Goal: Information Seeking & Learning: Compare options

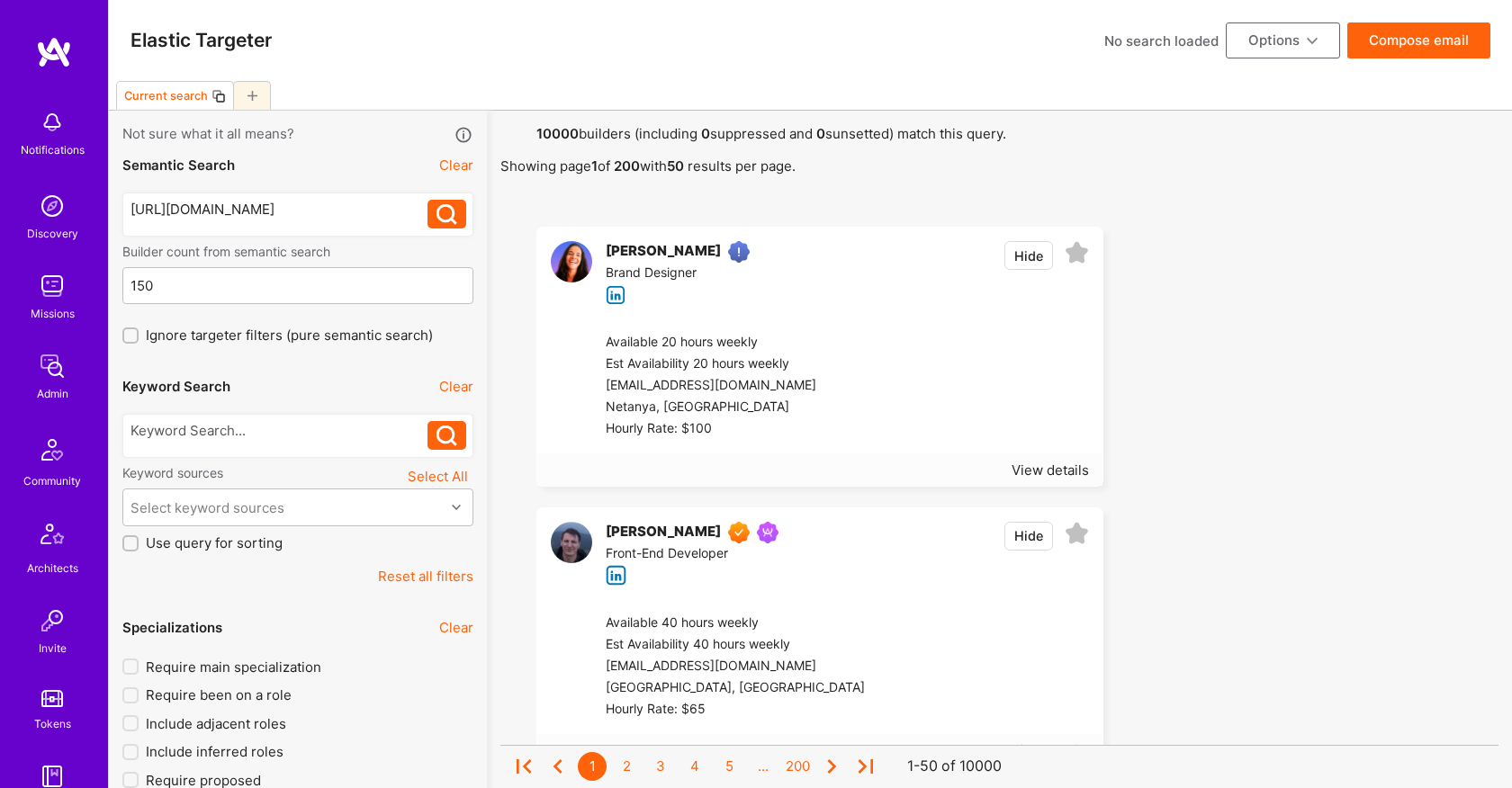
click at [345, 218] on div "https://lovable.dev/projects/f9d287d8-4ac4-45cd-a133-51fe7682bf74?magic_link=mc…" at bounding box center [279, 209] width 298 height 19
click at [1028, 474] on div "View details" at bounding box center [1050, 470] width 78 height 19
click at [739, 346] on div "Available 20 hours weekly" at bounding box center [726, 343] width 241 height 21
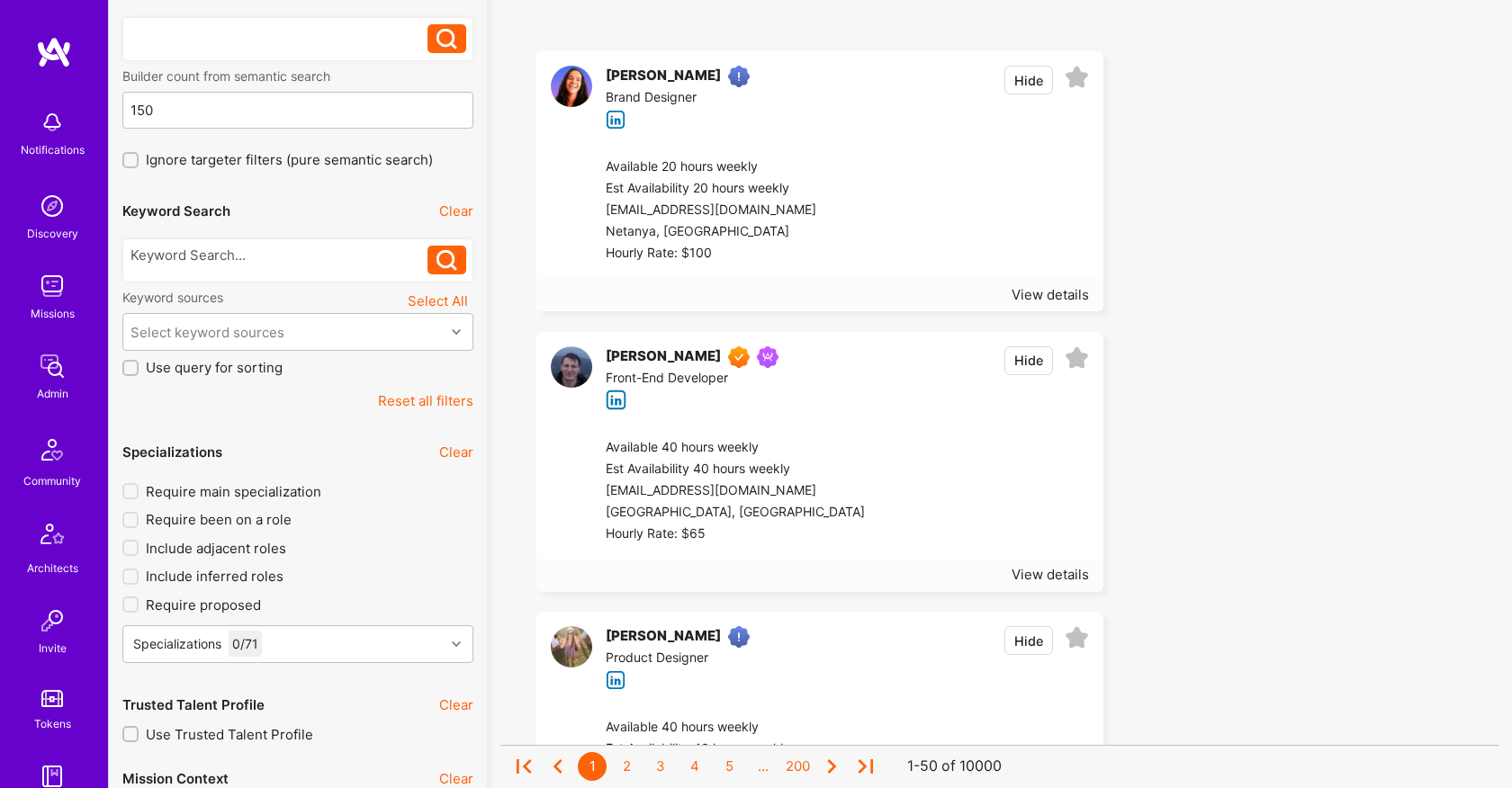
scroll to position [181, 0]
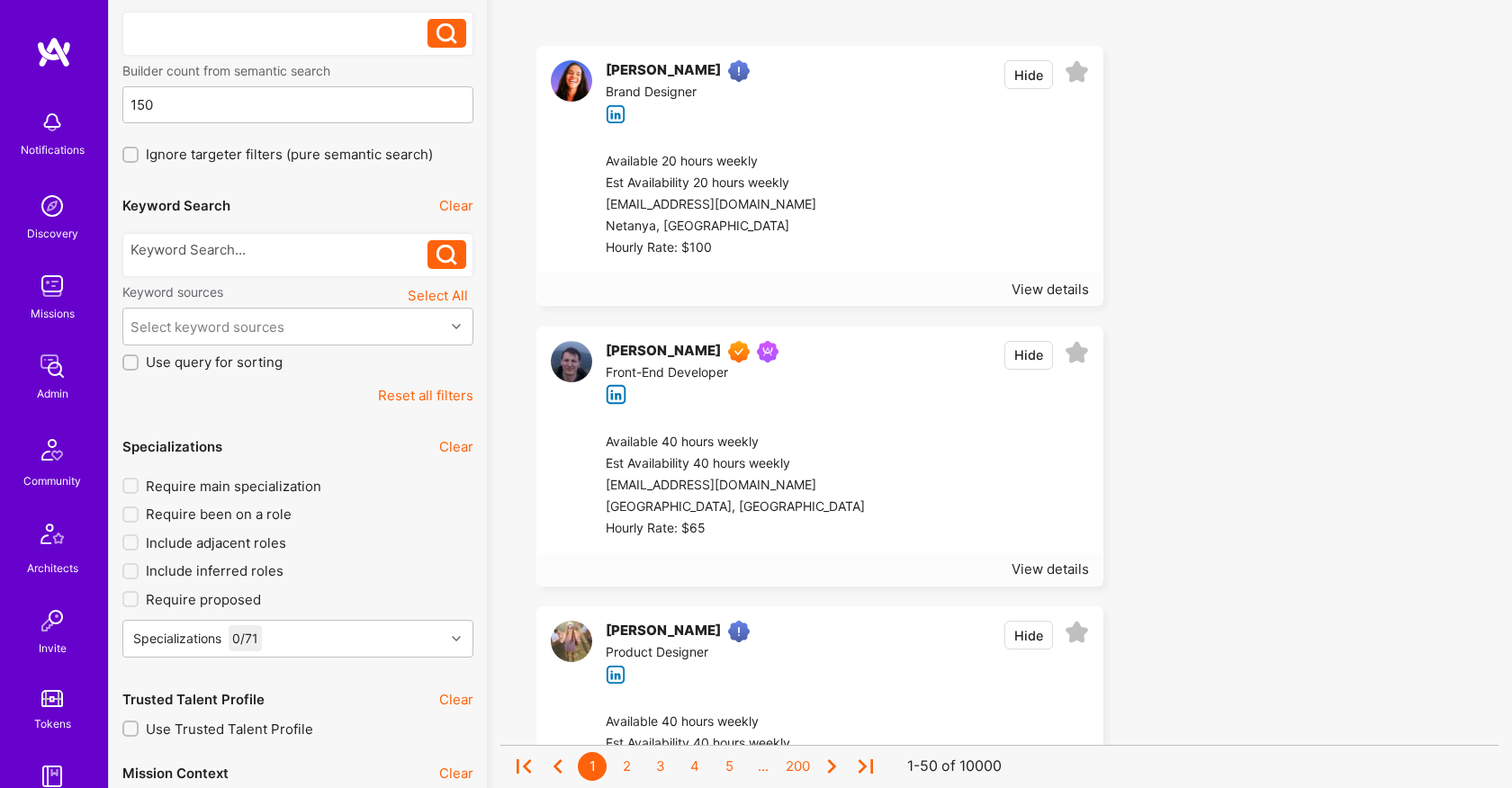
click at [875, 465] on div at bounding box center [977, 485] width 224 height 108
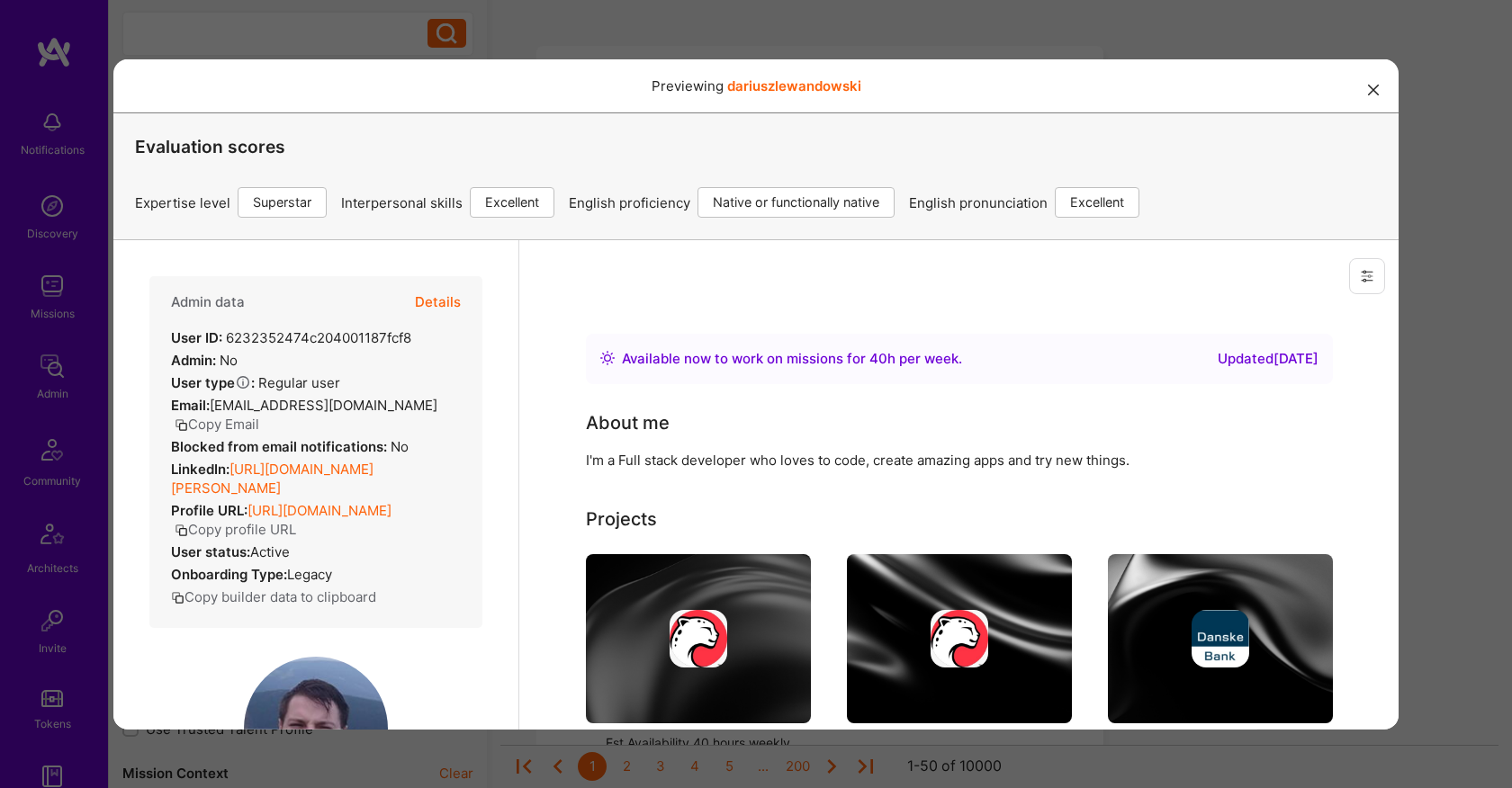
scroll to position [0, 0]
click at [442, 288] on button "Details" at bounding box center [437, 302] width 46 height 52
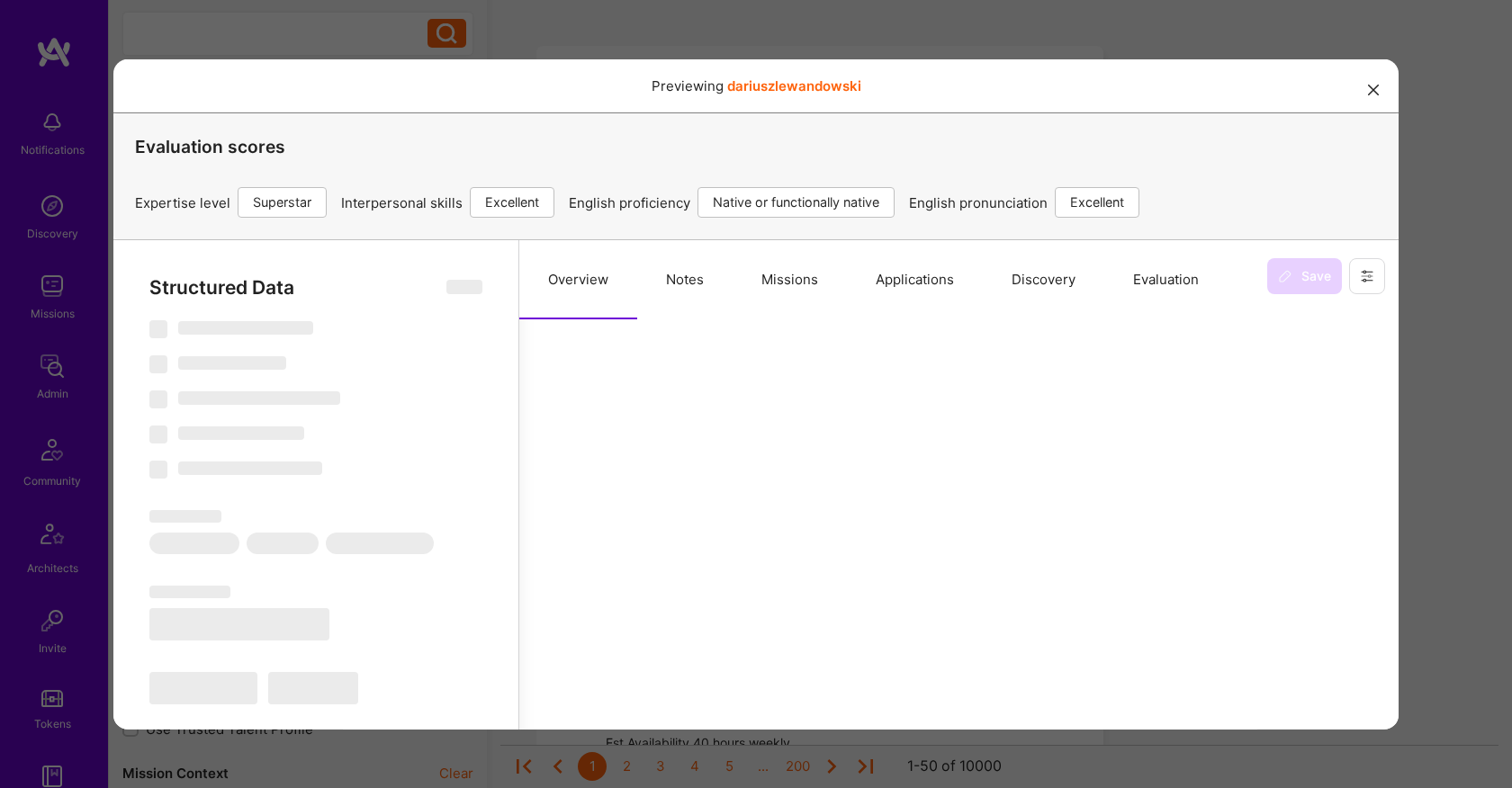
click at [1161, 274] on button "Evaluation" at bounding box center [1166, 278] width 123 height 79
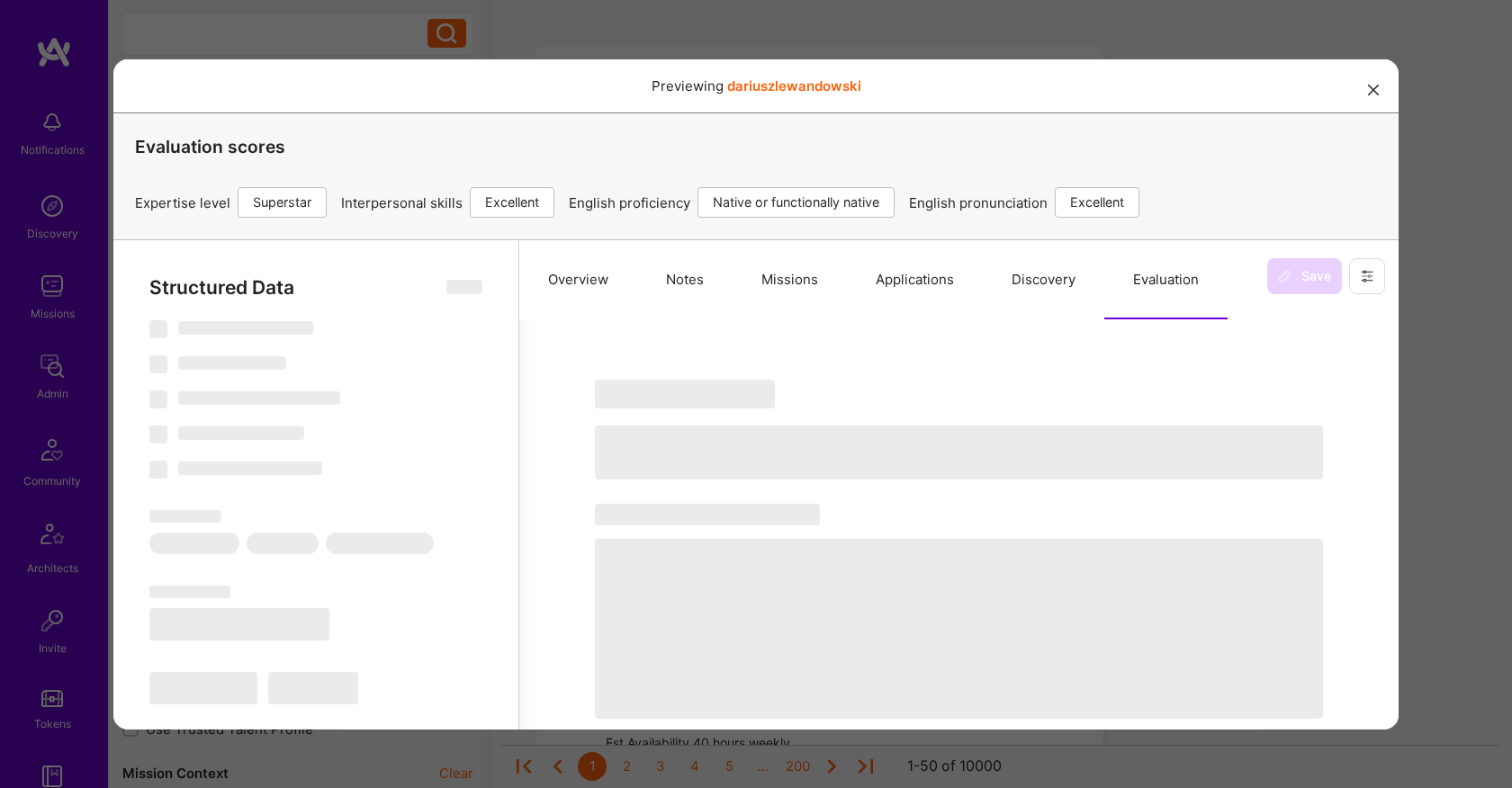
select select "Right Now"
select select "7"
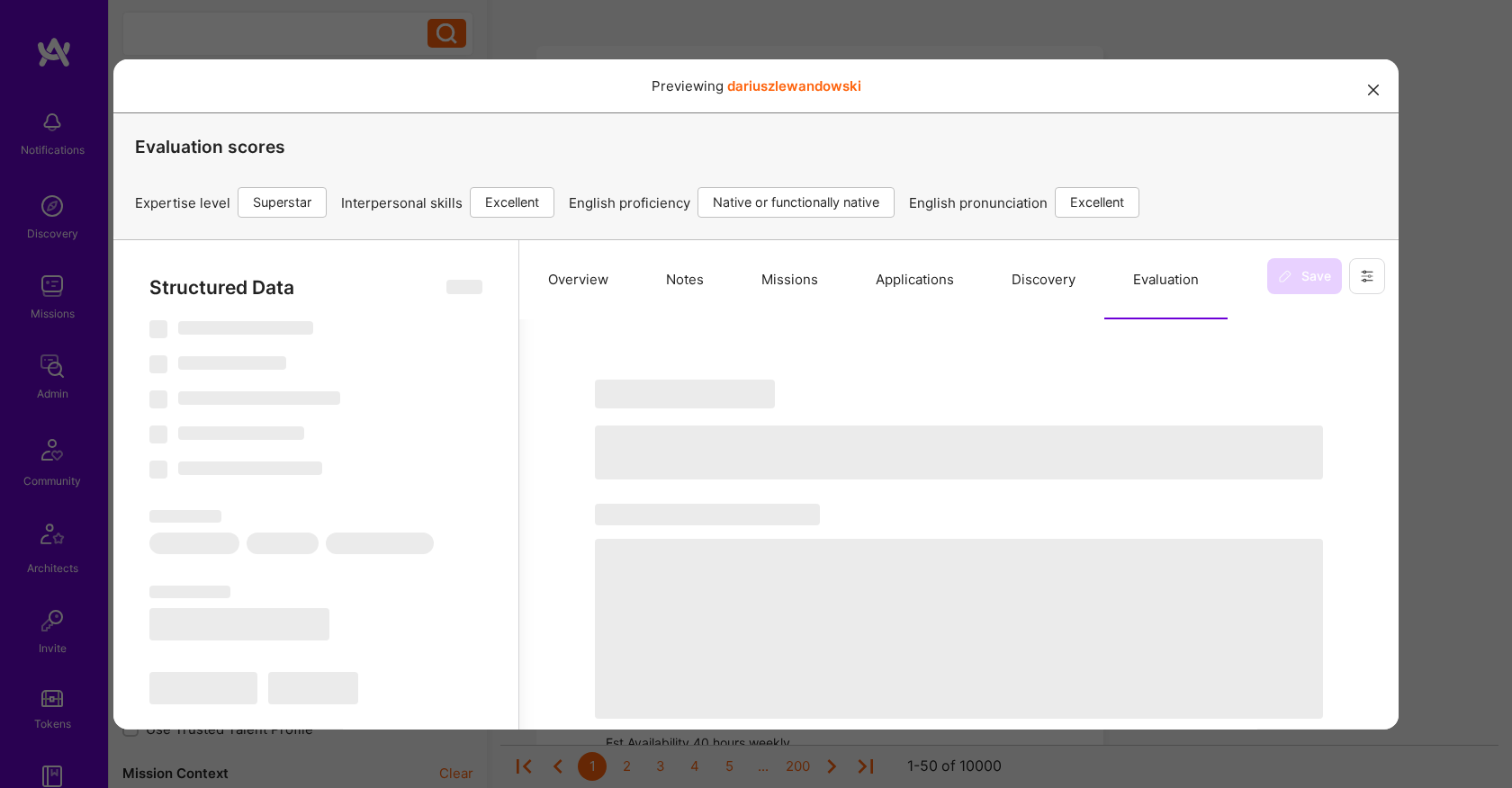
select select "PL"
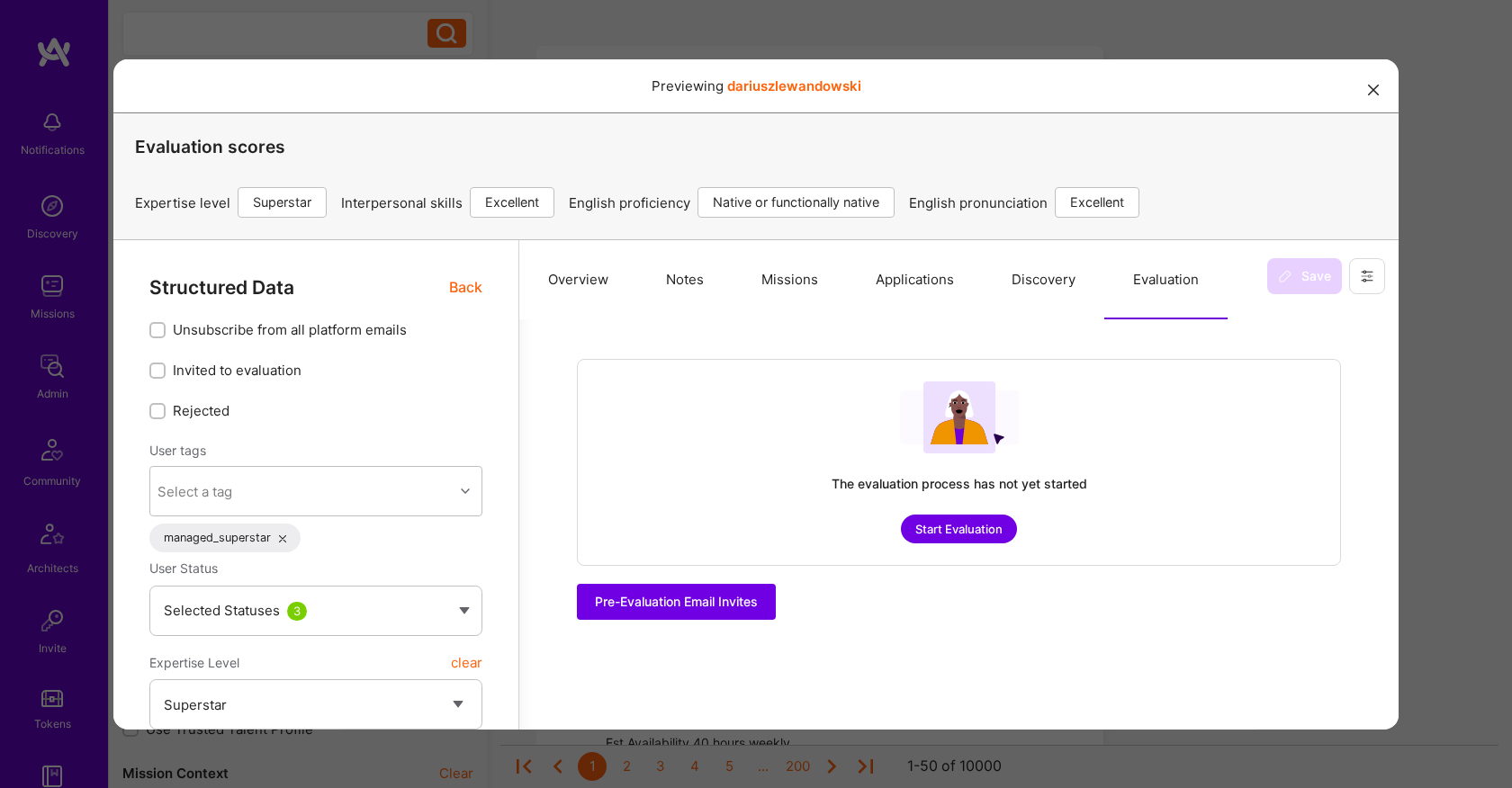
click at [1468, 372] on div "Previewing dariuszlewandowski Evaluation scores Expertise level Superstar Inter…" at bounding box center [756, 394] width 1512 height 788
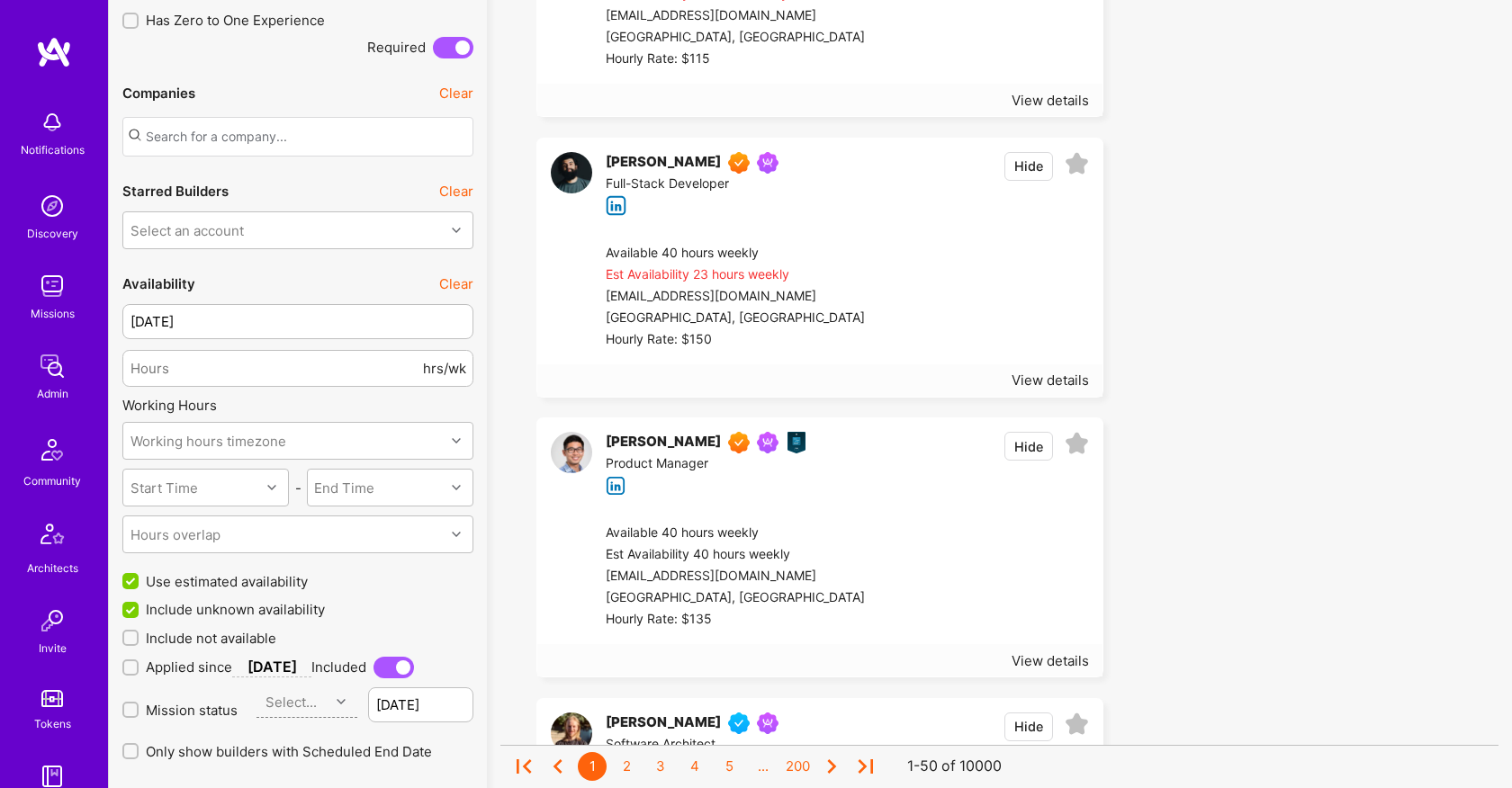
scroll to position [1266, 0]
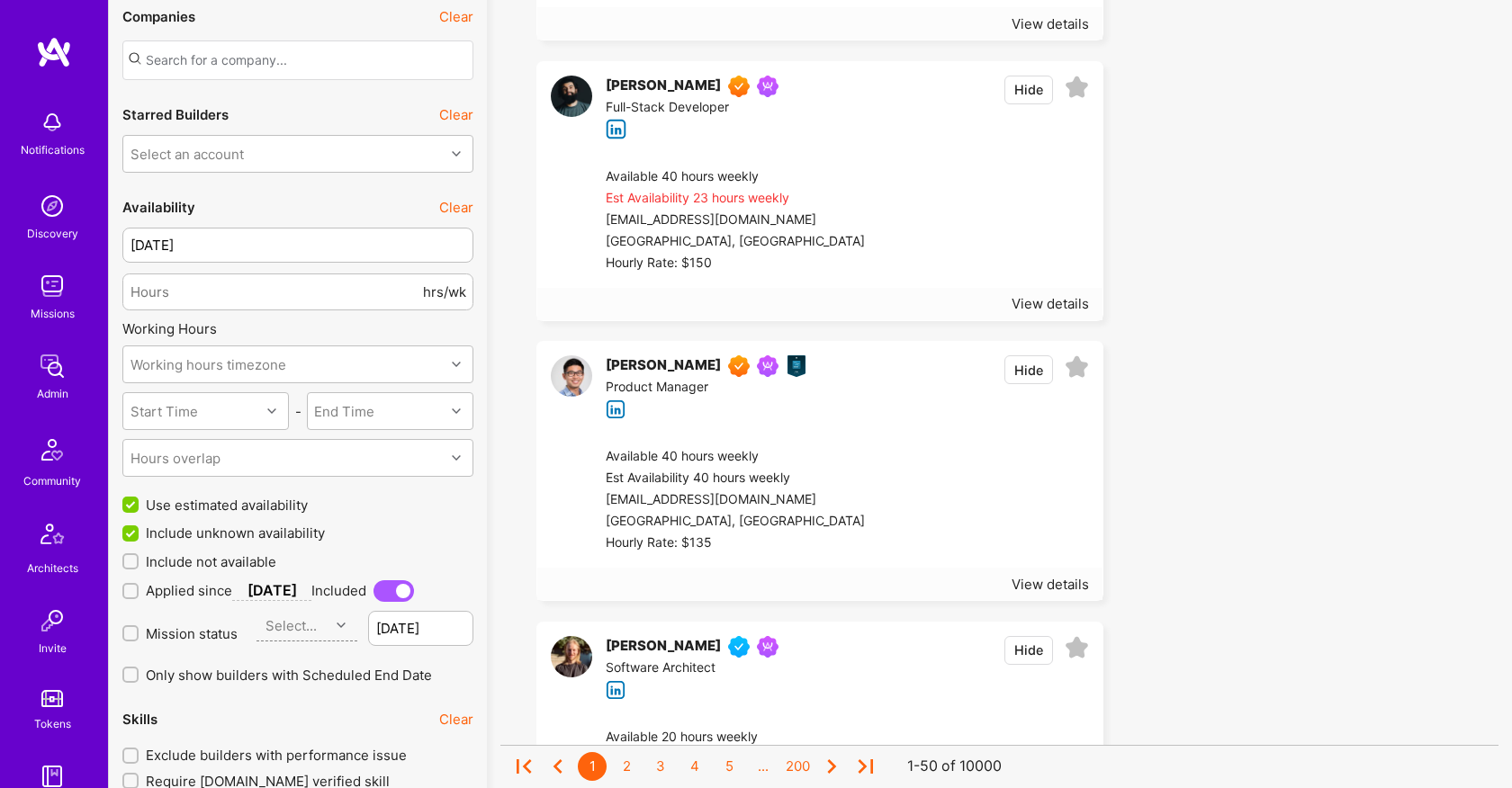
click at [860, 429] on div "Jason Wu Product Guild Members of Product guild. Product Manager Hide" at bounding box center [819, 387] width 565 height 91
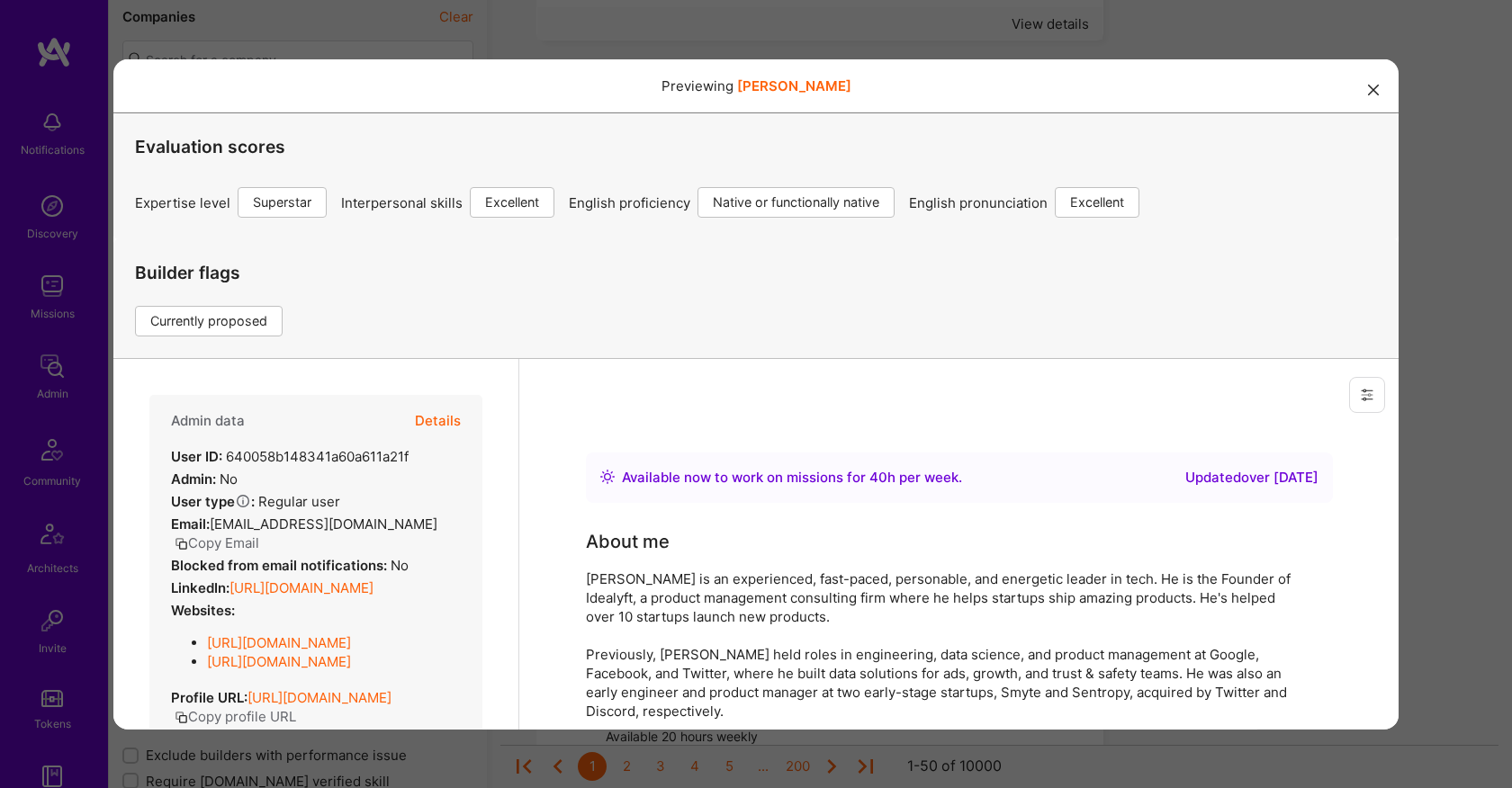
scroll to position [0, 0]
click at [432, 416] on button "Details" at bounding box center [437, 420] width 46 height 52
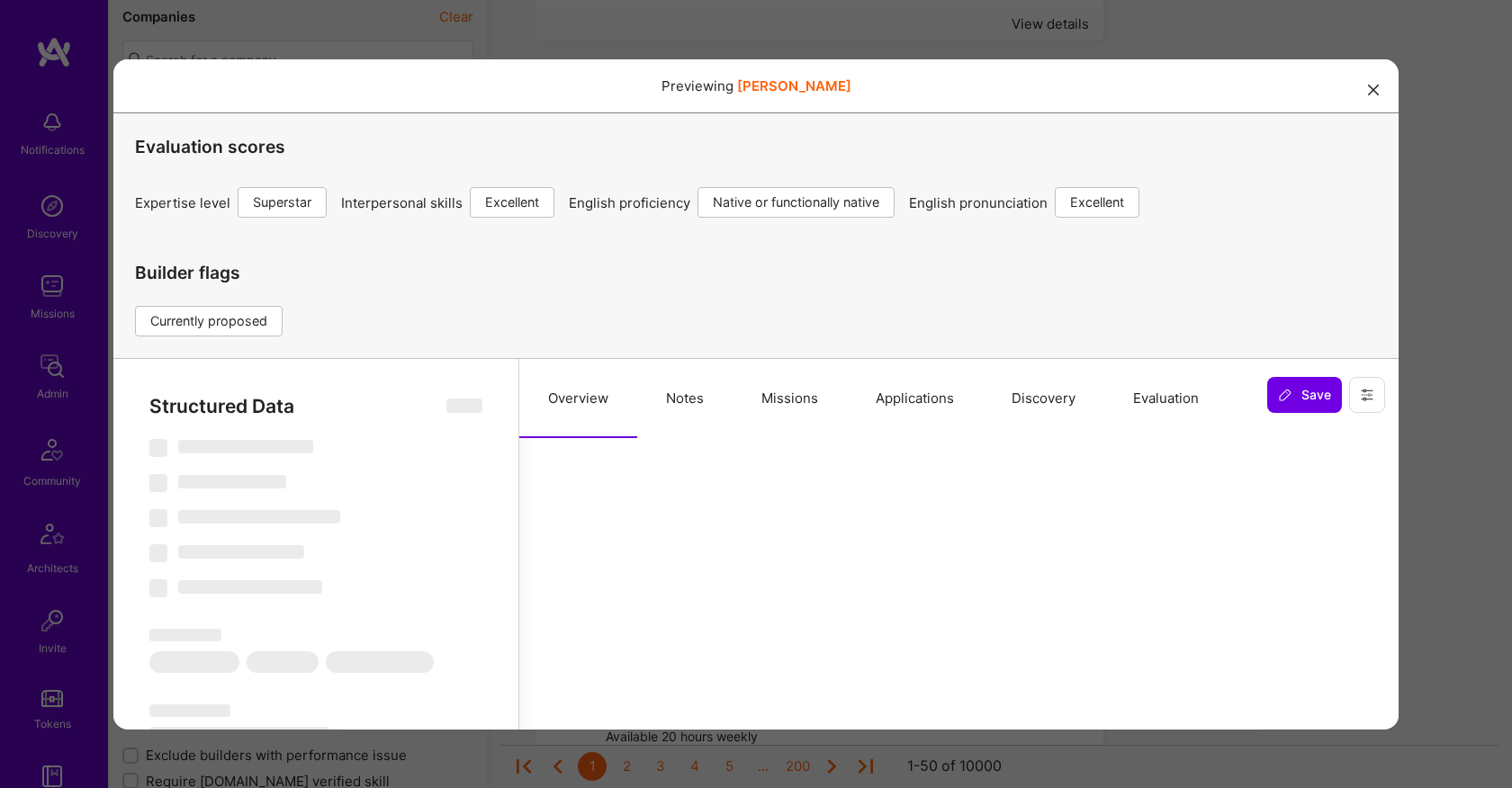
click at [1159, 405] on button "Evaluation" at bounding box center [1166, 397] width 123 height 79
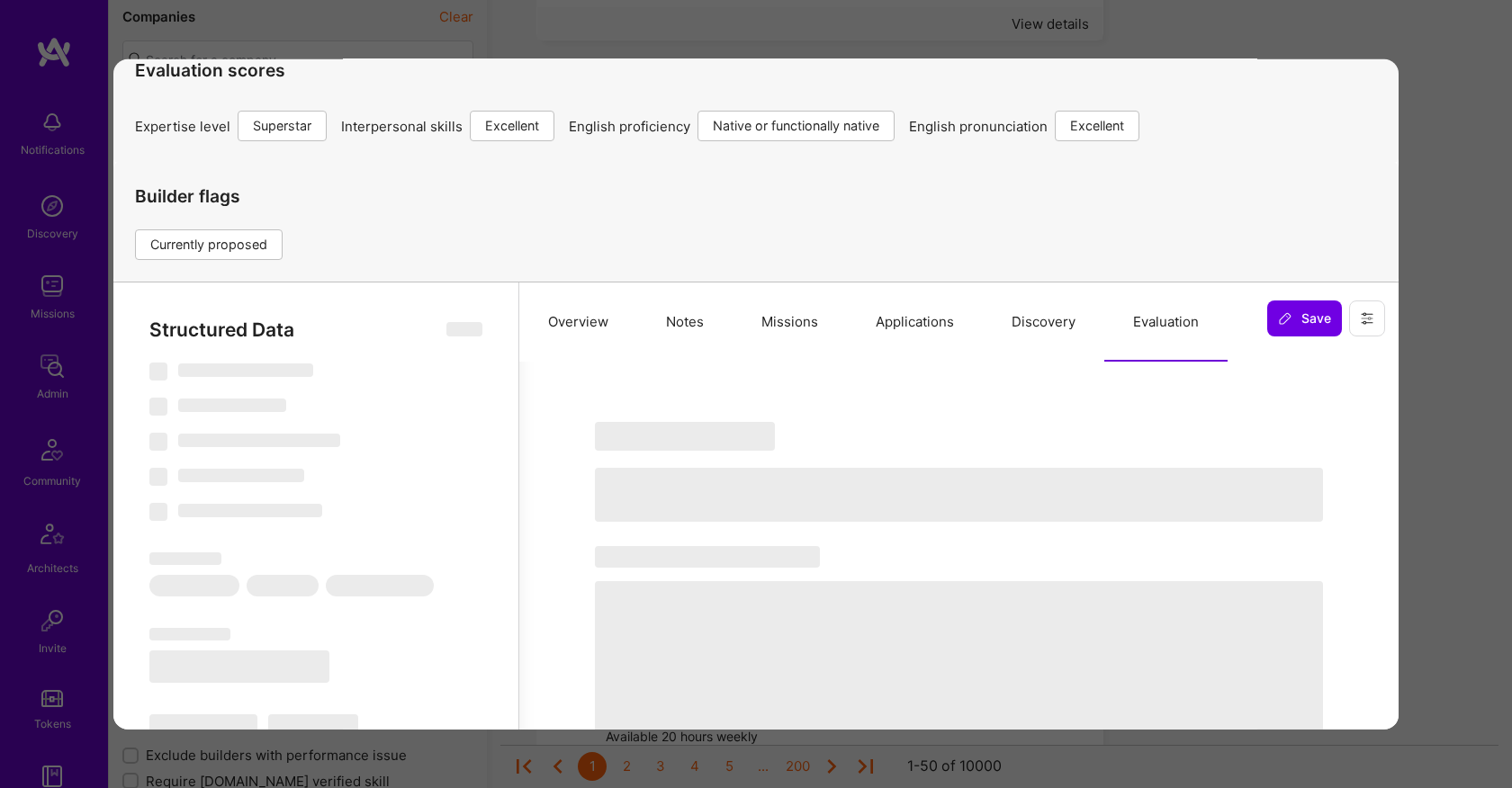
select select "Right Now"
select select "7"
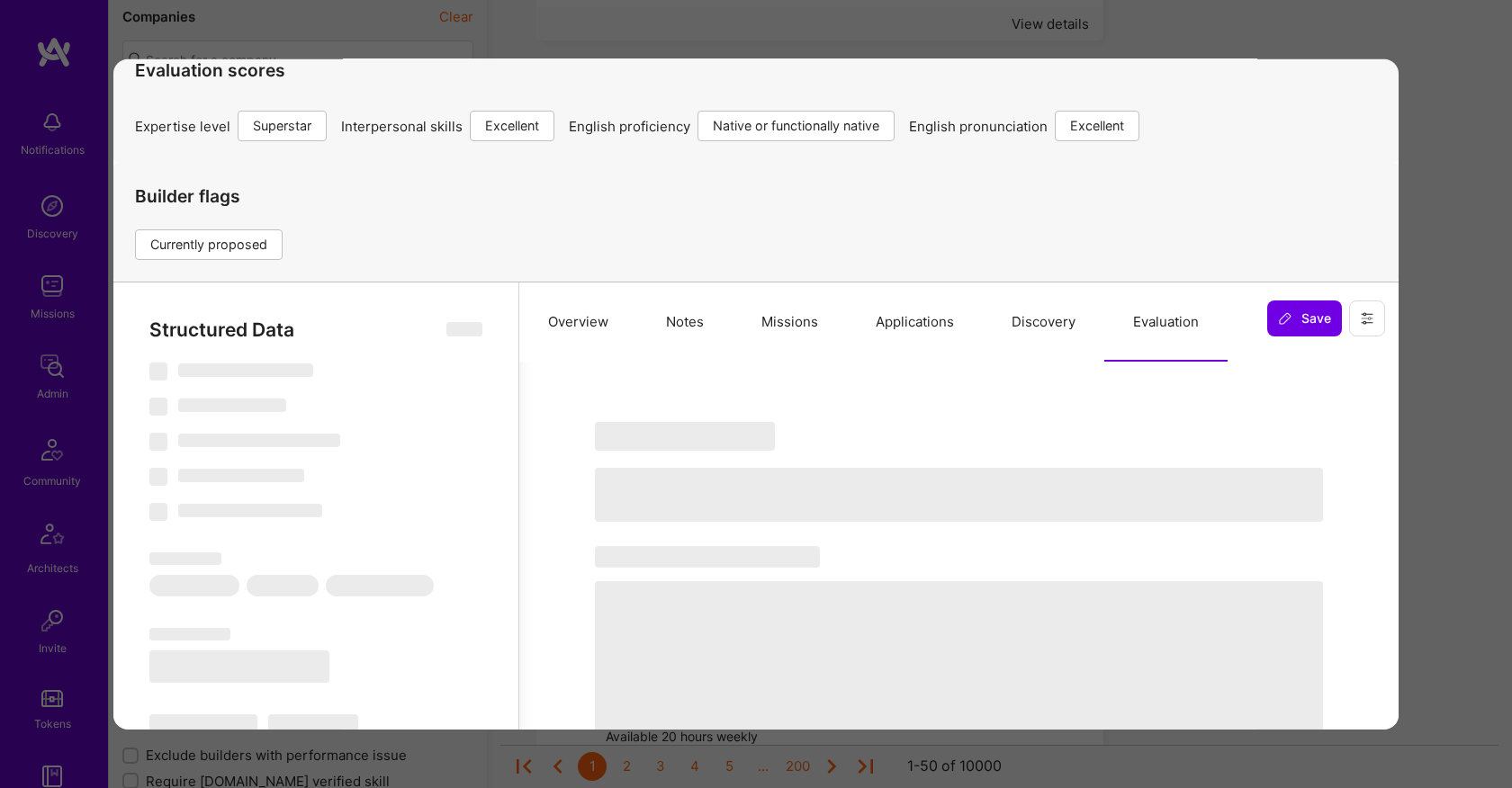
select select "US"
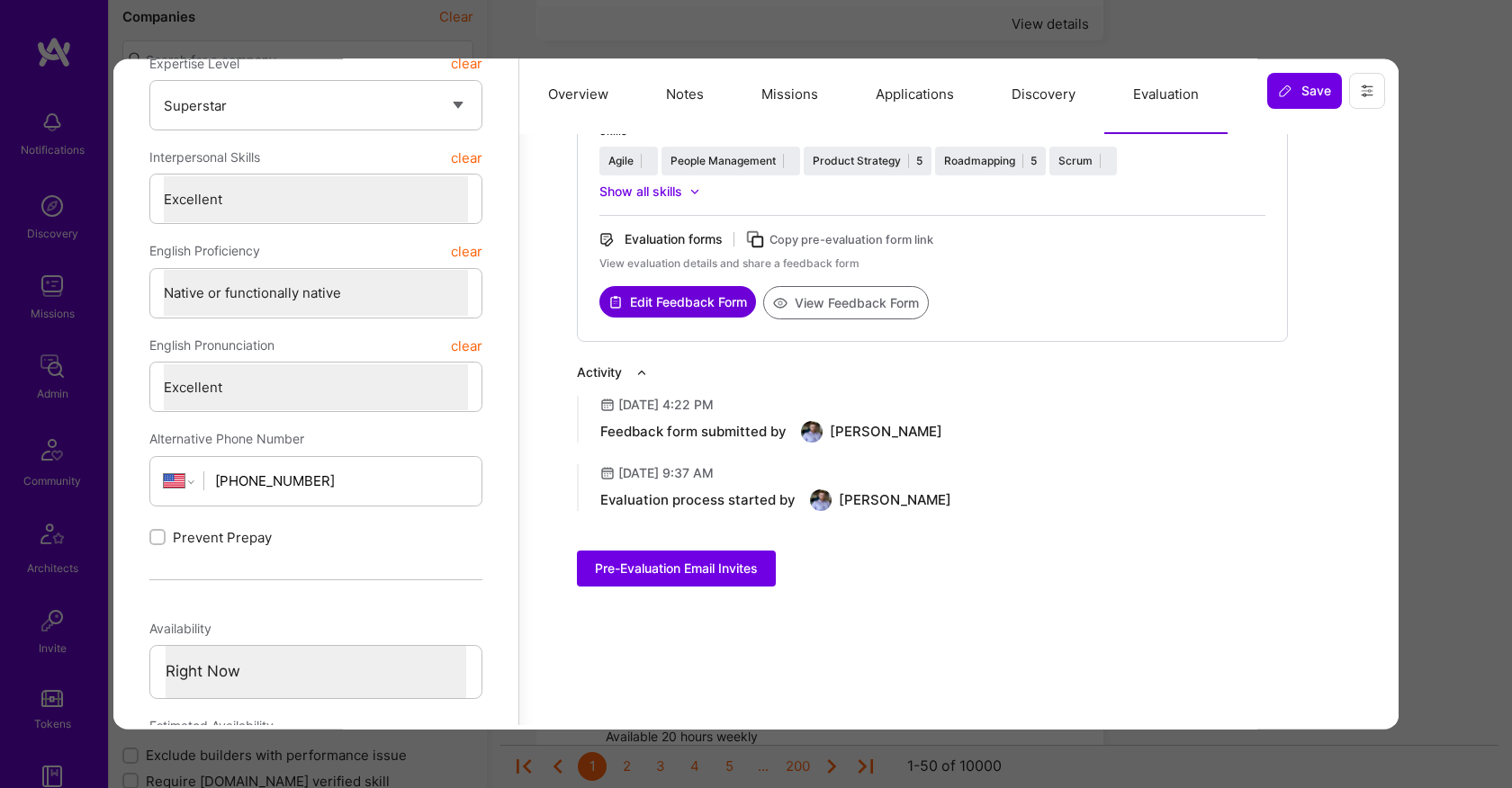
scroll to position [456, 0]
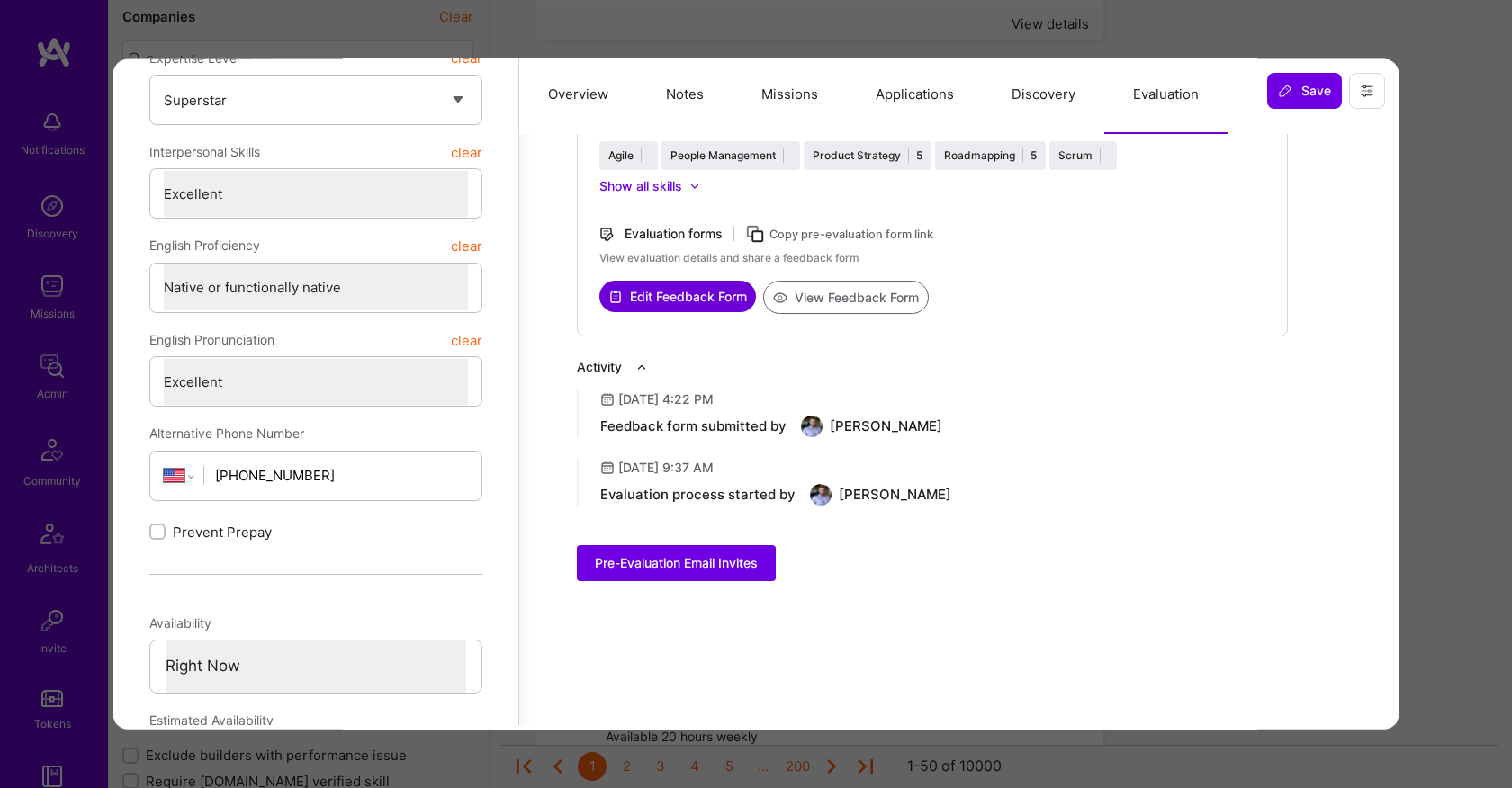
click at [864, 305] on button "View Feedback Form" at bounding box center [845, 297] width 165 height 34
click at [1462, 233] on div "Previewing jasonwu Evaluation scores Expertise level Superstar Interpersonal sk…" at bounding box center [756, 394] width 1512 height 788
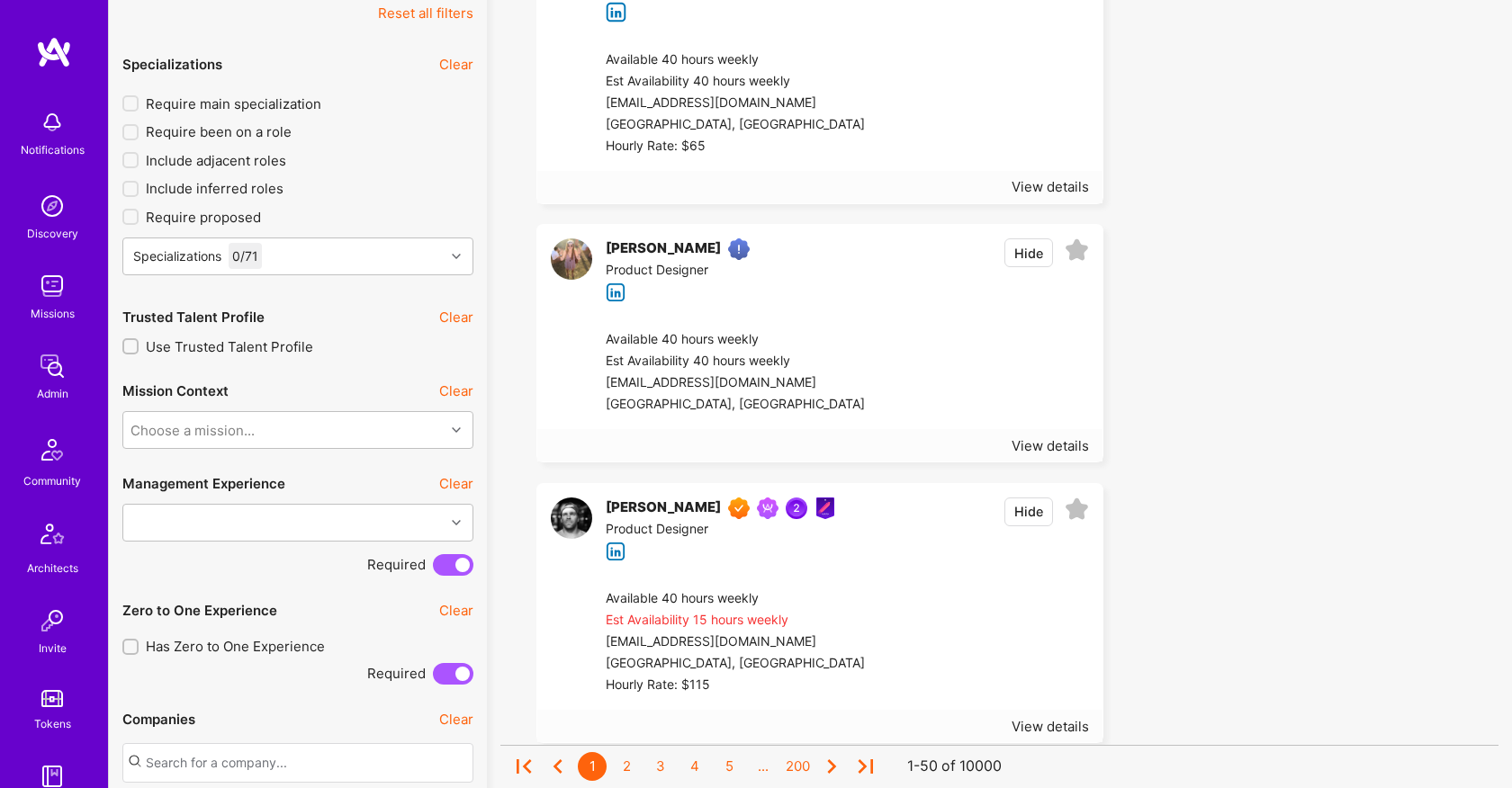
scroll to position [0, 0]
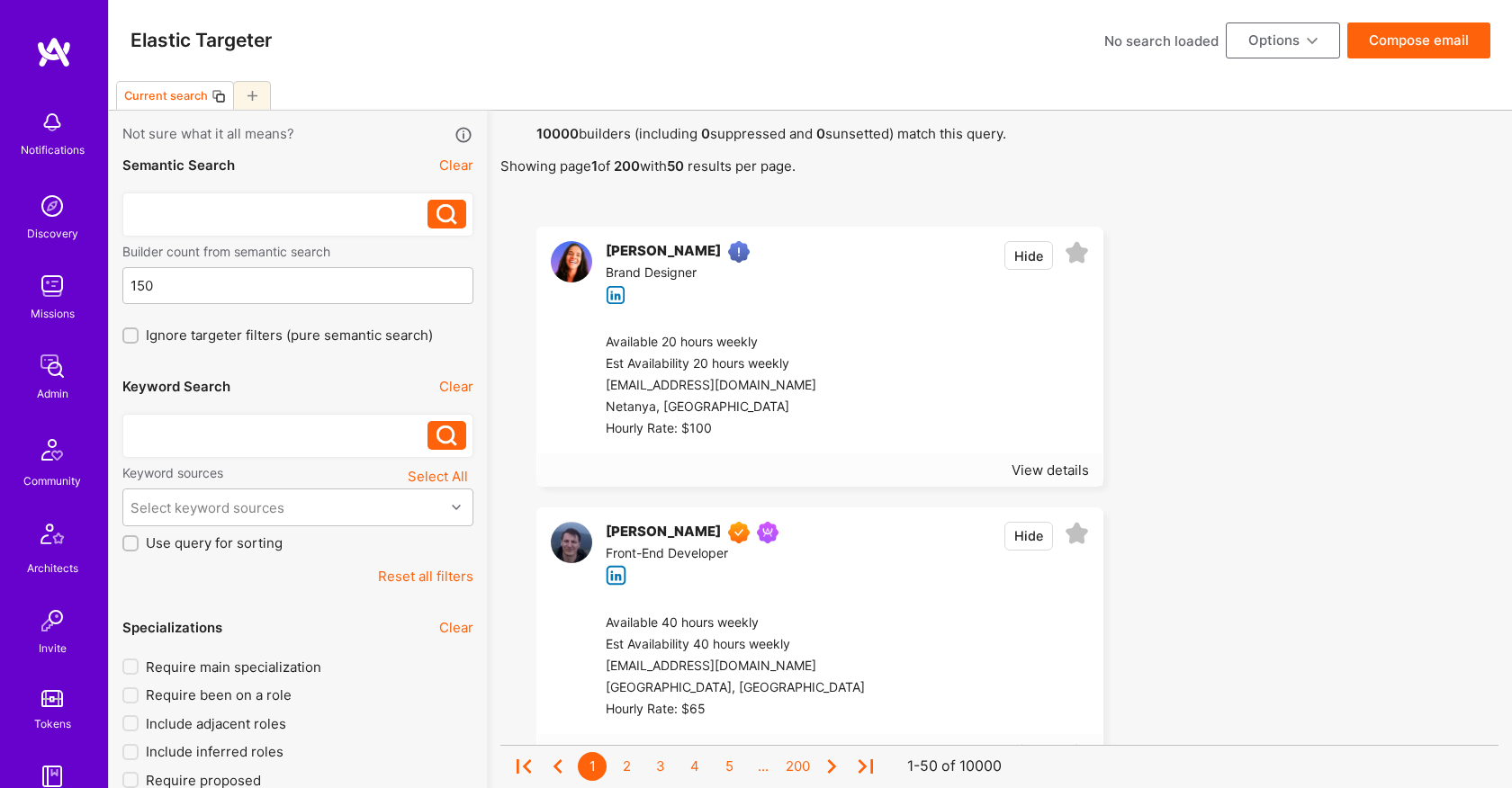
click at [247, 433] on div at bounding box center [279, 430] width 298 height 19
paste div
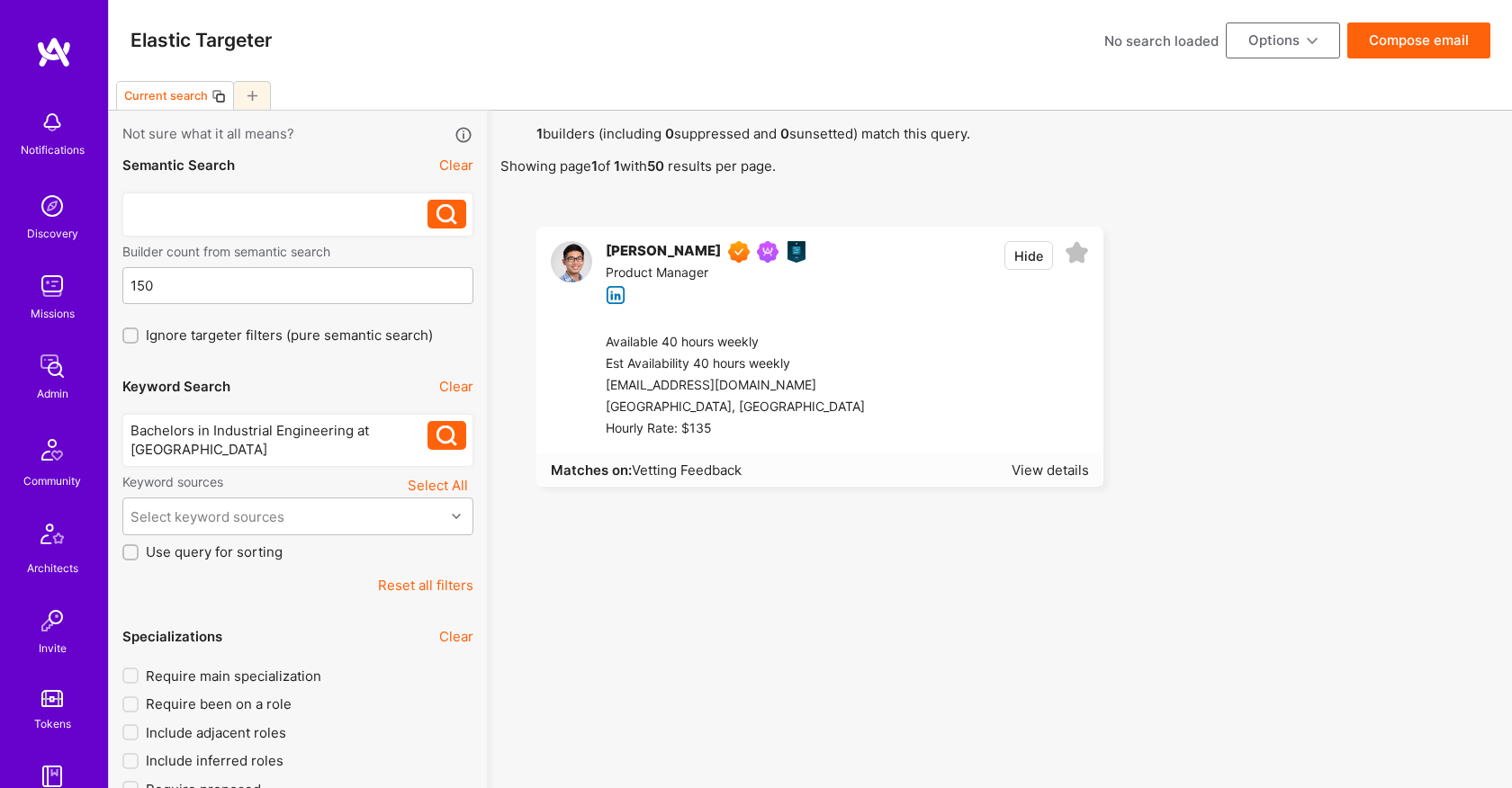
click at [462, 387] on button "Clear" at bounding box center [456, 387] width 35 height 19
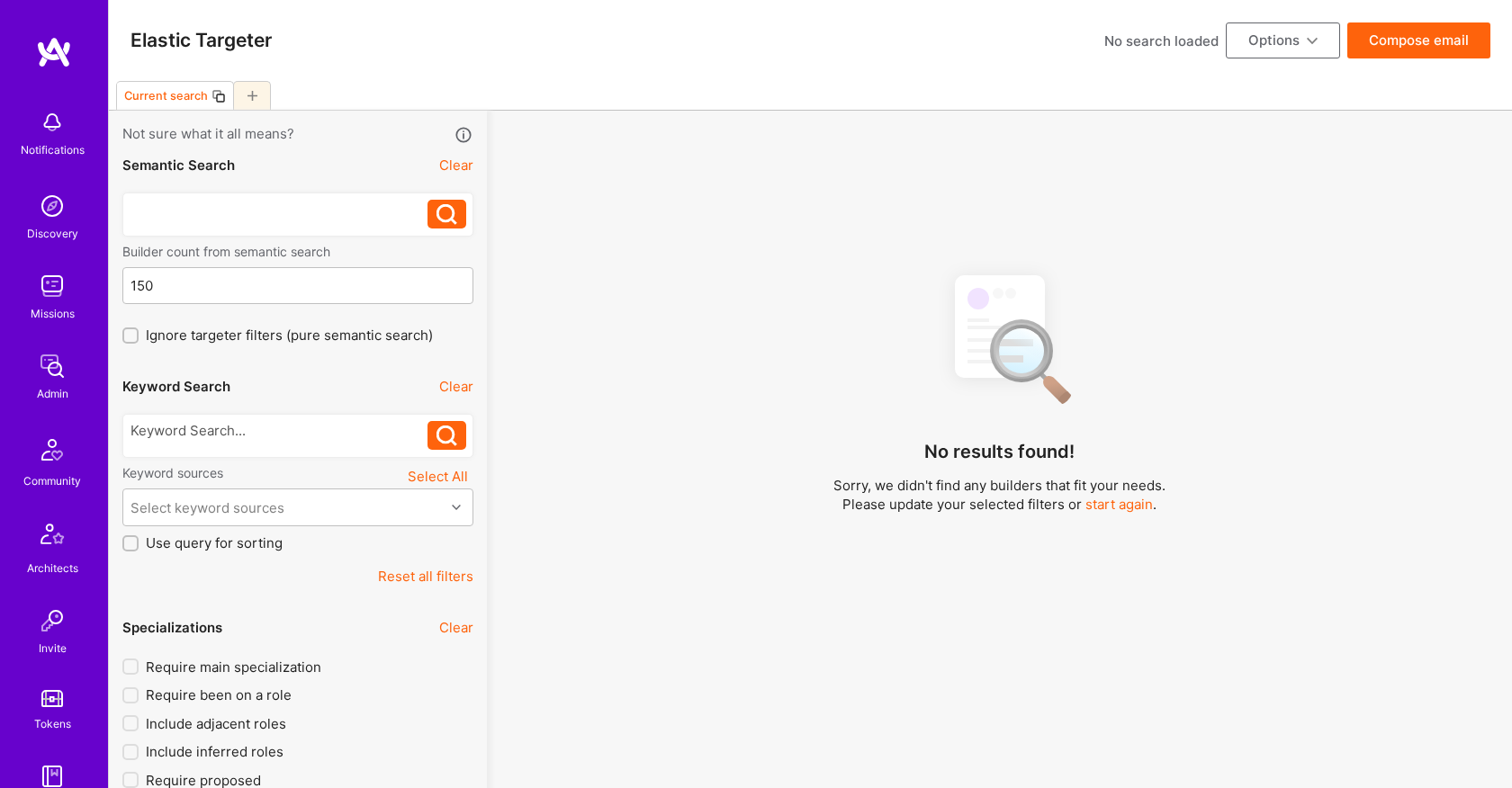
click at [327, 203] on div at bounding box center [279, 209] width 298 height 19
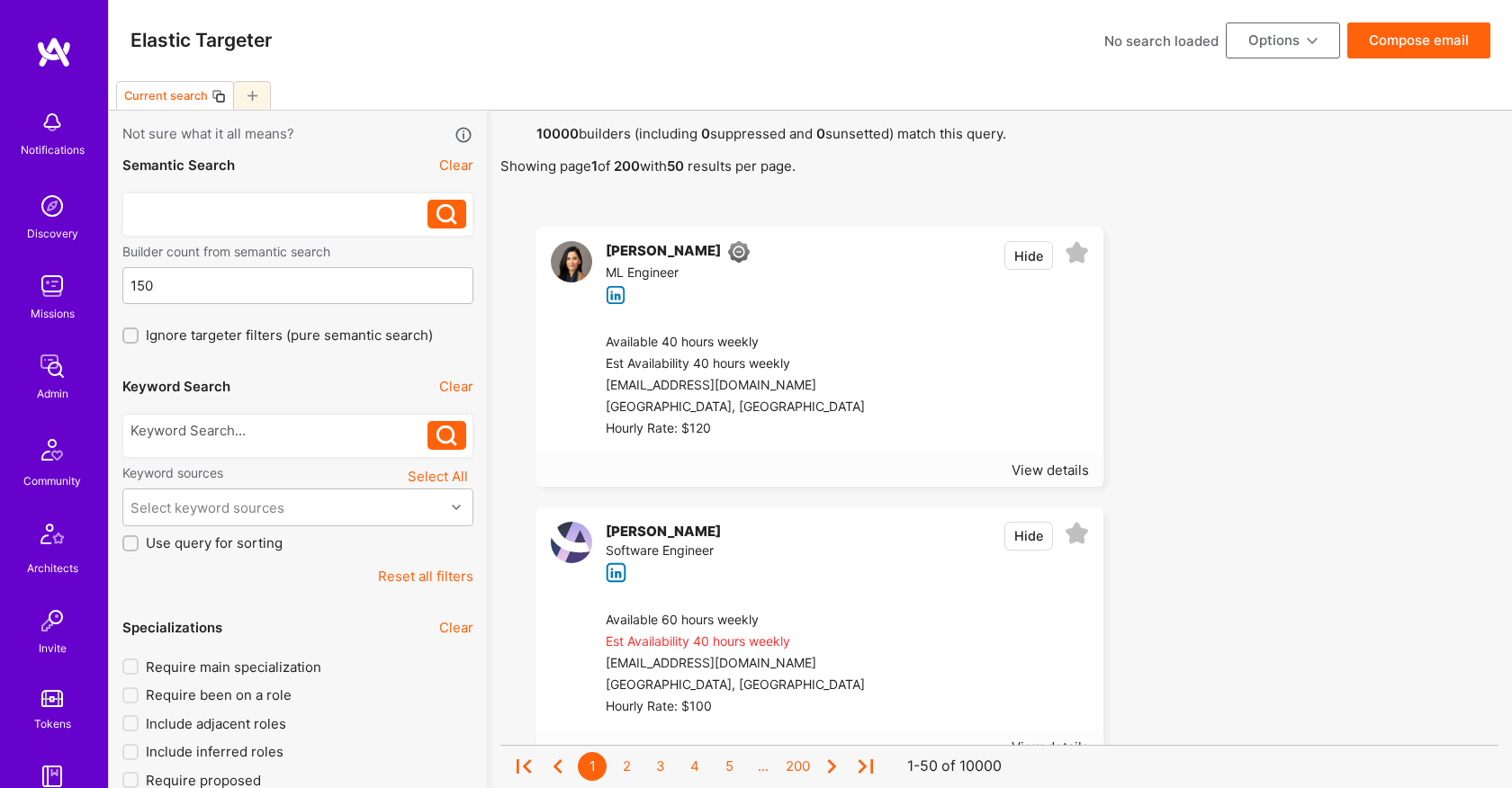
click at [1075, 457] on div "View details" at bounding box center [819, 470] width 565 height 33
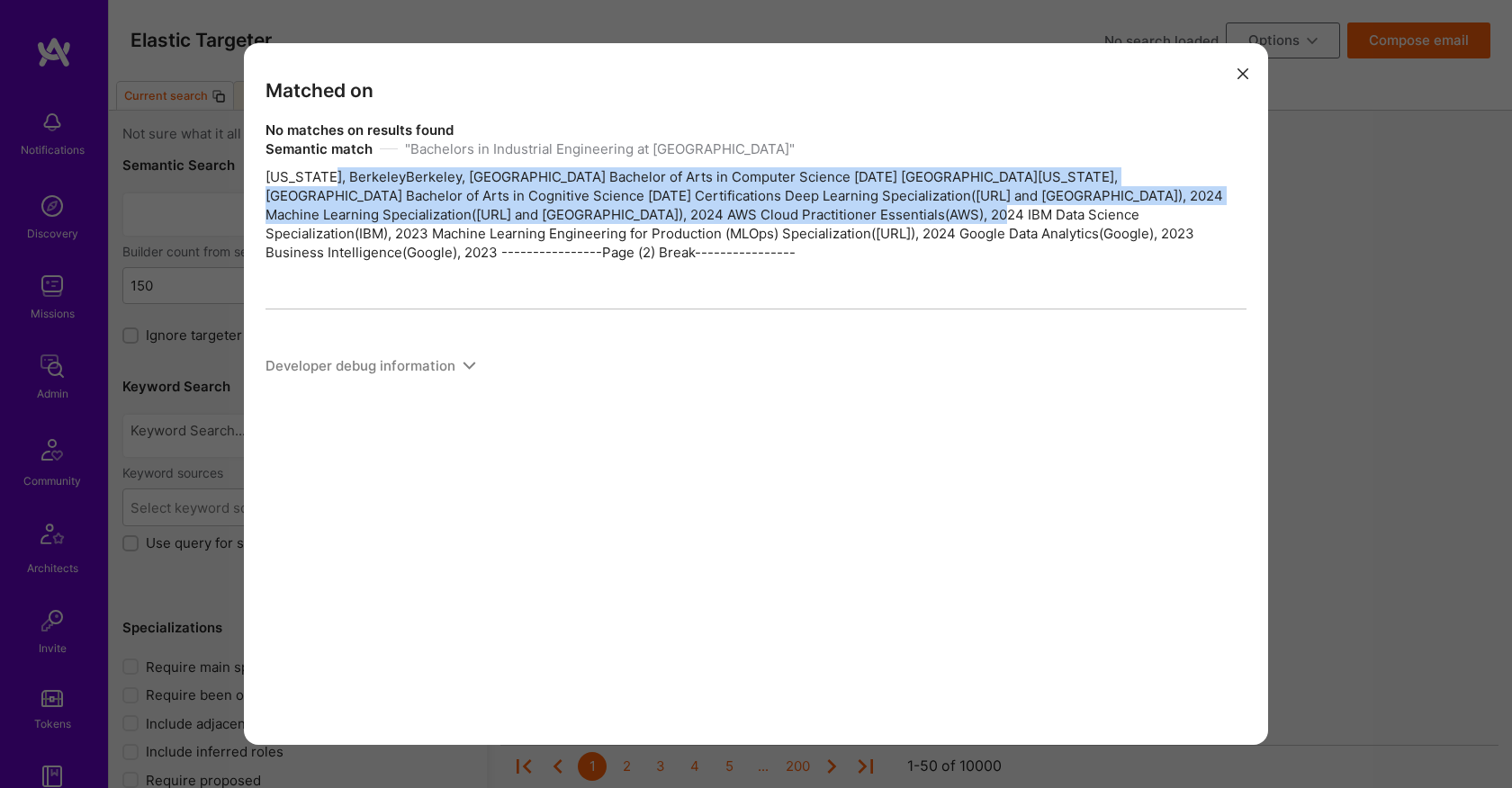
drag, startPoint x: 320, startPoint y: 183, endPoint x: 810, endPoint y: 226, distance: 491.9
click at [809, 223] on div "Semantic match " Bachelors in Industrial Engineering at uoc berkeley " Californ…" at bounding box center [756, 200] width 981 height 122
click at [333, 187] on div "Semantic match " Bachelors in Industrial Engineering at uoc berkeley " Californ…" at bounding box center [756, 200] width 981 height 122
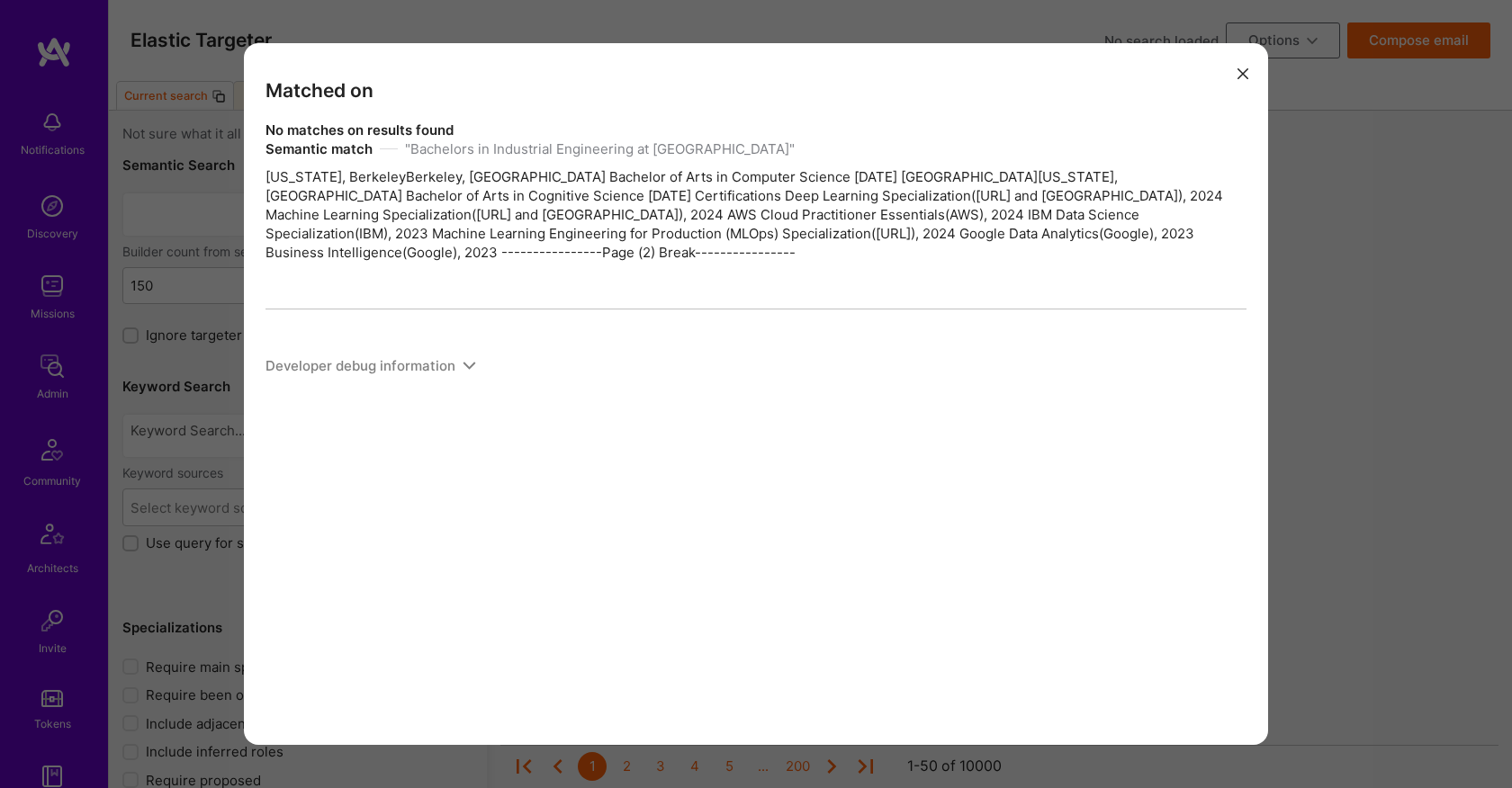
click at [469, 354] on div "Developer debug information" at bounding box center [370, 366] width 210 height 28
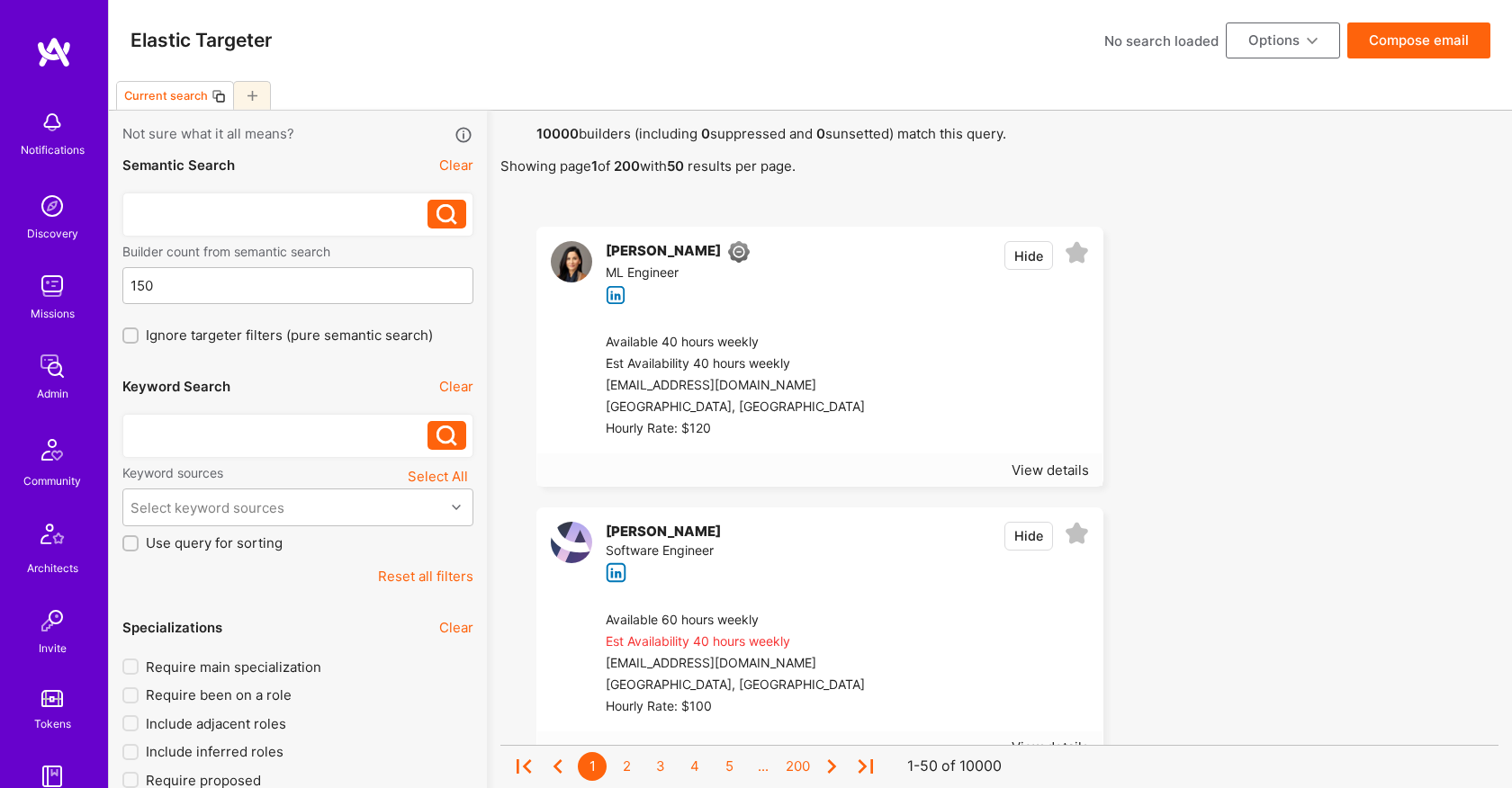
click at [218, 435] on div at bounding box center [279, 430] width 298 height 19
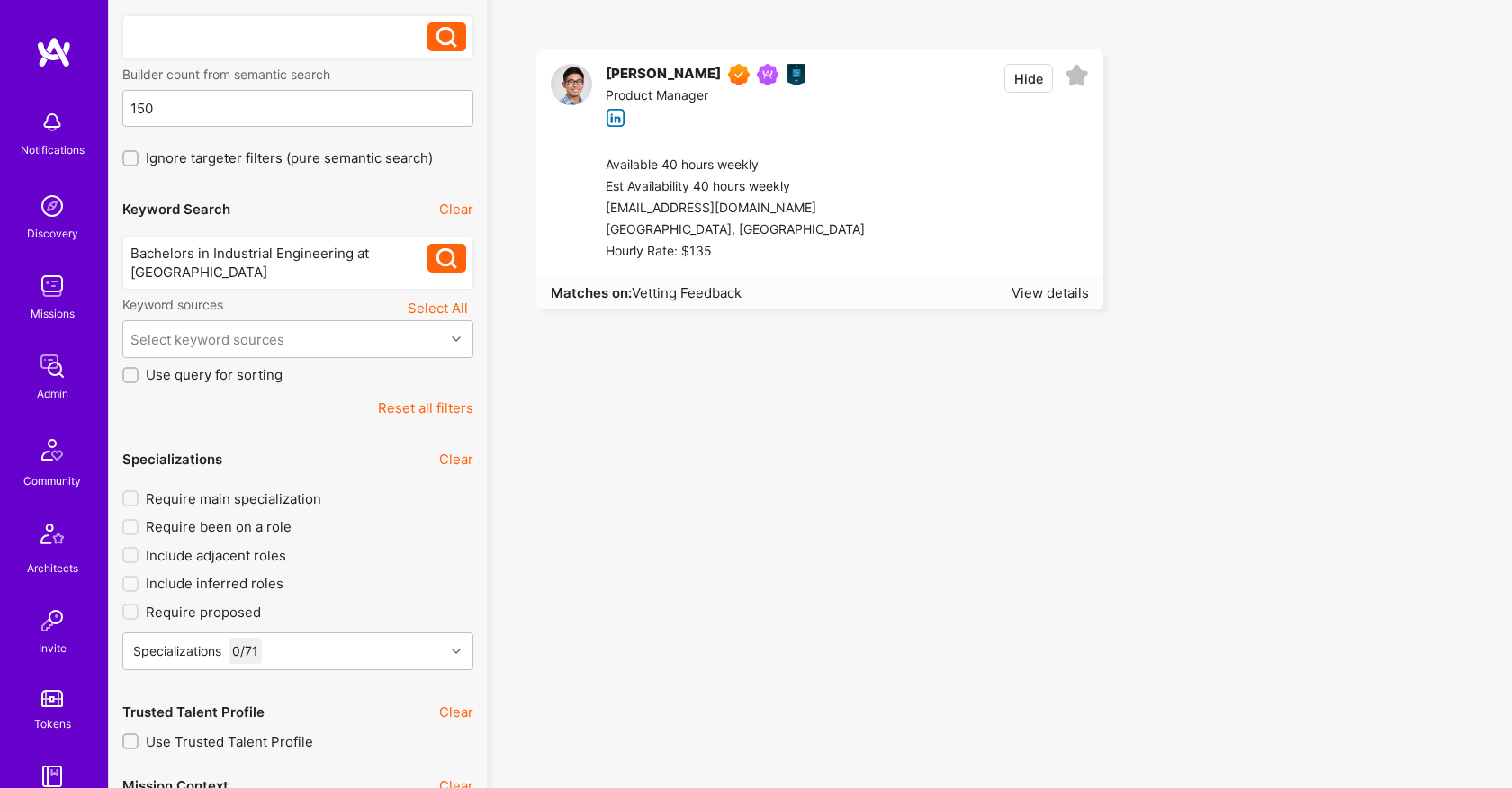
scroll to position [169, 0]
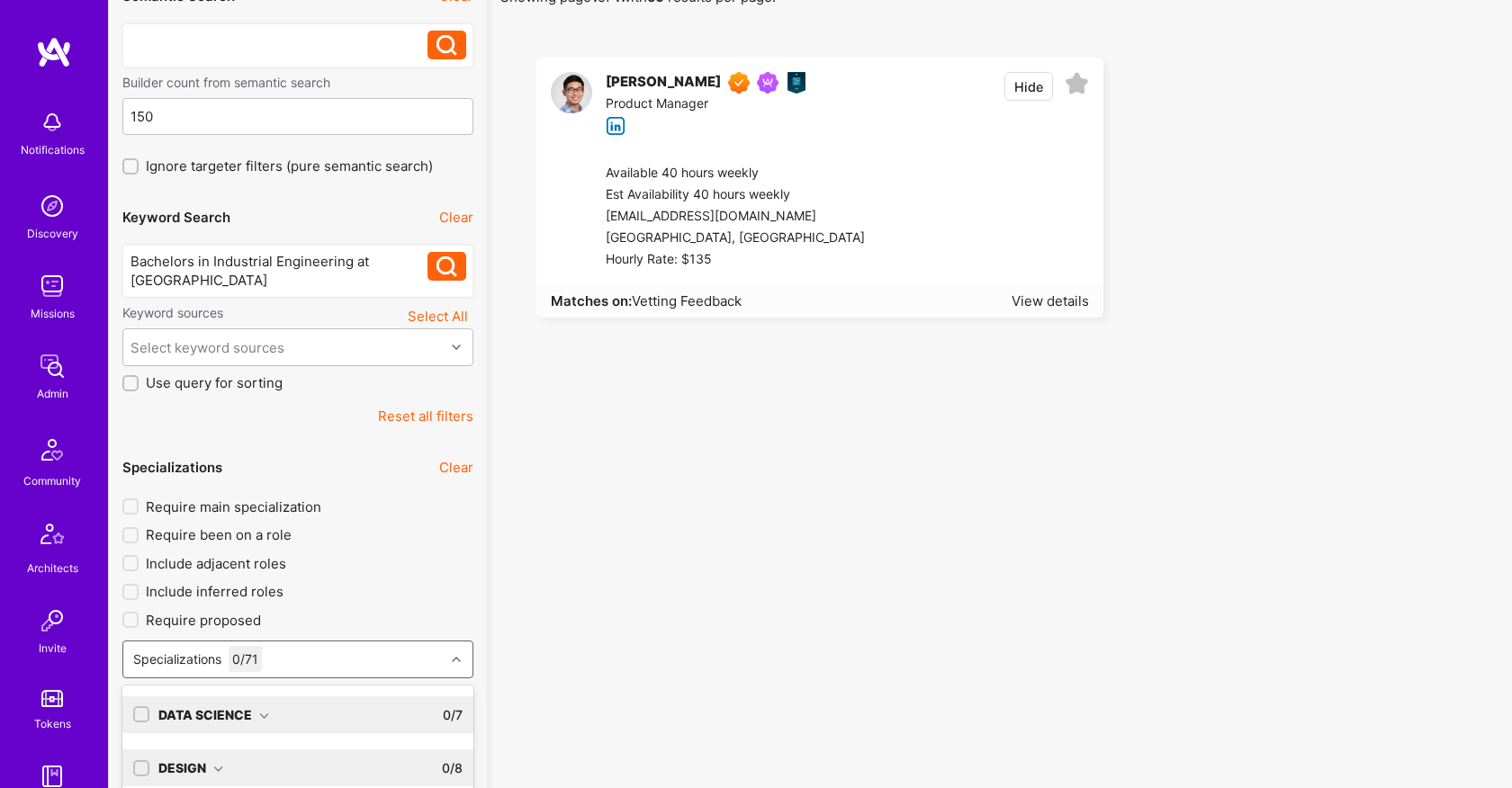
click at [341, 664] on div "option AI Researcher focused, 0 of 9. 72 results available. Use Up and Down to …" at bounding box center [298, 659] width 351 height 37
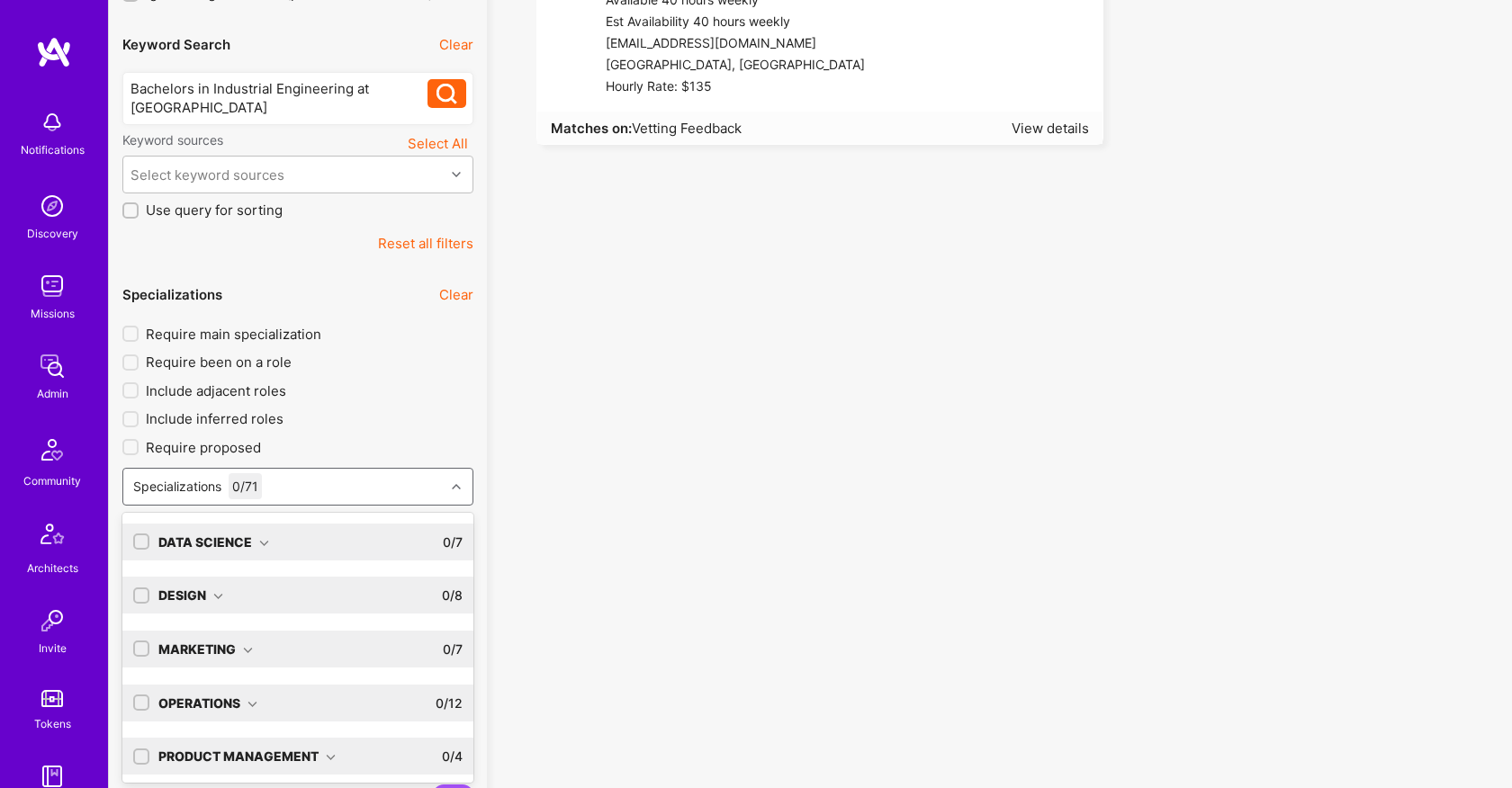
scroll to position [343, 0]
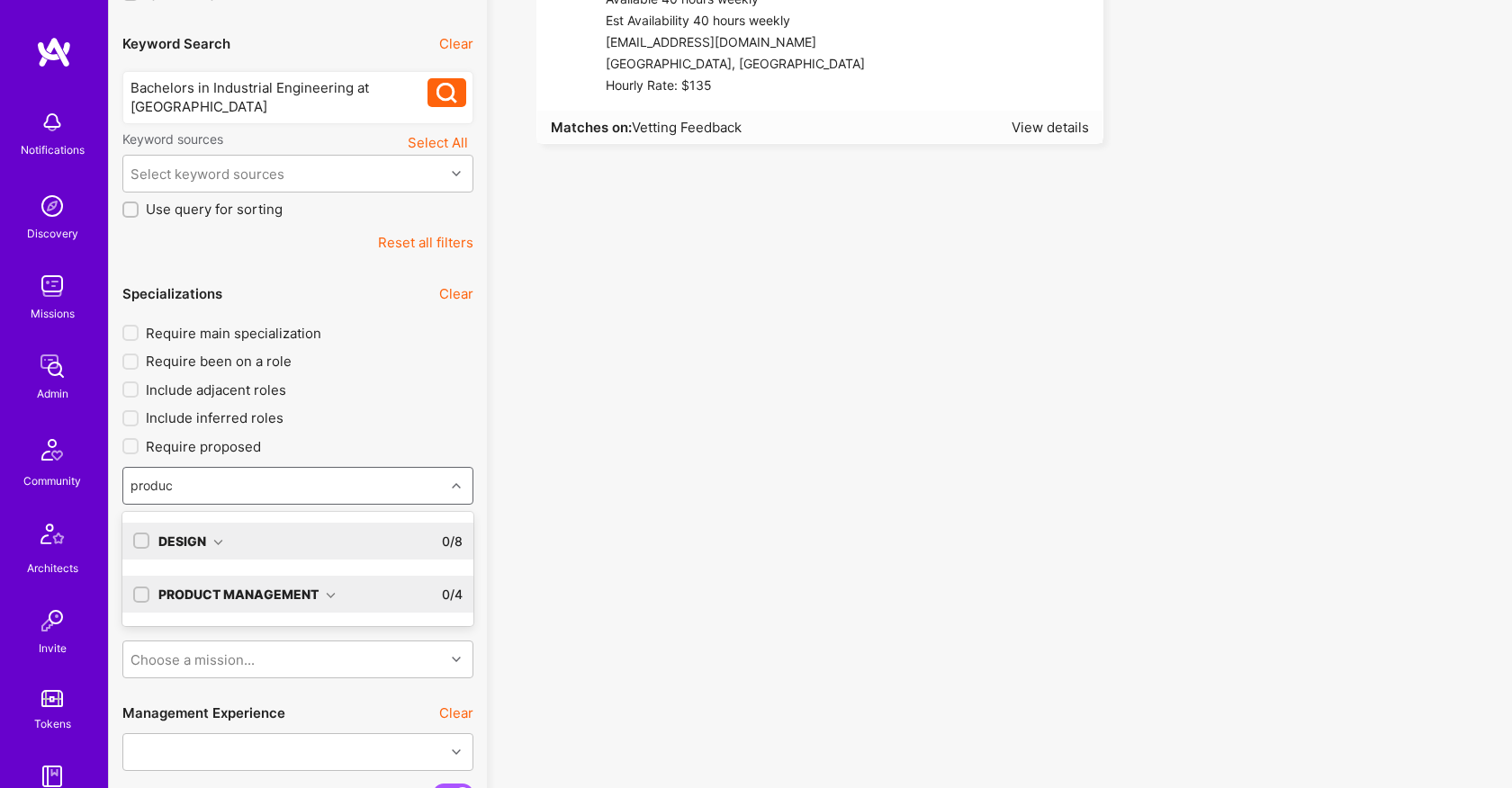
type input "product"
click at [260, 587] on div "Product Management" at bounding box center [247, 594] width 177 height 19
click at [262, 668] on div "Product Manager" at bounding box center [298, 665] width 330 height 19
checkbox input "true"
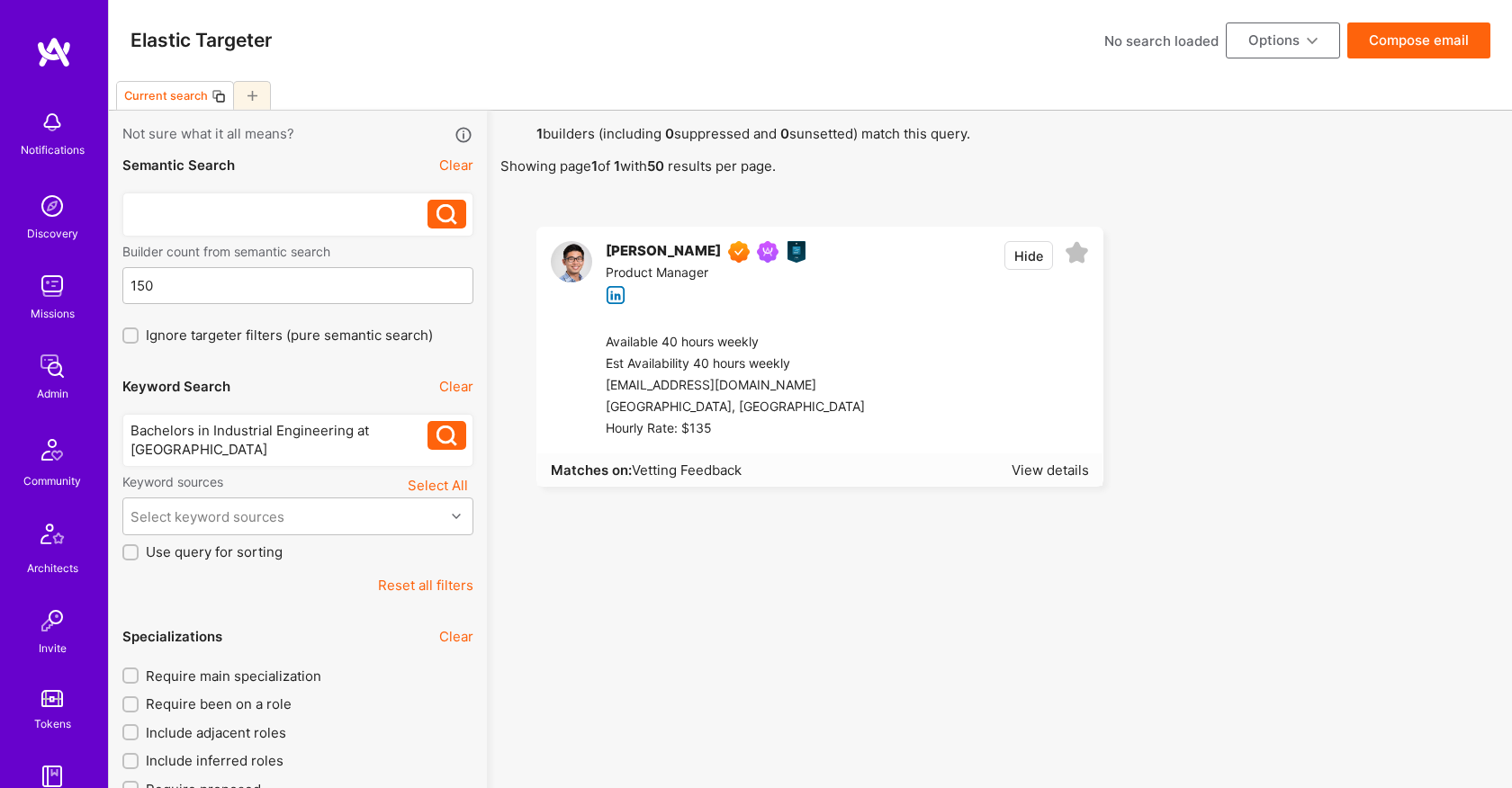
click at [290, 439] on div "Bachelors in Industrial Engineering at [GEOGRAPHIC_DATA]" at bounding box center [279, 440] width 298 height 37
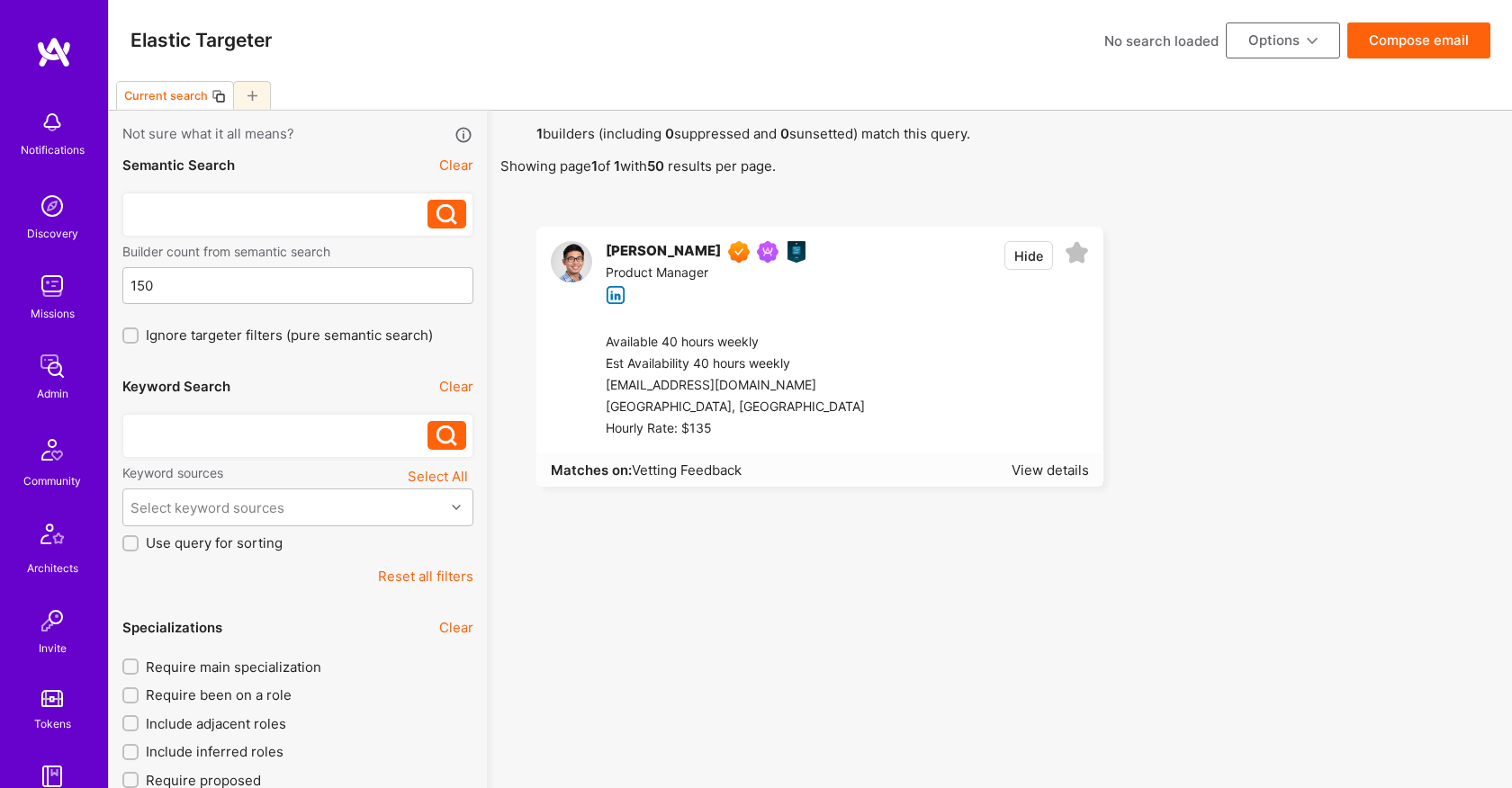
click at [272, 216] on div at bounding box center [279, 209] width 298 height 19
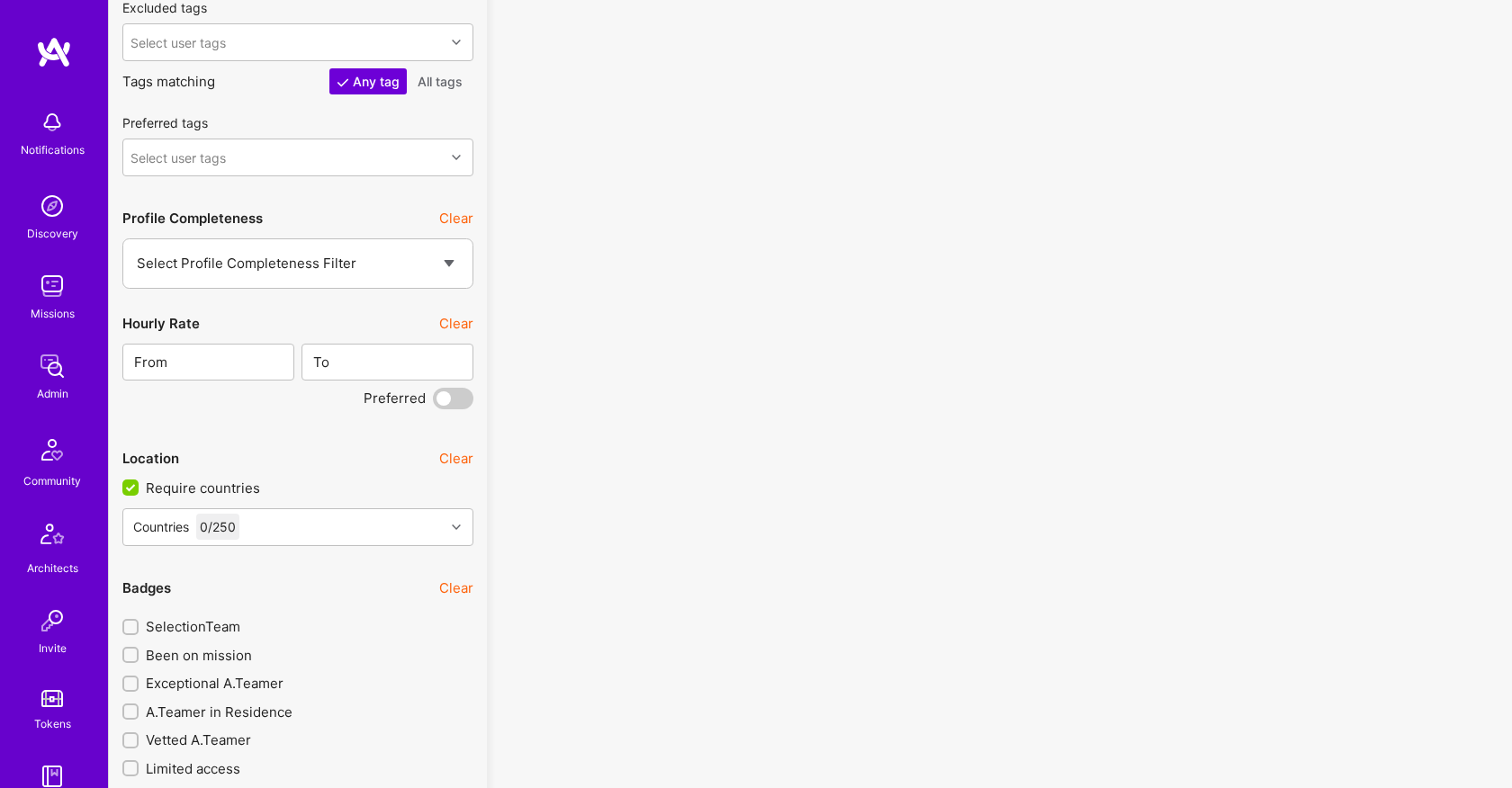
scroll to position [2590, 0]
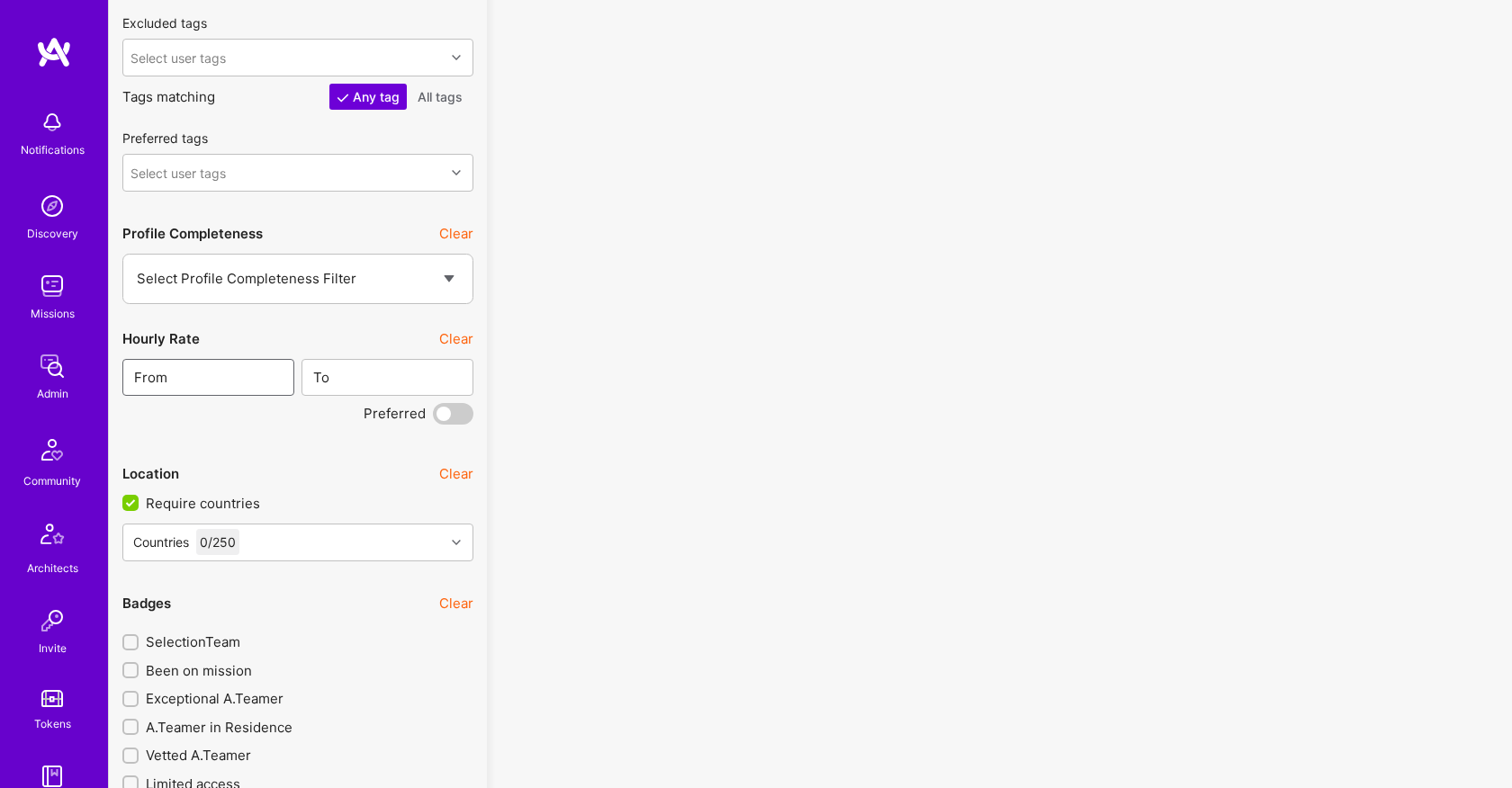
click at [237, 382] on input "text" at bounding box center [227, 377] width 119 height 46
type input "134"
type input "135"
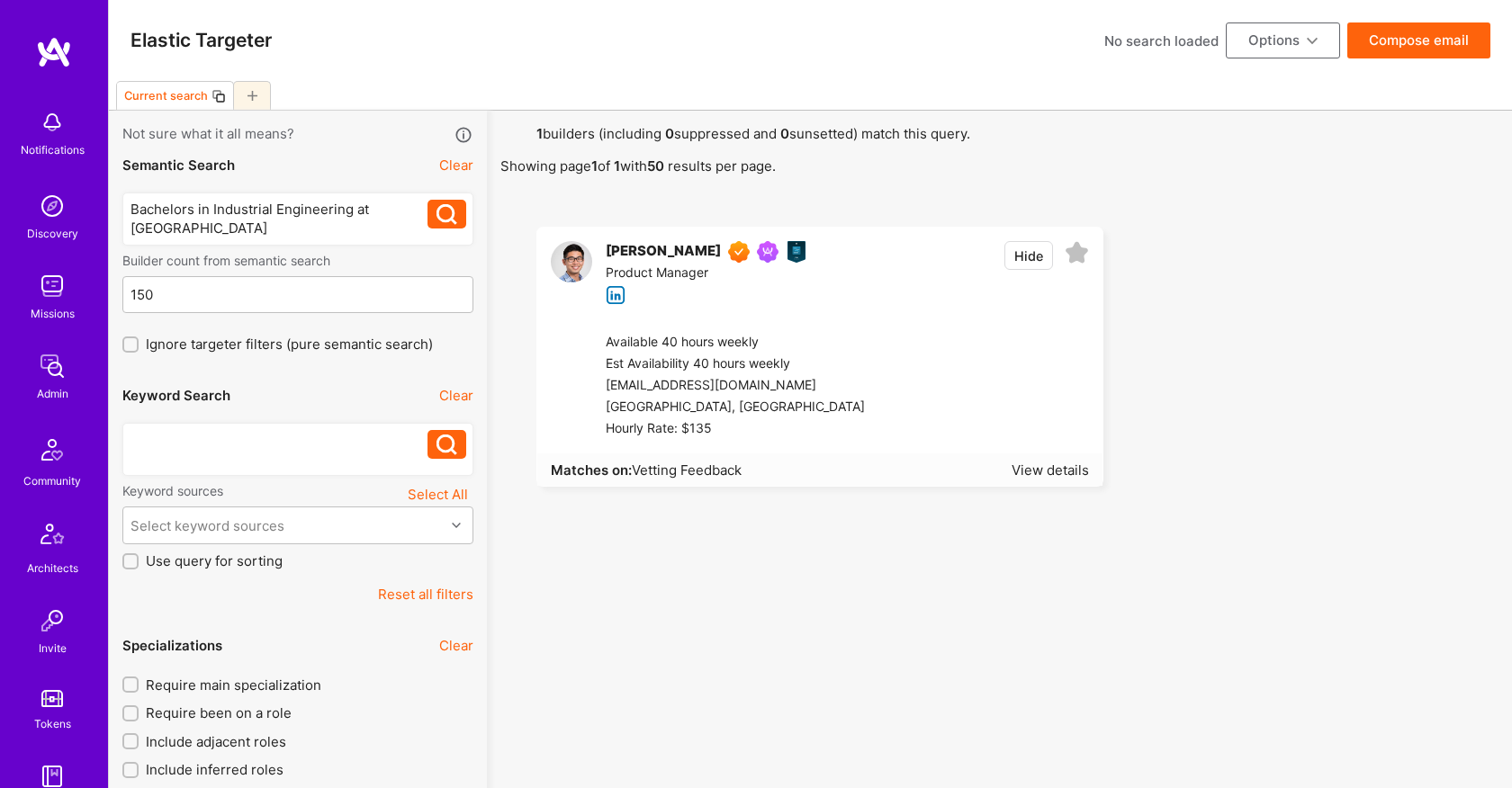
click at [324, 234] on div "Bachelors in Industrial Engineering at [GEOGRAPHIC_DATA]" at bounding box center [279, 218] width 298 height 37
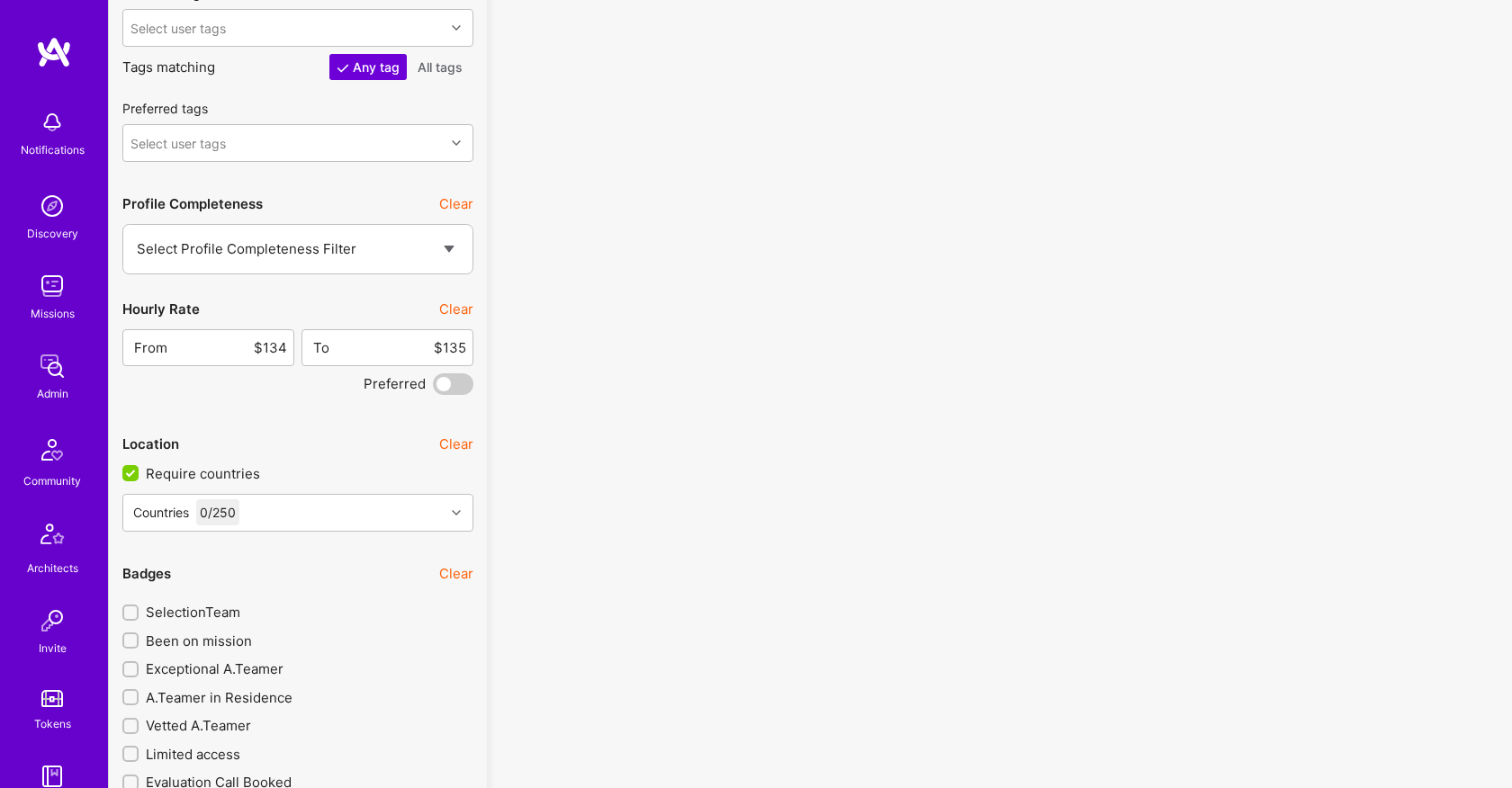
scroll to position [2657, 0]
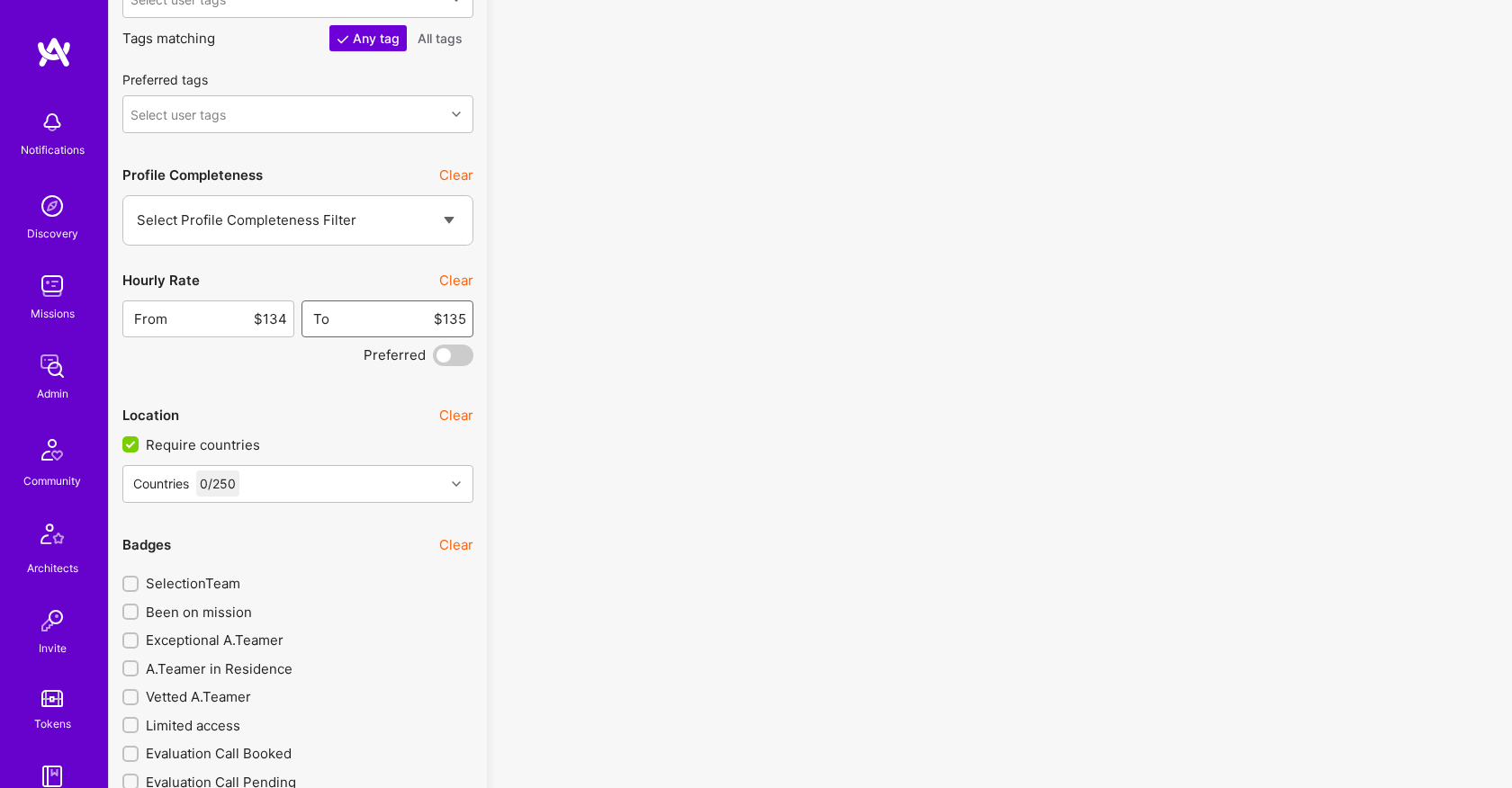
click at [431, 323] on input "$135" at bounding box center [398, 318] width 135 height 46
type input "$150"
click at [276, 316] on input "$134" at bounding box center [227, 318] width 119 height 46
type input "$130"
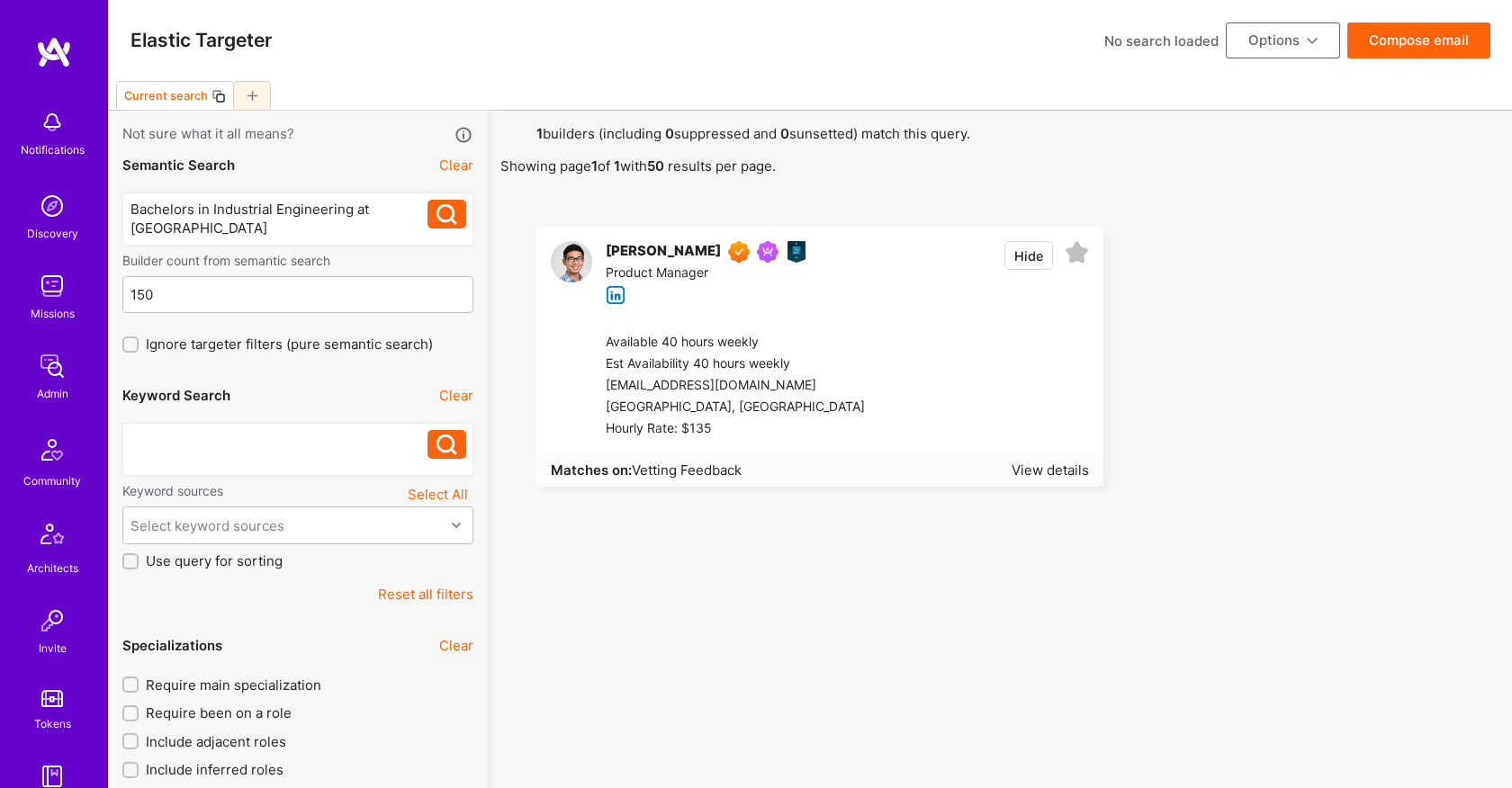
click at [298, 443] on div "Bachelors in Industrial Engineering at [GEOGRAPHIC_DATA]" at bounding box center [279, 449] width 298 height 37
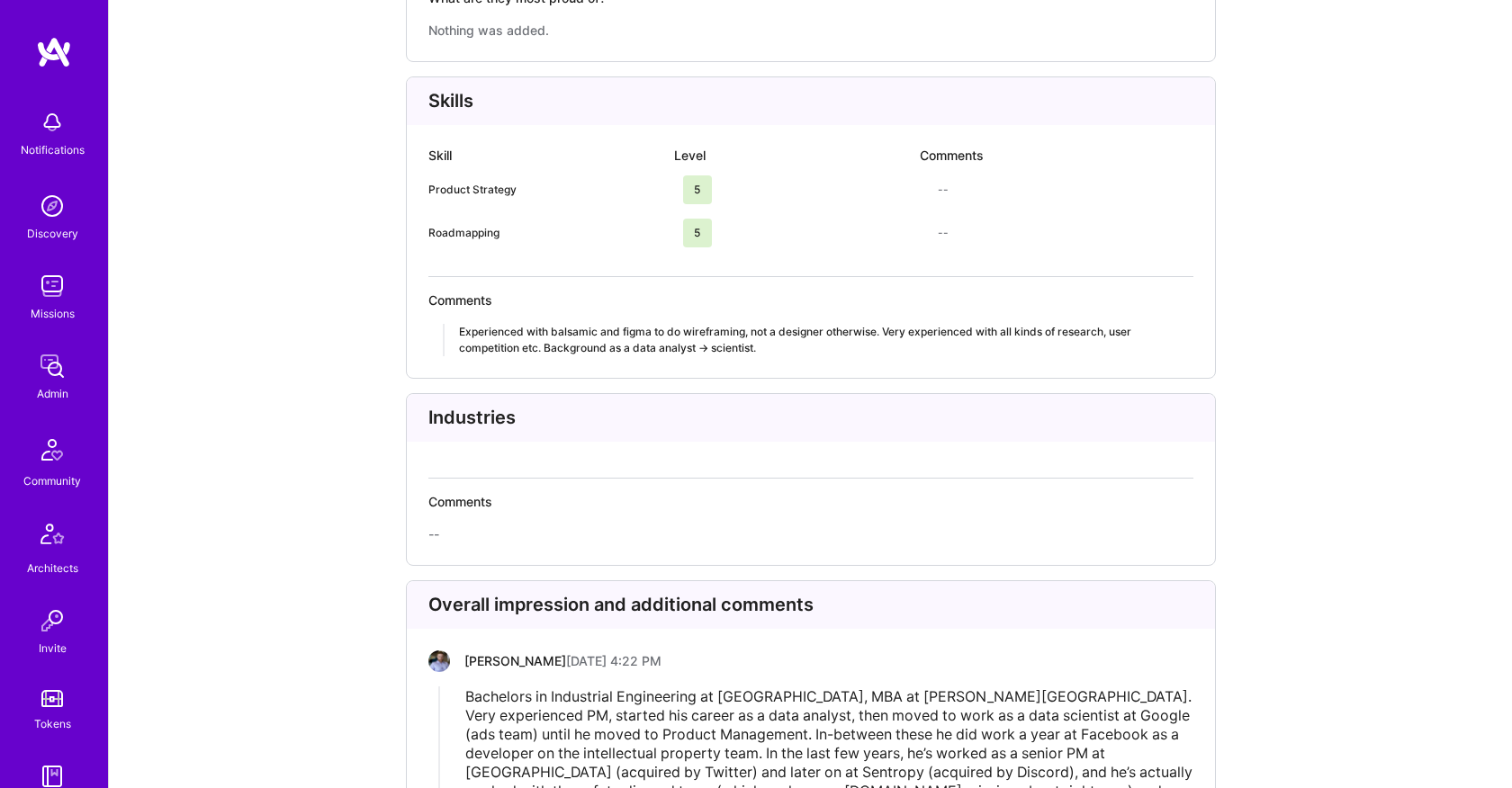
scroll to position [3475, 0]
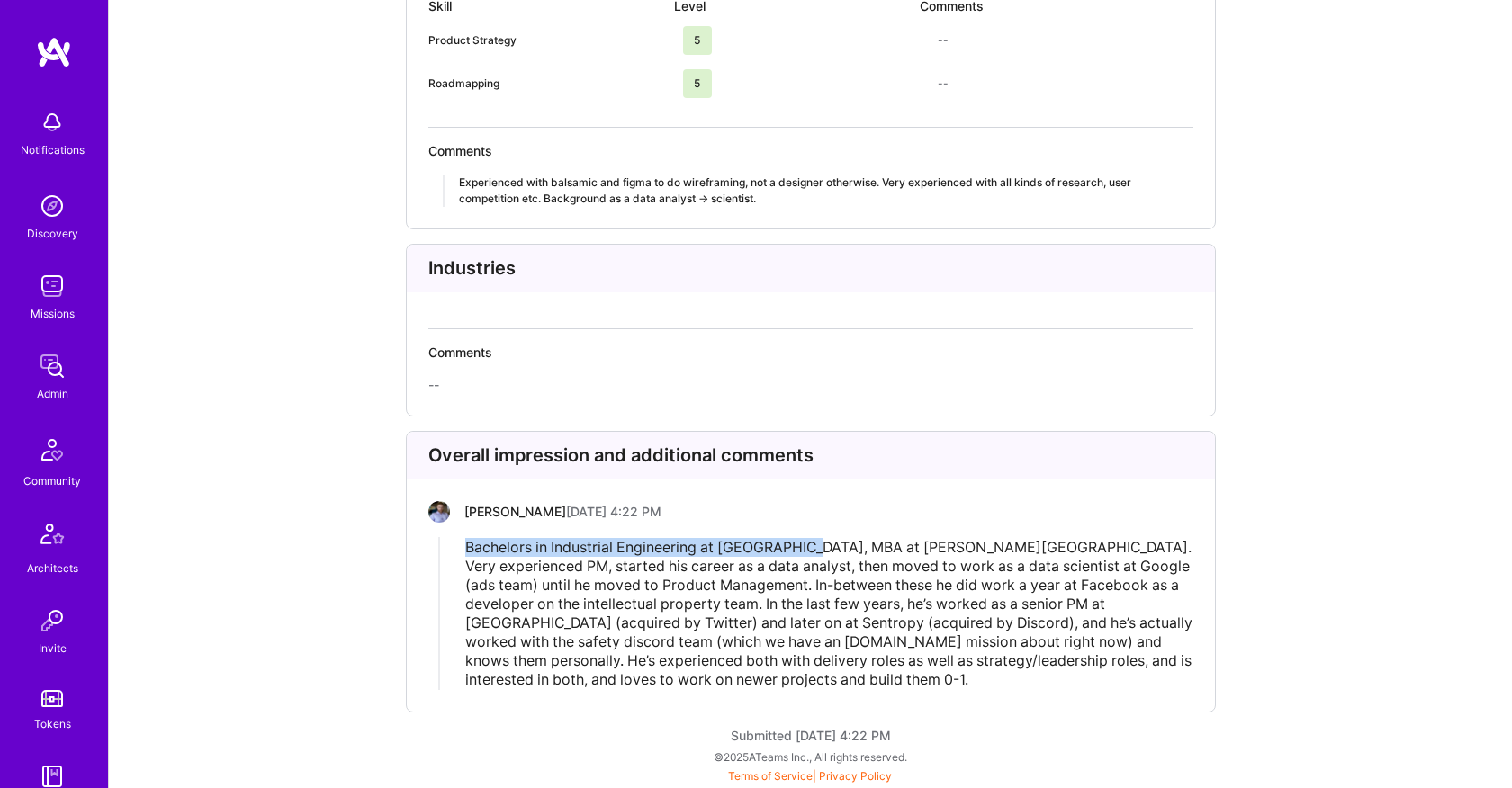
drag, startPoint x: 463, startPoint y: 550, endPoint x: 804, endPoint y: 542, distance: 341.1
click at [804, 542] on div "Bachelors in Industrial Engineering at uoc berkeley, MBA at Gies college. Very …" at bounding box center [828, 613] width 728 height 153
copy span "Bachelors in Industrial Engineering at [GEOGRAPHIC_DATA]"
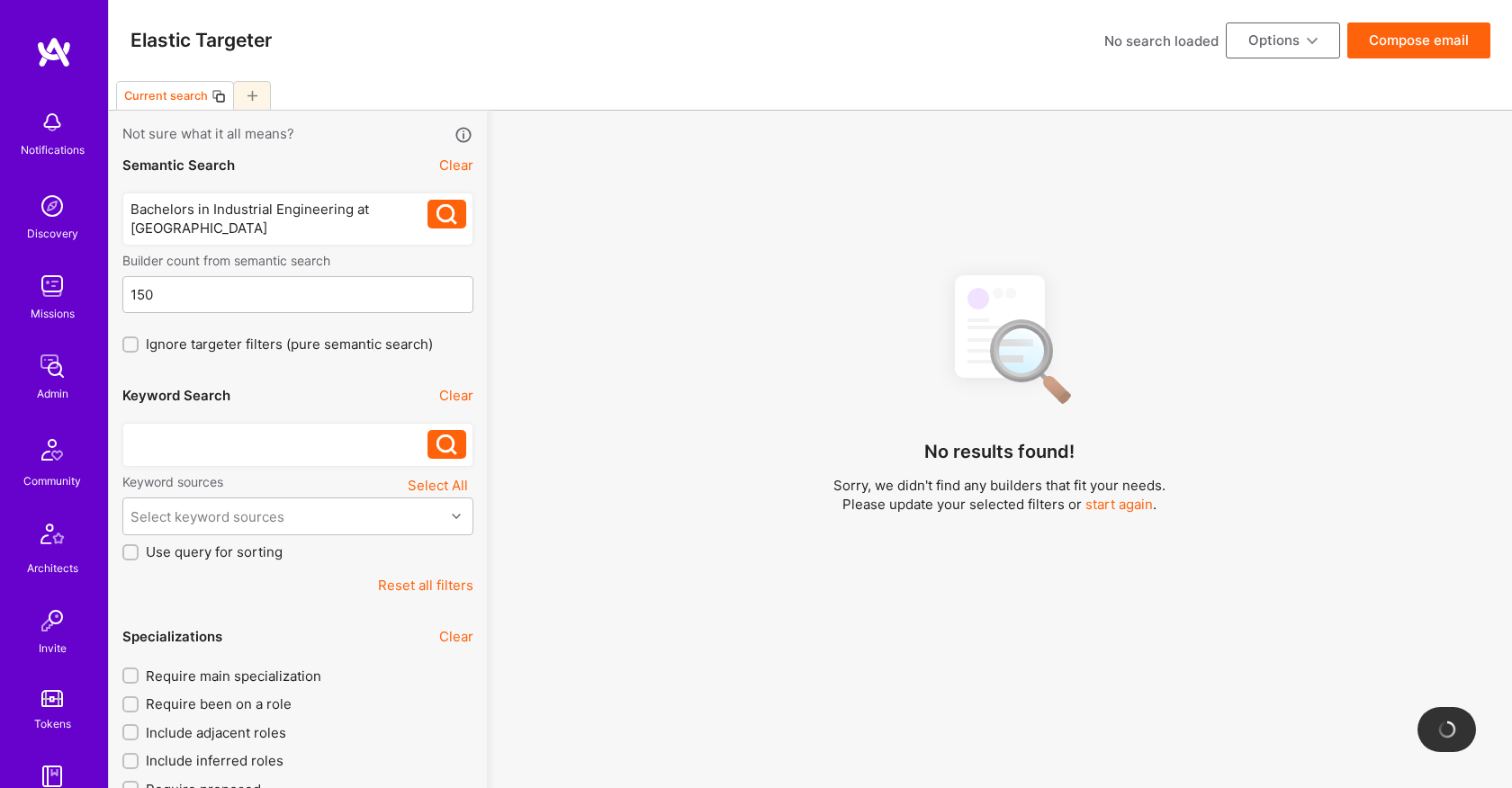
click at [217, 673] on span "Require main specialization" at bounding box center [233, 676] width 176 height 19
click at [138, 673] on input "Require main specialization" at bounding box center [132, 676] width 12 height 12
checkbox input "true"
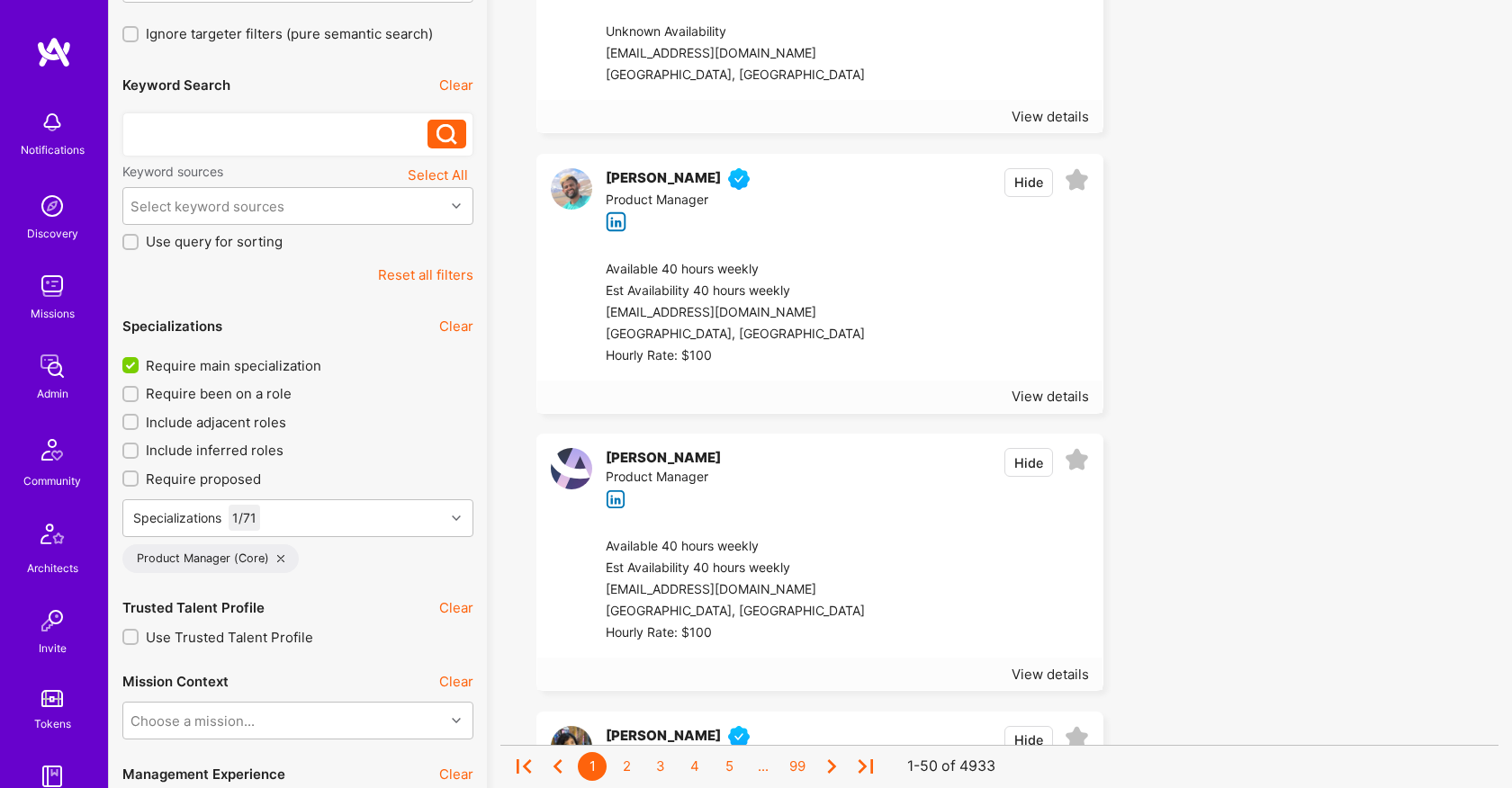
scroll to position [317, 0]
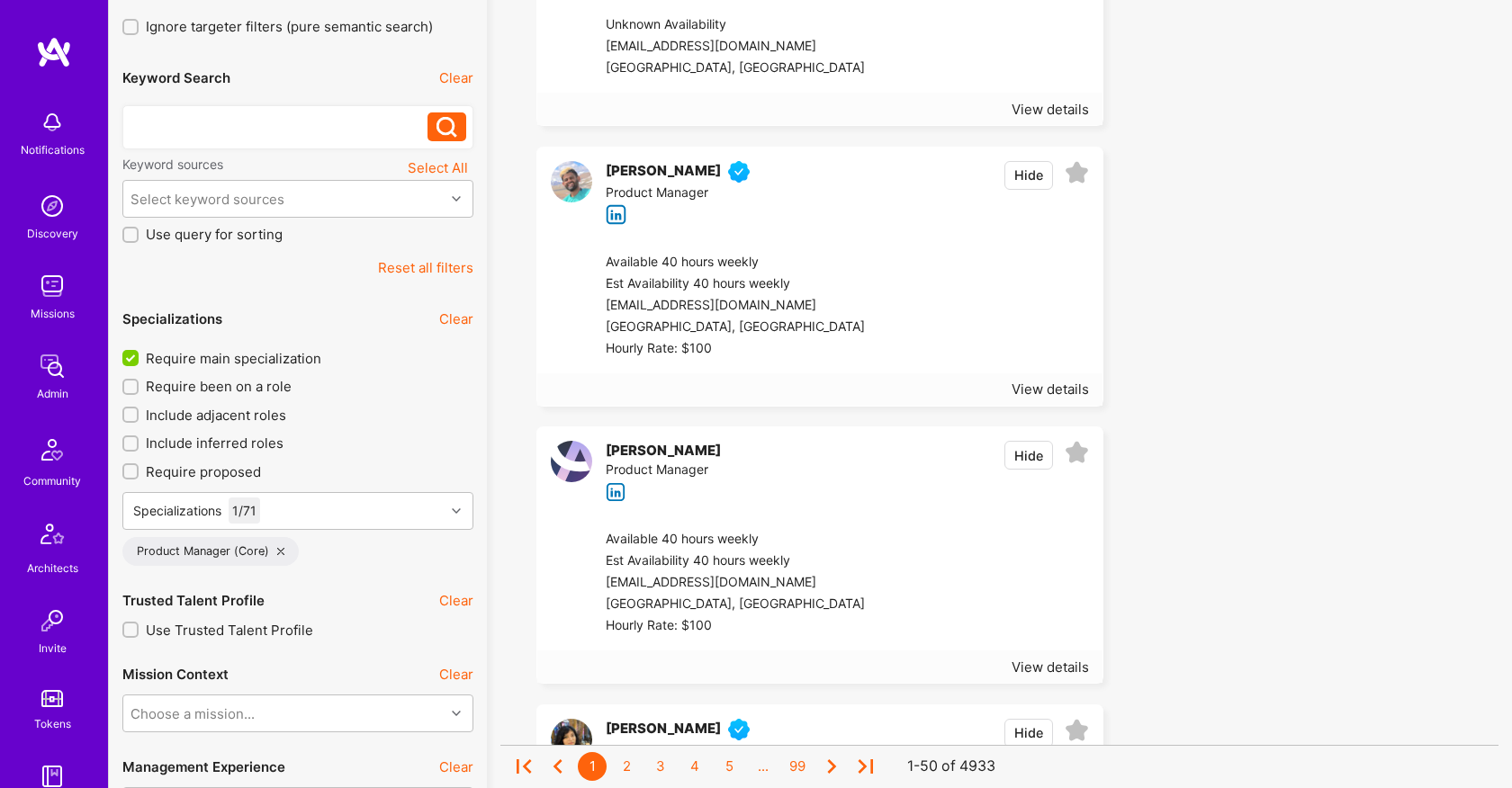
click at [221, 124] on div at bounding box center [279, 121] width 298 height 19
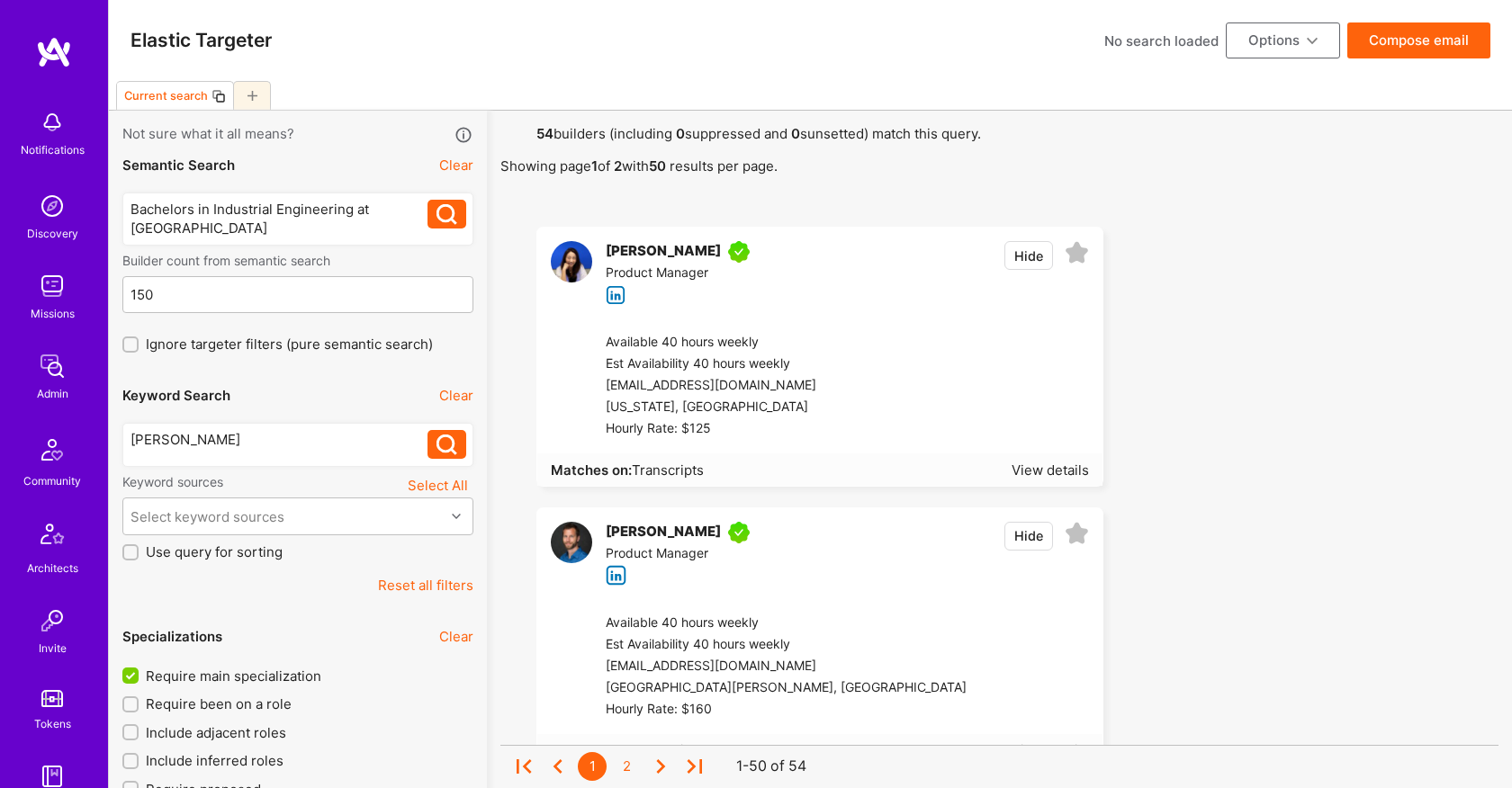
click at [226, 240] on div "Bachelors in Industrial Engineering at uoc berkeley Bachelors in Industrial Eng…" at bounding box center [298, 218] width 351 height 53
click at [225, 229] on div "Bachelors in Industrial Engineering at [GEOGRAPHIC_DATA]" at bounding box center [279, 218] width 298 height 37
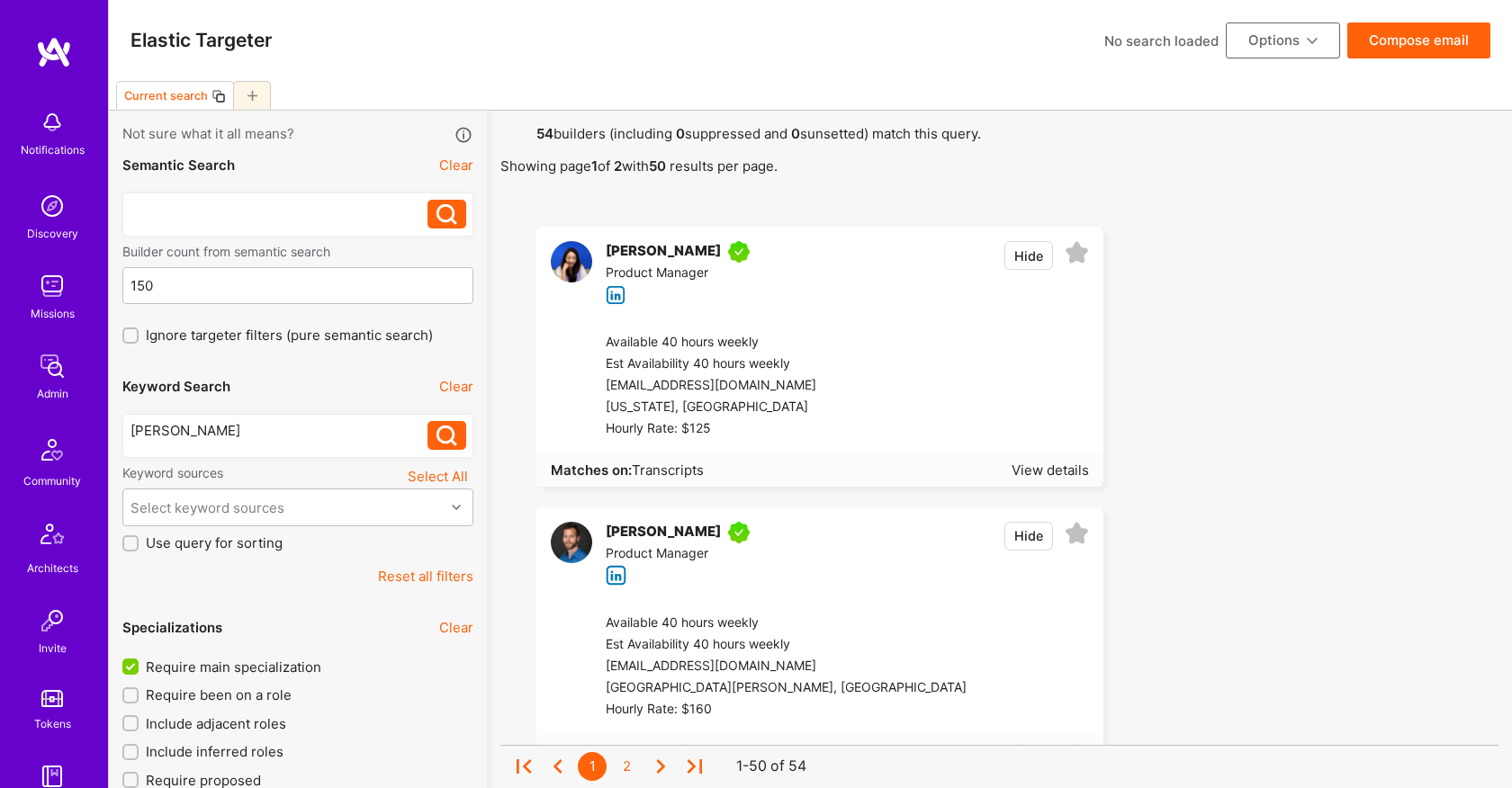
click at [219, 431] on div "[PERSON_NAME]" at bounding box center [279, 430] width 298 height 19
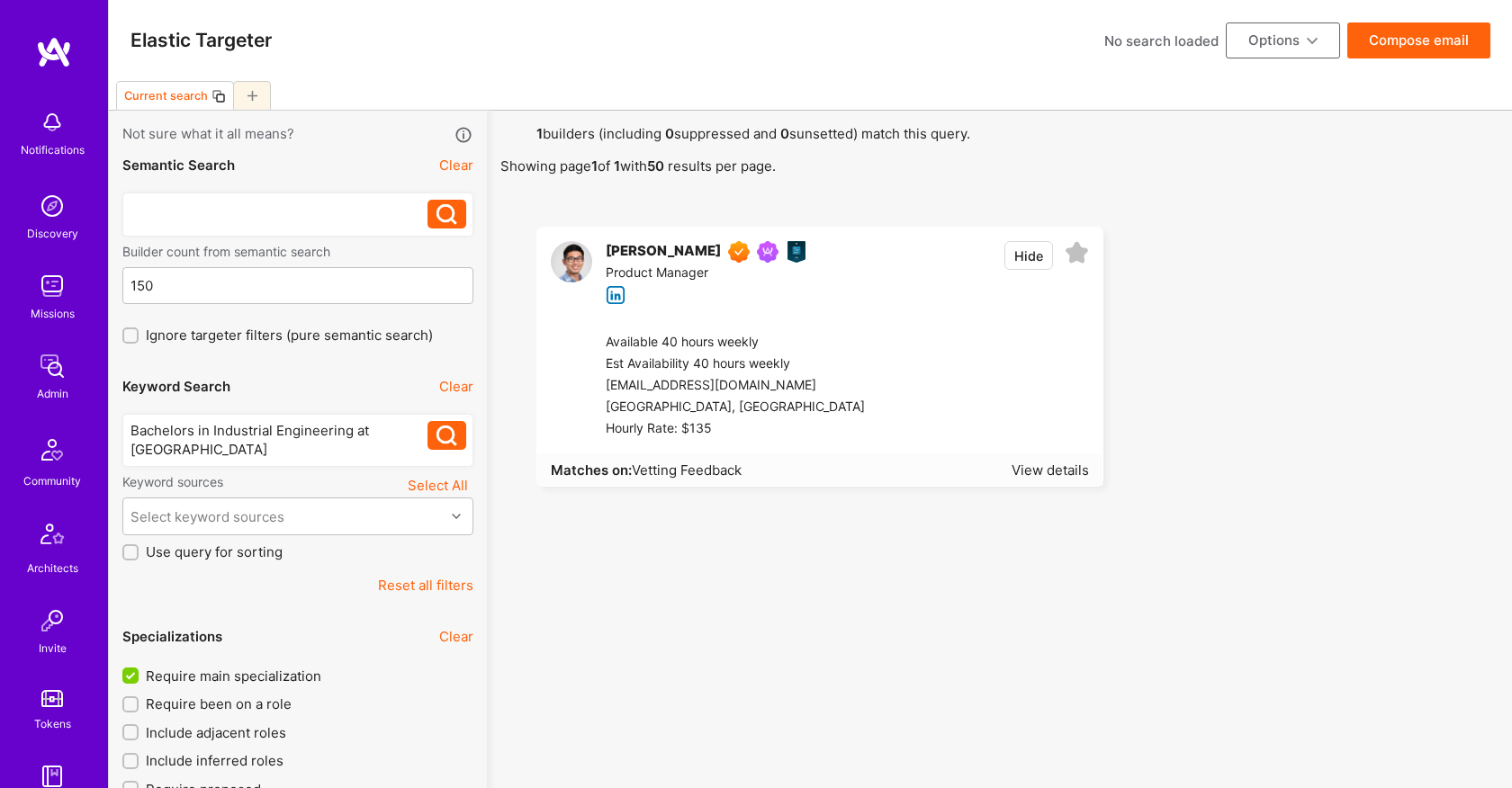
click at [284, 231] on div at bounding box center [298, 214] width 351 height 44
click at [283, 218] on div at bounding box center [279, 214] width 298 height 29
click at [234, 212] on div at bounding box center [279, 209] width 298 height 19
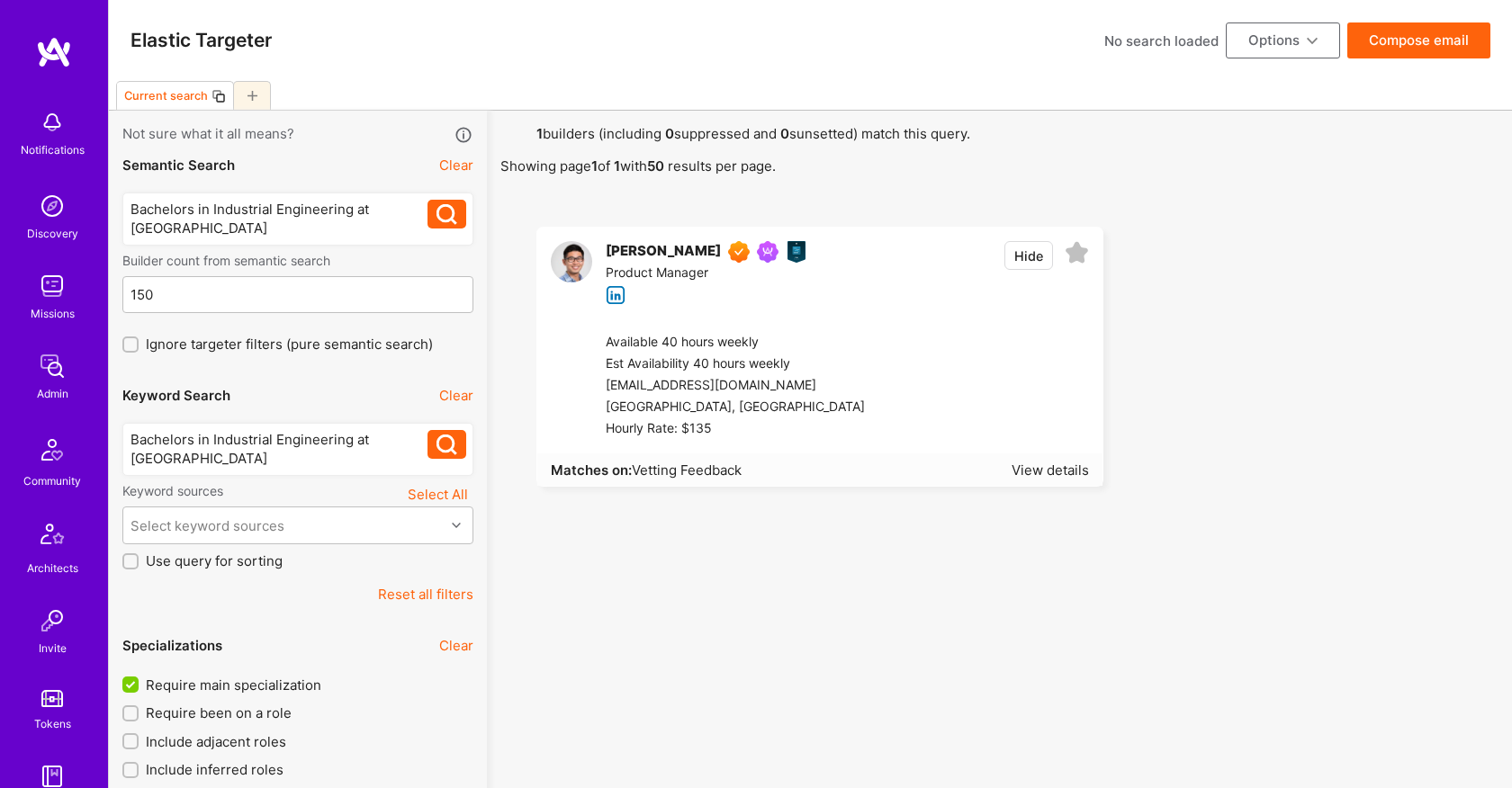
click at [319, 457] on div "Bachelors in Industrial Engineering at [GEOGRAPHIC_DATA]" at bounding box center [279, 449] width 298 height 37
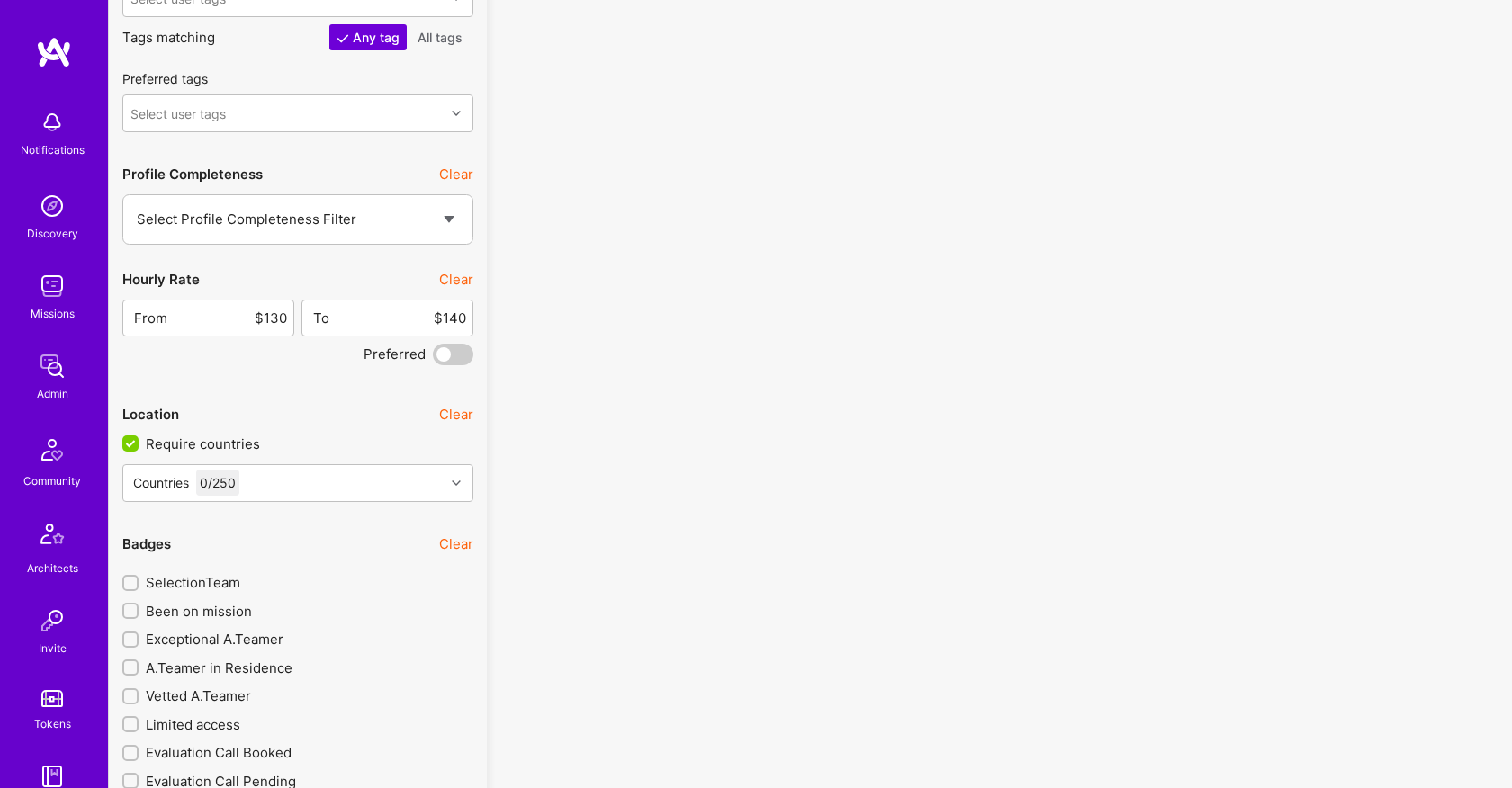
scroll to position [2681, 0]
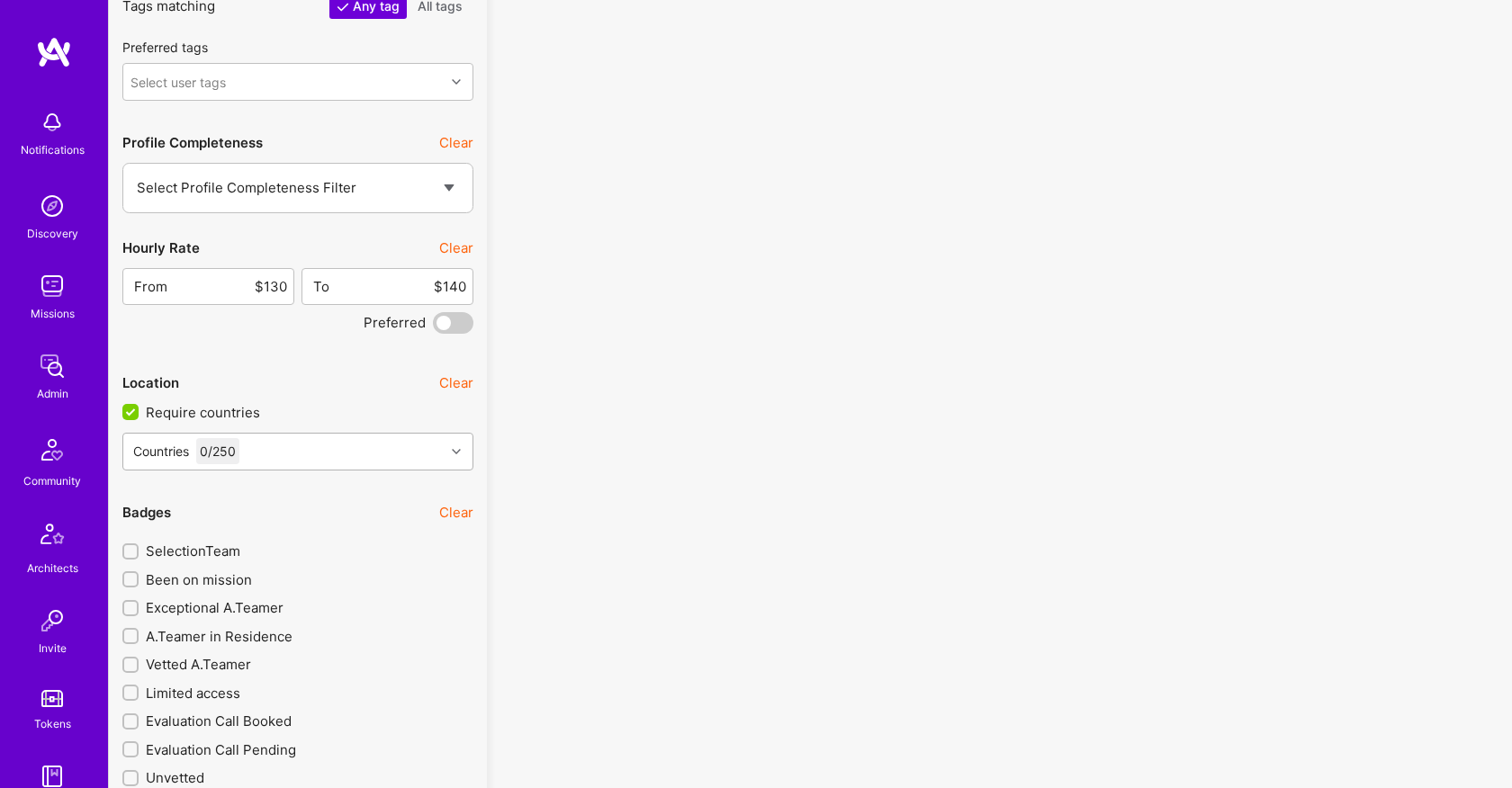
click at [303, 455] on div "Countries 0 / 250" at bounding box center [284, 451] width 321 height 36
type input "united state"
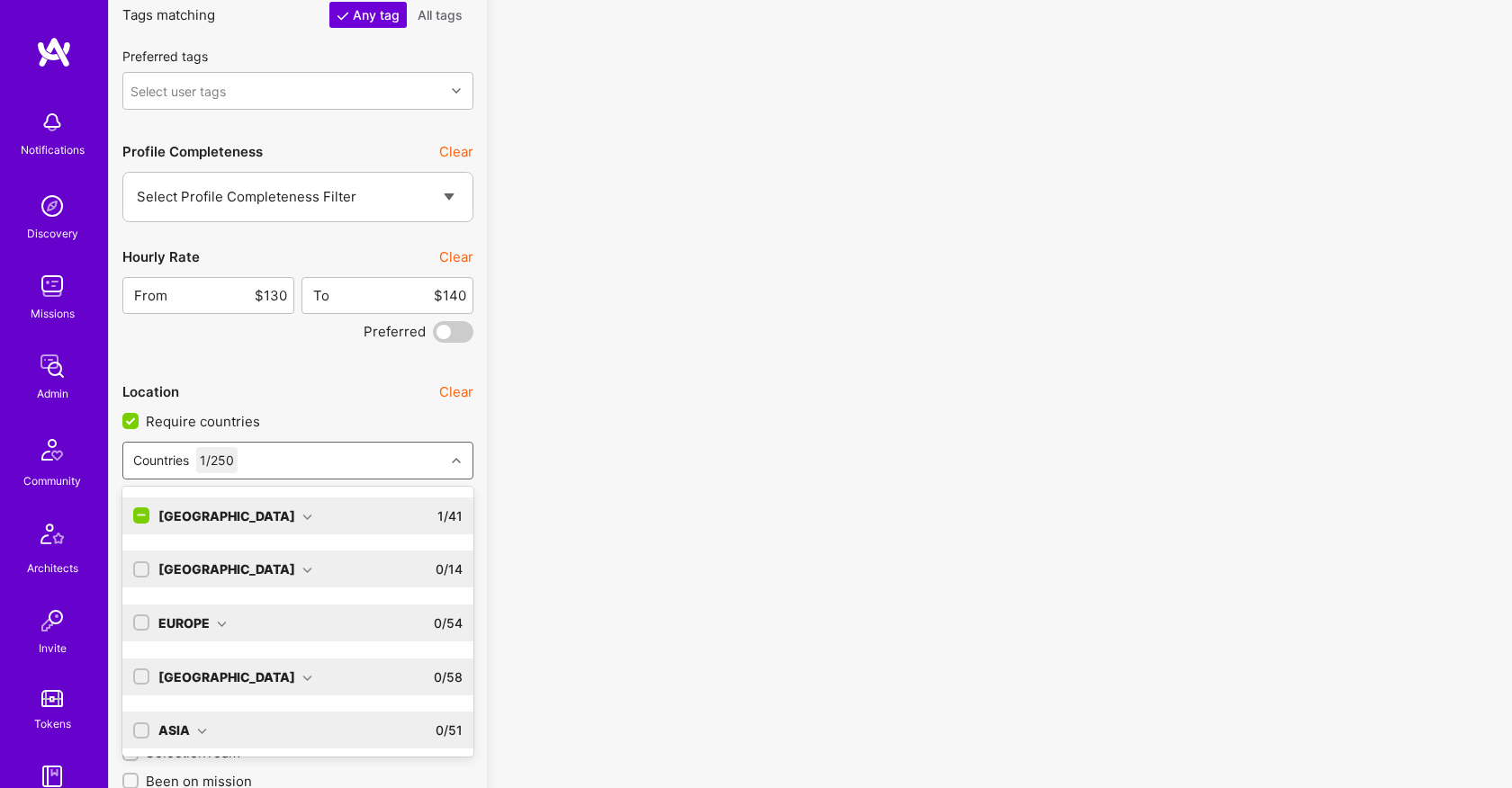
scroll to position [2690, 0]
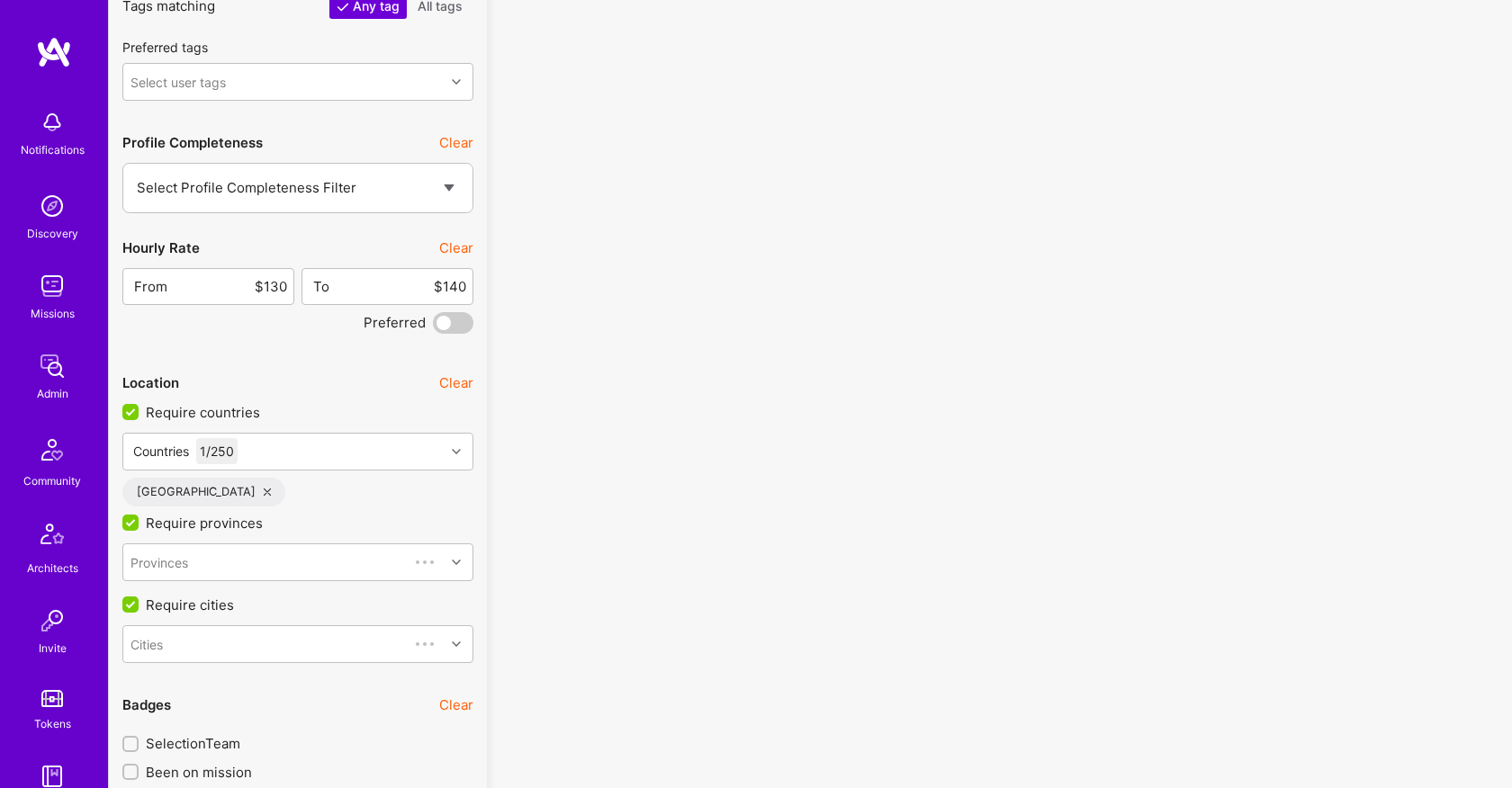
click at [293, 363] on div "Location Clear" at bounding box center [298, 382] width 351 height 40
click at [242, 567] on div "Provinces" at bounding box center [298, 562] width 351 height 37
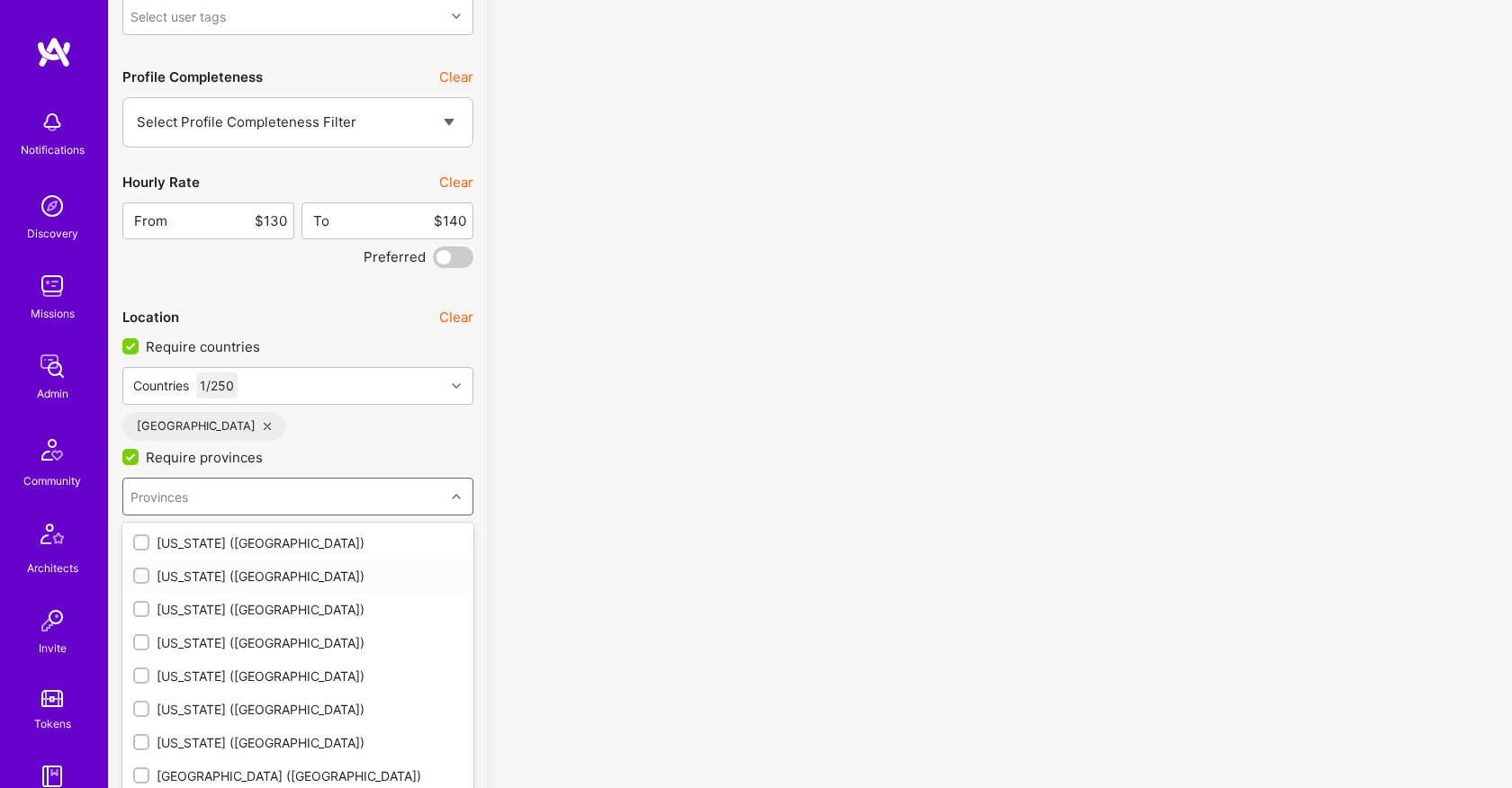
scroll to position [2765, 0]
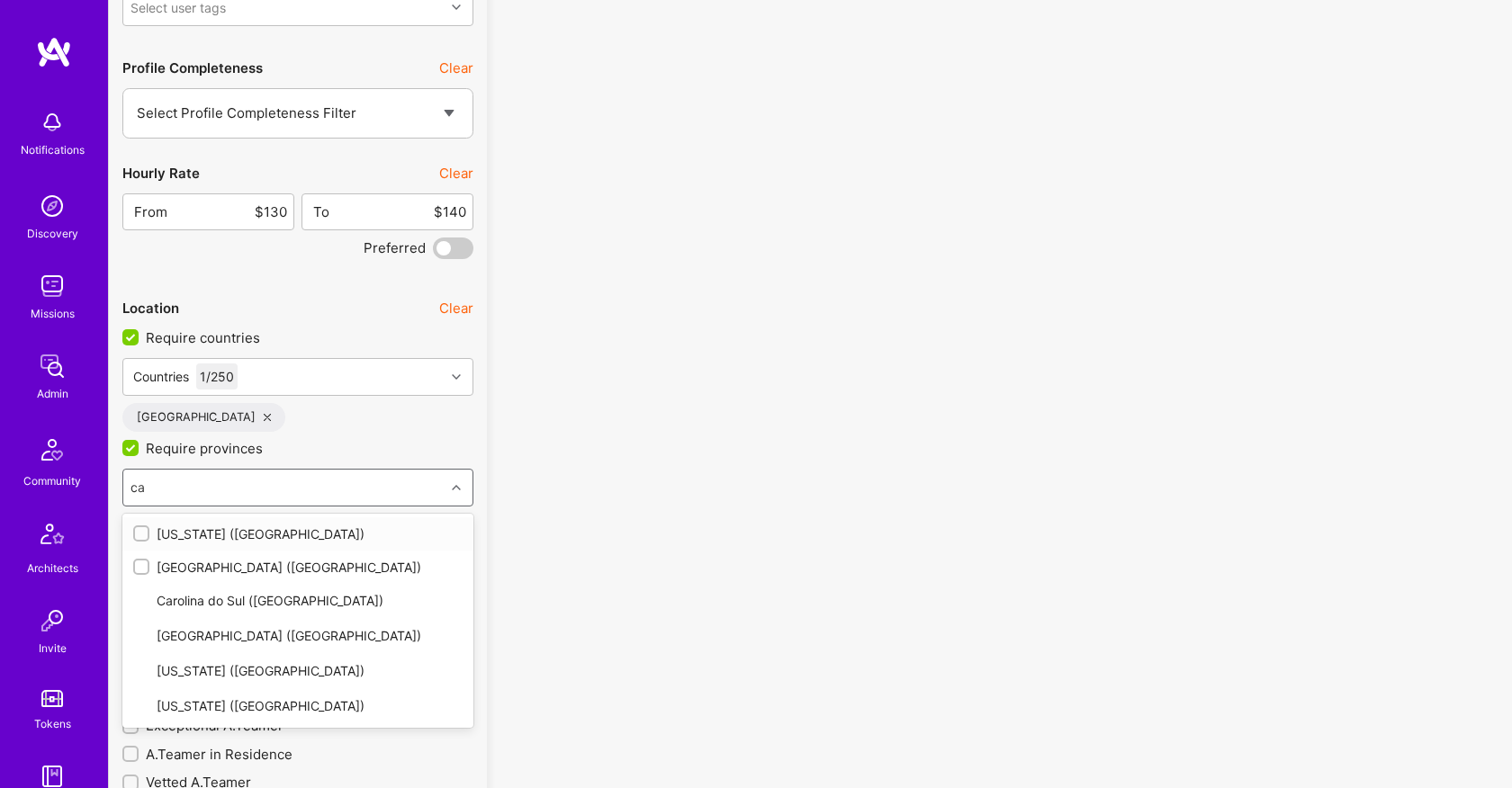
type input "cal"
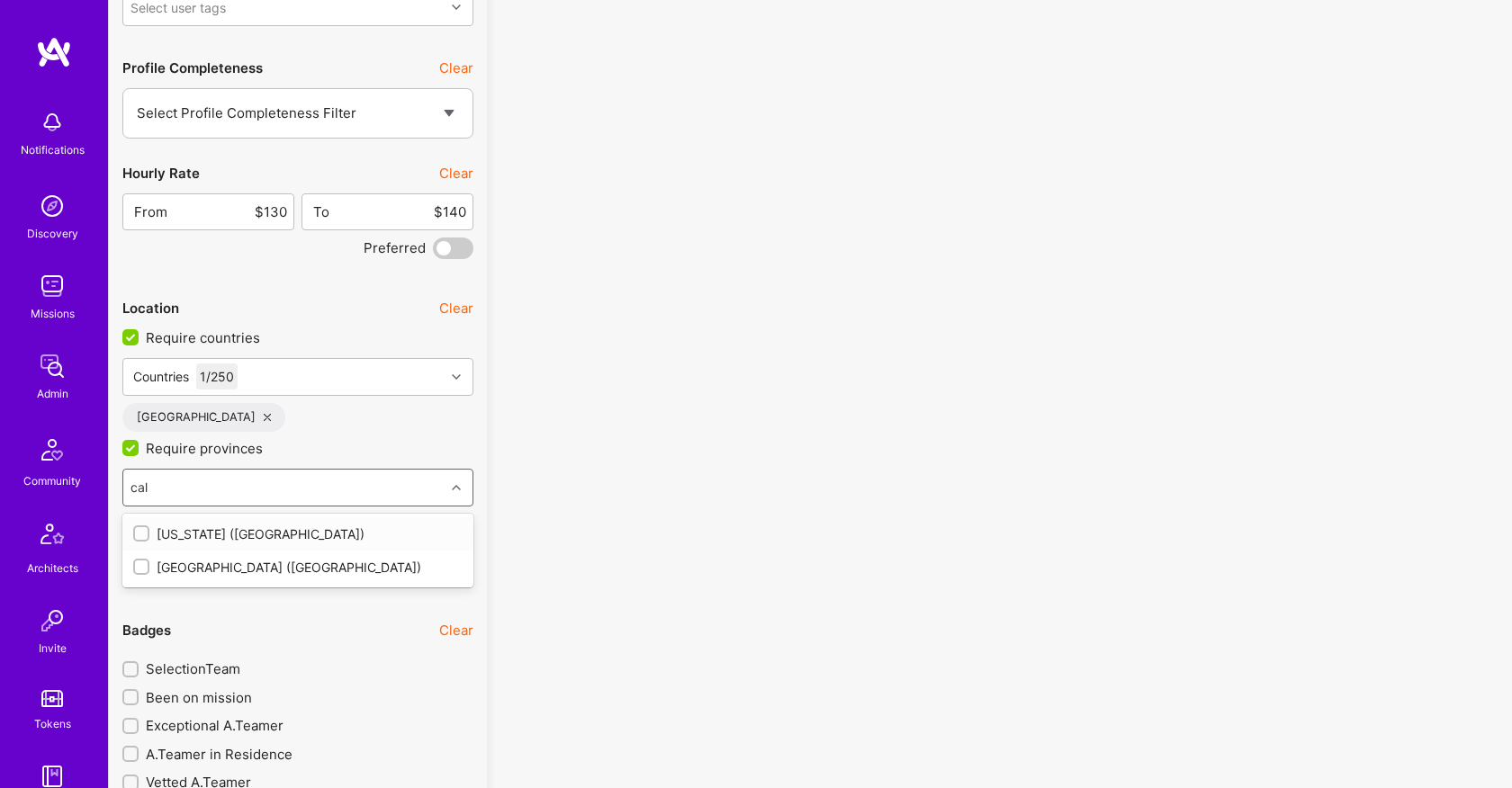
click at [302, 543] on div "California (United States)" at bounding box center [298, 534] width 351 height 34
checkbox input "true"
type input "cal"
click at [336, 650] on div "Badges Clear" at bounding box center [298, 658] width 351 height 40
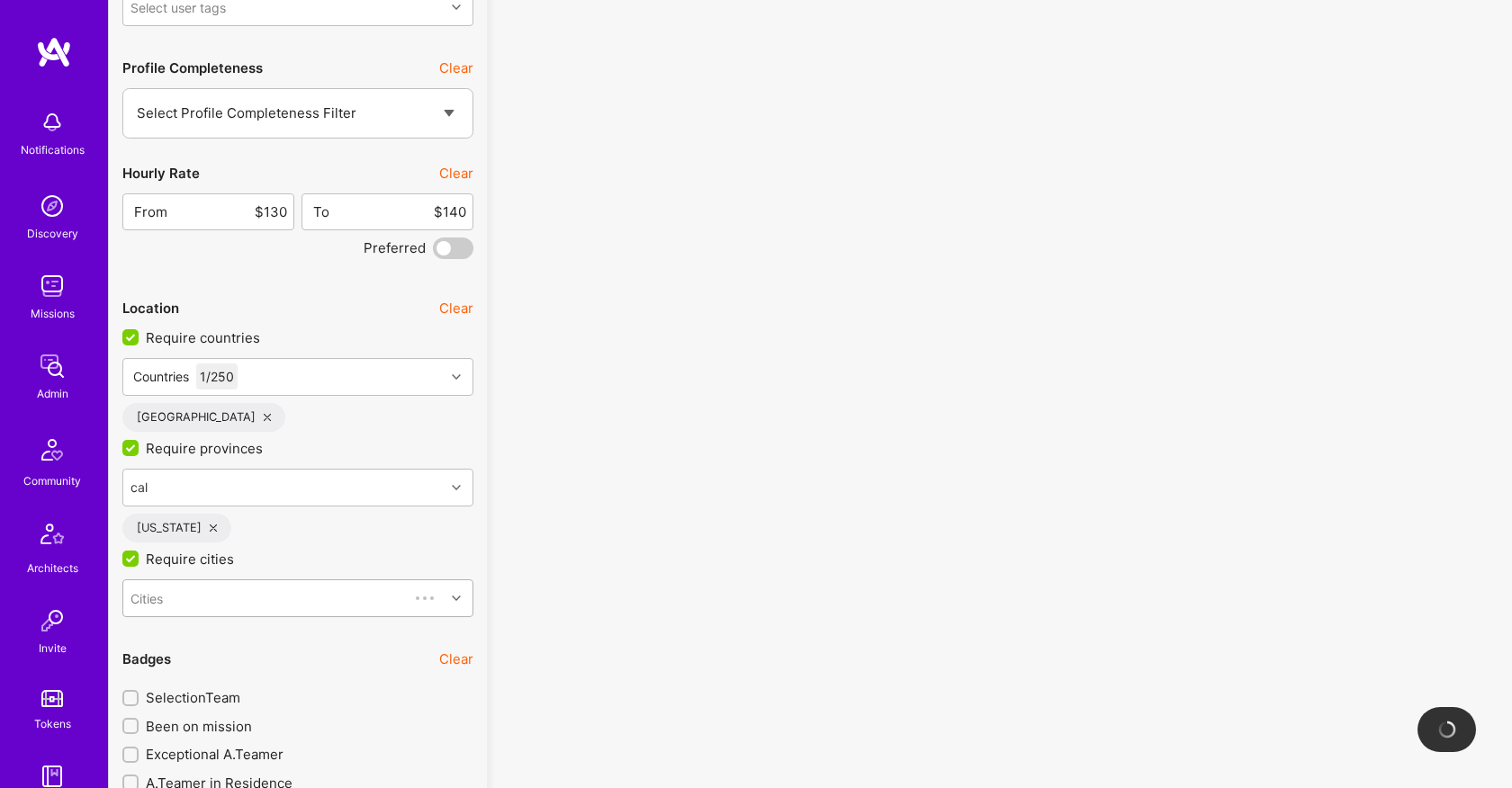
click at [390, 602] on div "Cities" at bounding box center [265, 598] width 285 height 36
type input "san fra"
click at [344, 643] on div "[GEOGRAPHIC_DATA]" at bounding box center [298, 644] width 330 height 19
checkbox input "true"
type input "san fra"
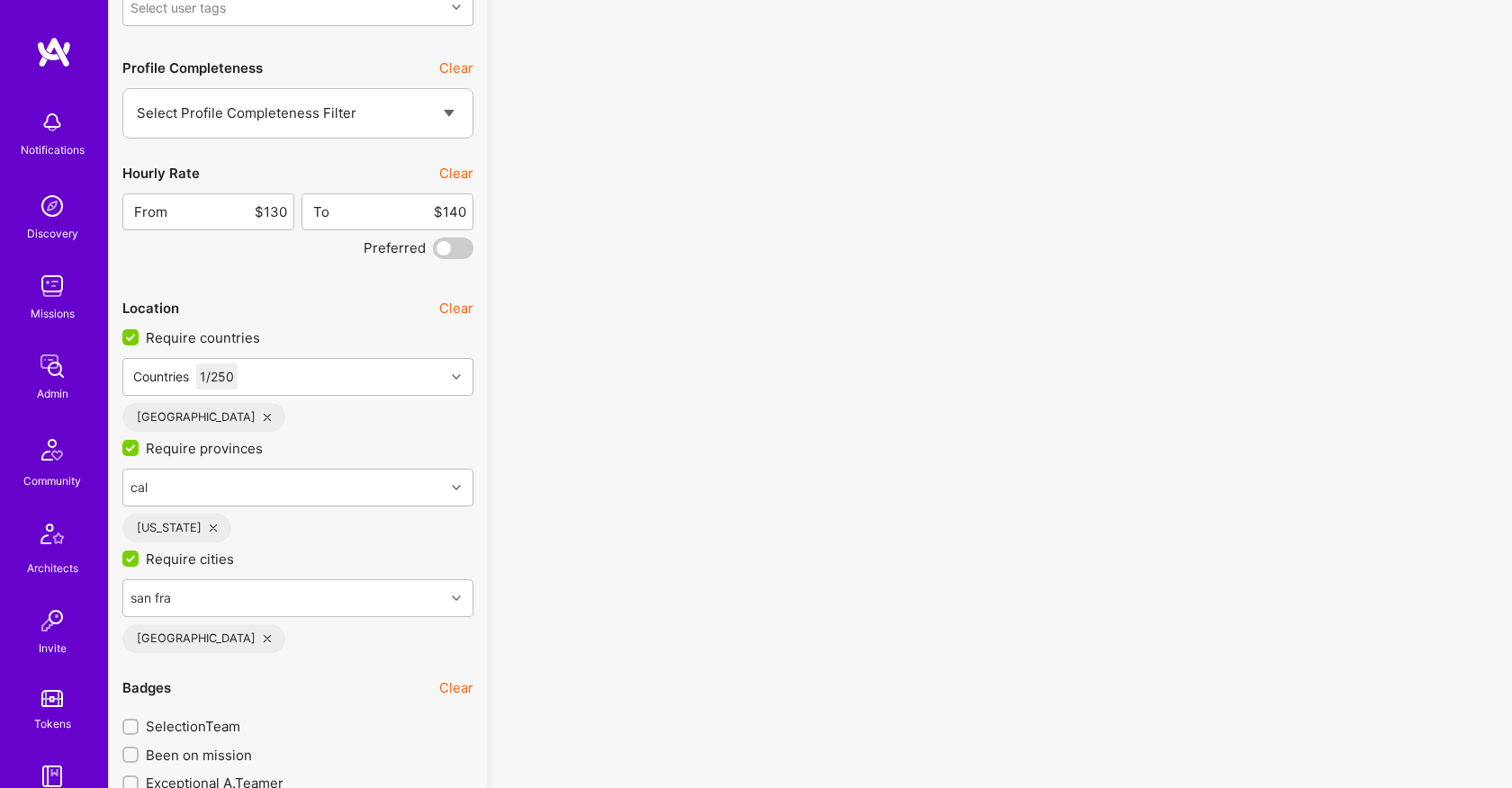
click at [619, 569] on div "No results found! Sorry, we didn't find any builders that fit your needs. Pleas…" at bounding box center [999, 127] width 998 height 5535
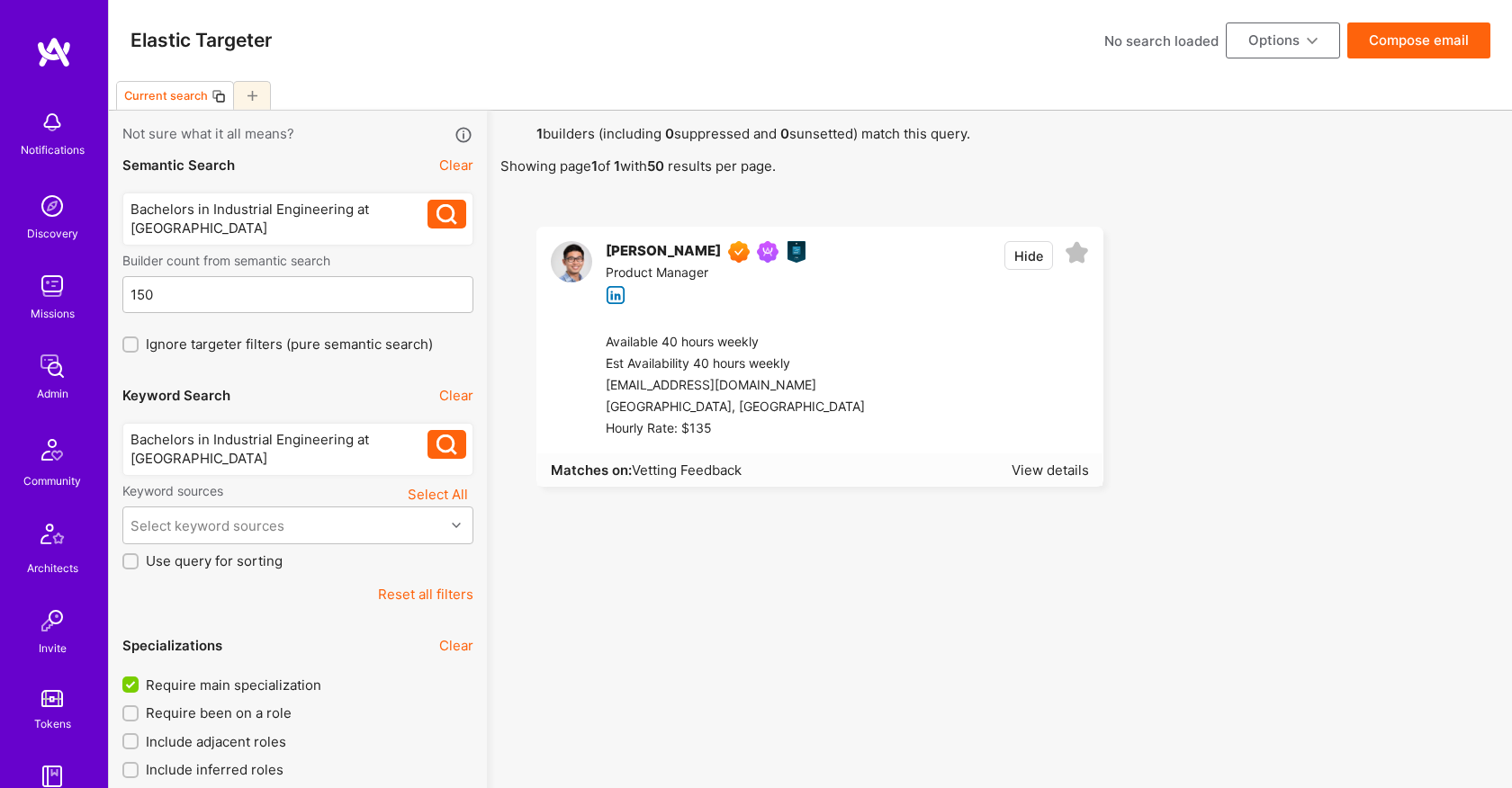
click at [316, 461] on div "Bachelors in Industrial Engineering at [GEOGRAPHIC_DATA]" at bounding box center [279, 449] width 298 height 37
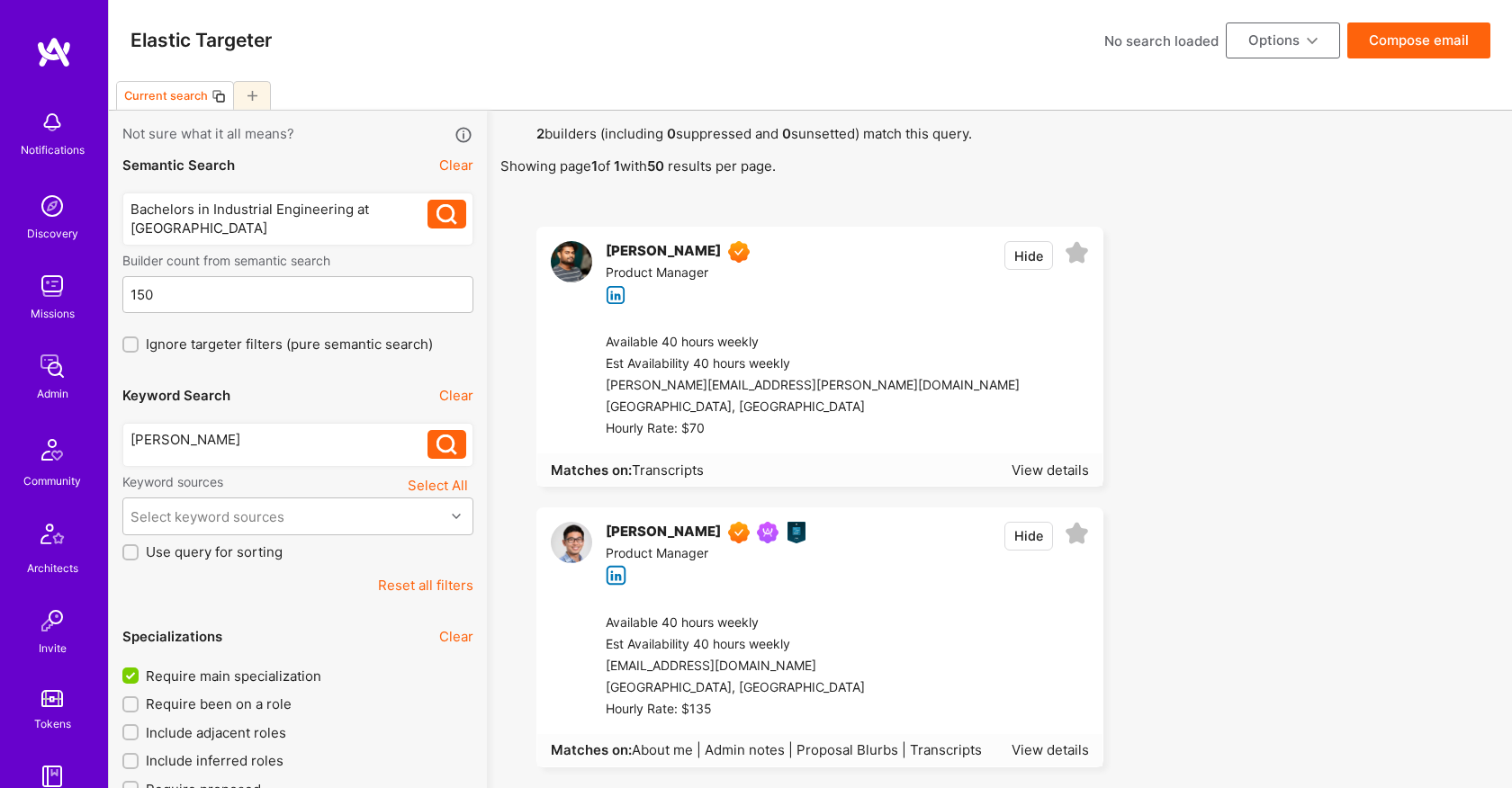
click at [960, 619] on div at bounding box center [977, 667] width 224 height 108
click at [865, 751] on span "About me | Admin notes | Proposal Blurbs | Transcripts" at bounding box center [806, 750] width 350 height 17
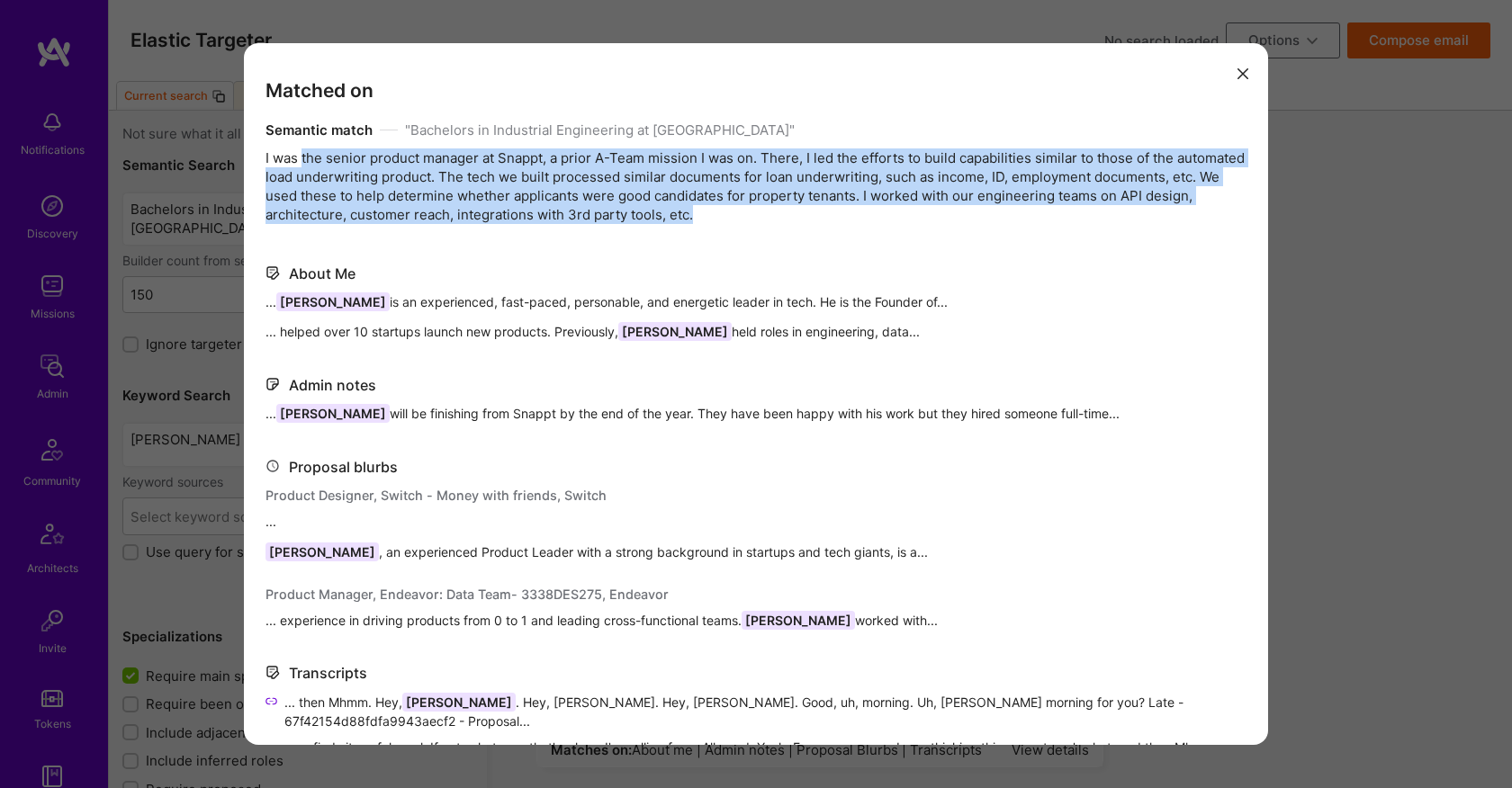
drag, startPoint x: 696, startPoint y: 218, endPoint x: 293, endPoint y: 161, distance: 407.0
click at [293, 161] on div "Semantic match " Bachelors in Industrial Engineering at [GEOGRAPHIC_DATA] " I w…" at bounding box center [756, 172] width 981 height 104
drag, startPoint x: 262, startPoint y: 157, endPoint x: 742, endPoint y: 224, distance: 484.7
click at [742, 224] on div "Matched on Semantic match " Bachelors in Industrial Engineering at [GEOGRAPHIC_…" at bounding box center [756, 394] width 1024 height 702
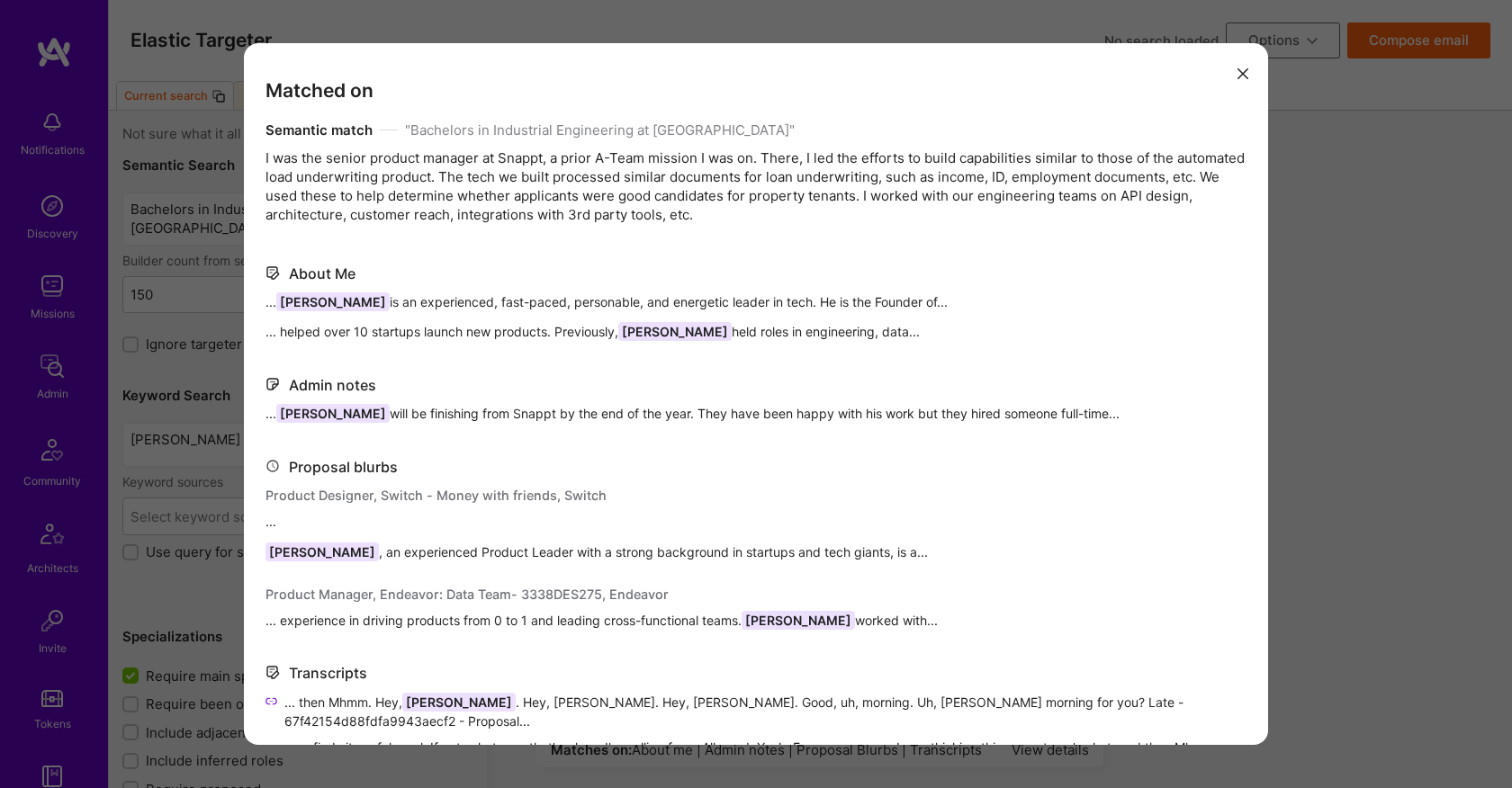
click at [1298, 377] on div "Matched on Semantic match " Bachelors in Industrial Engineering at [GEOGRAPHIC_…" at bounding box center [756, 394] width 1512 height 788
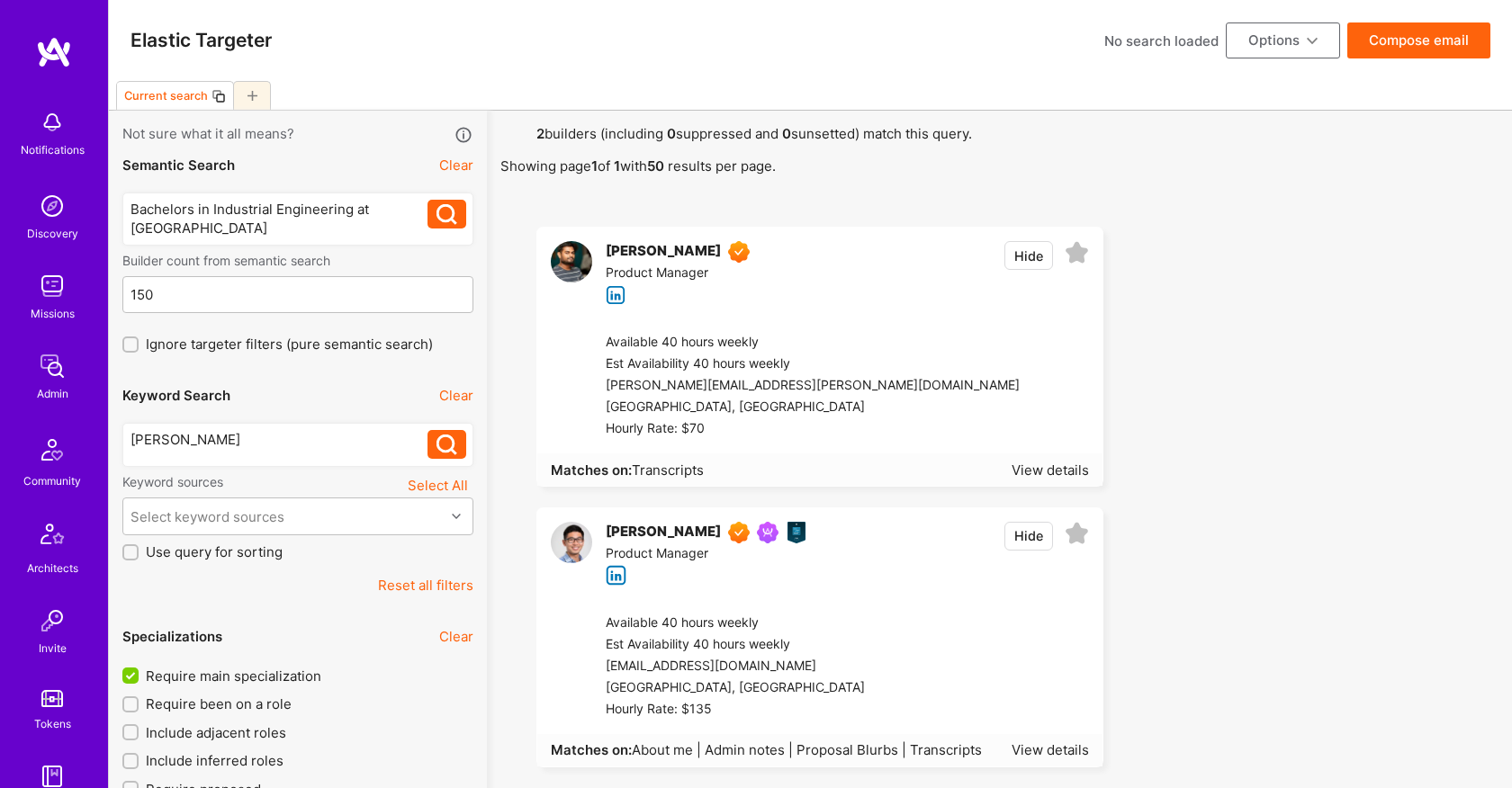
click at [230, 451] on div "[PERSON_NAME]" at bounding box center [279, 444] width 298 height 29
click at [220, 438] on div "[PERSON_NAME]" at bounding box center [279, 440] width 298 height 19
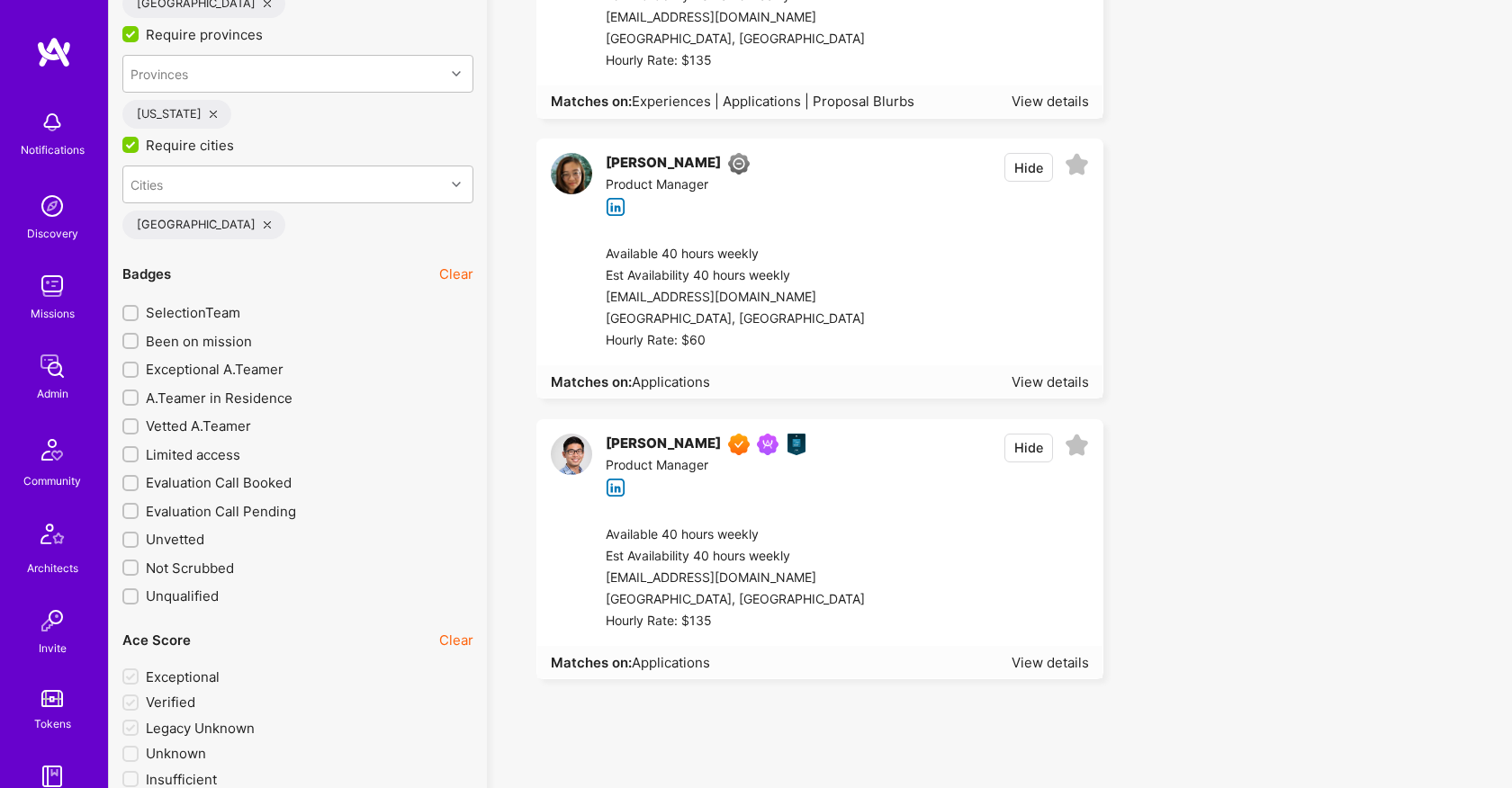
scroll to position [3151, 0]
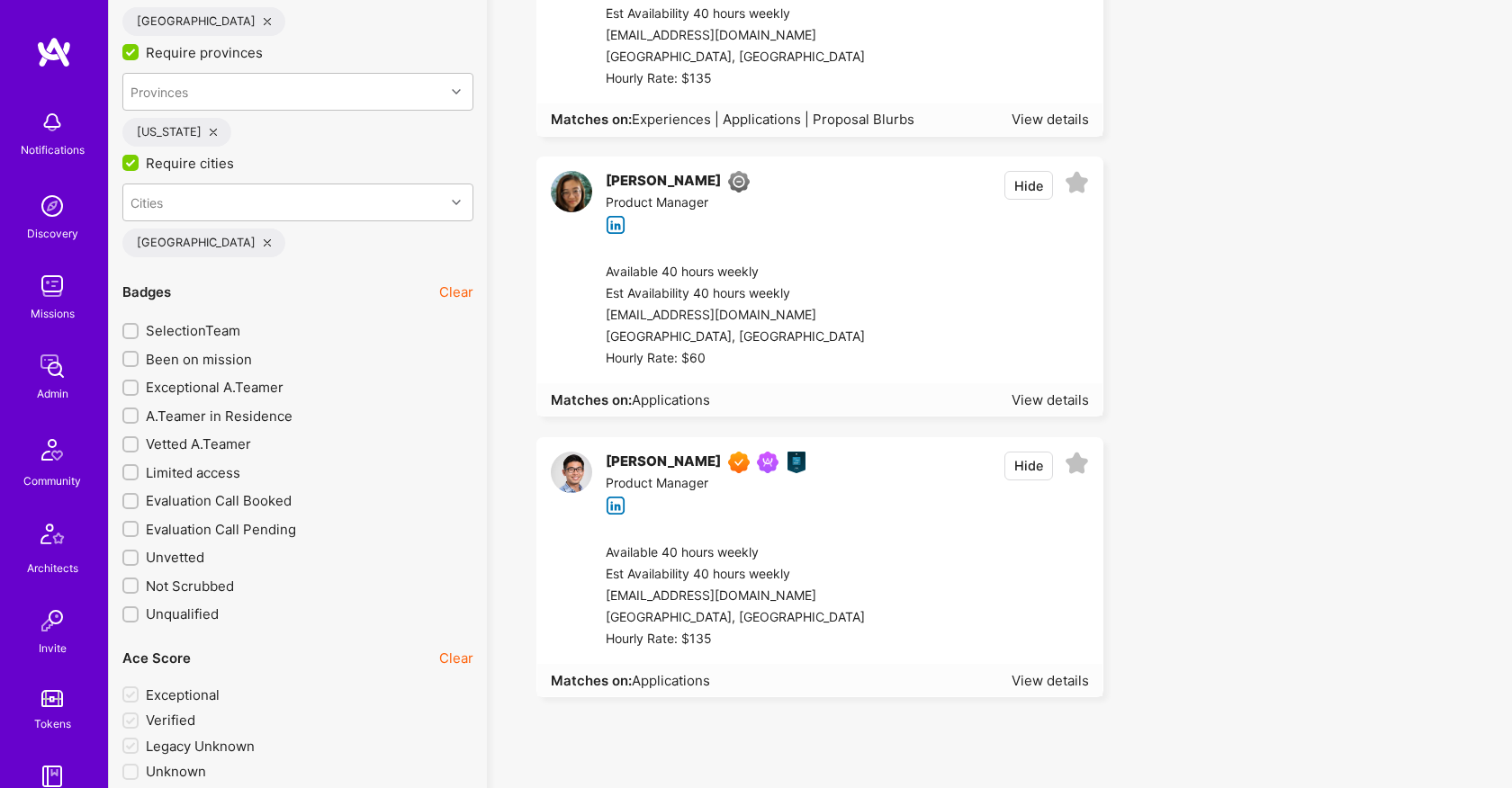
click at [183, 354] on span "Been on mission" at bounding box center [199, 359] width 106 height 19
click at [138, 354] on input "Been on mission" at bounding box center [132, 359] width 12 height 12
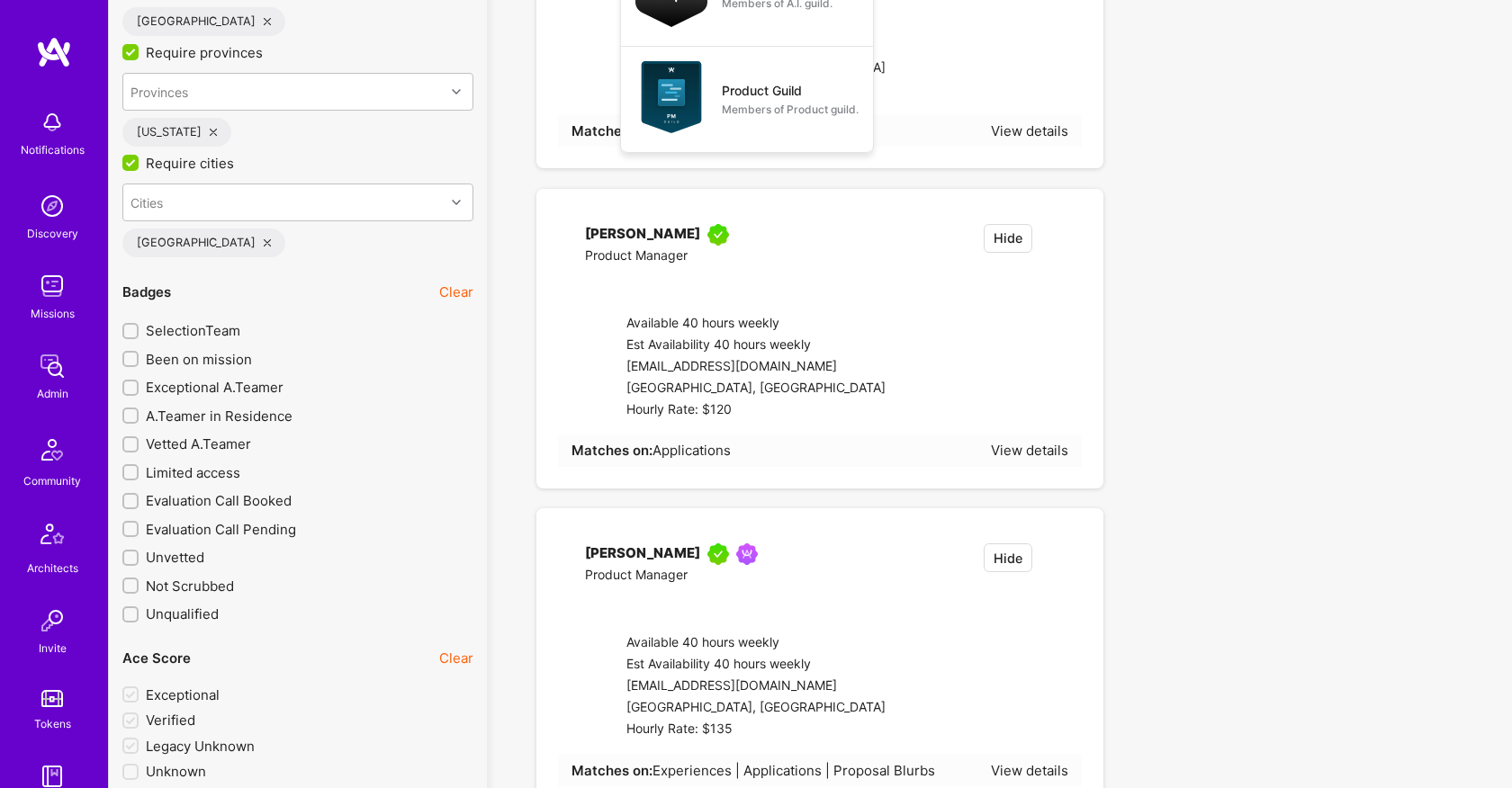
checkbox input "true"
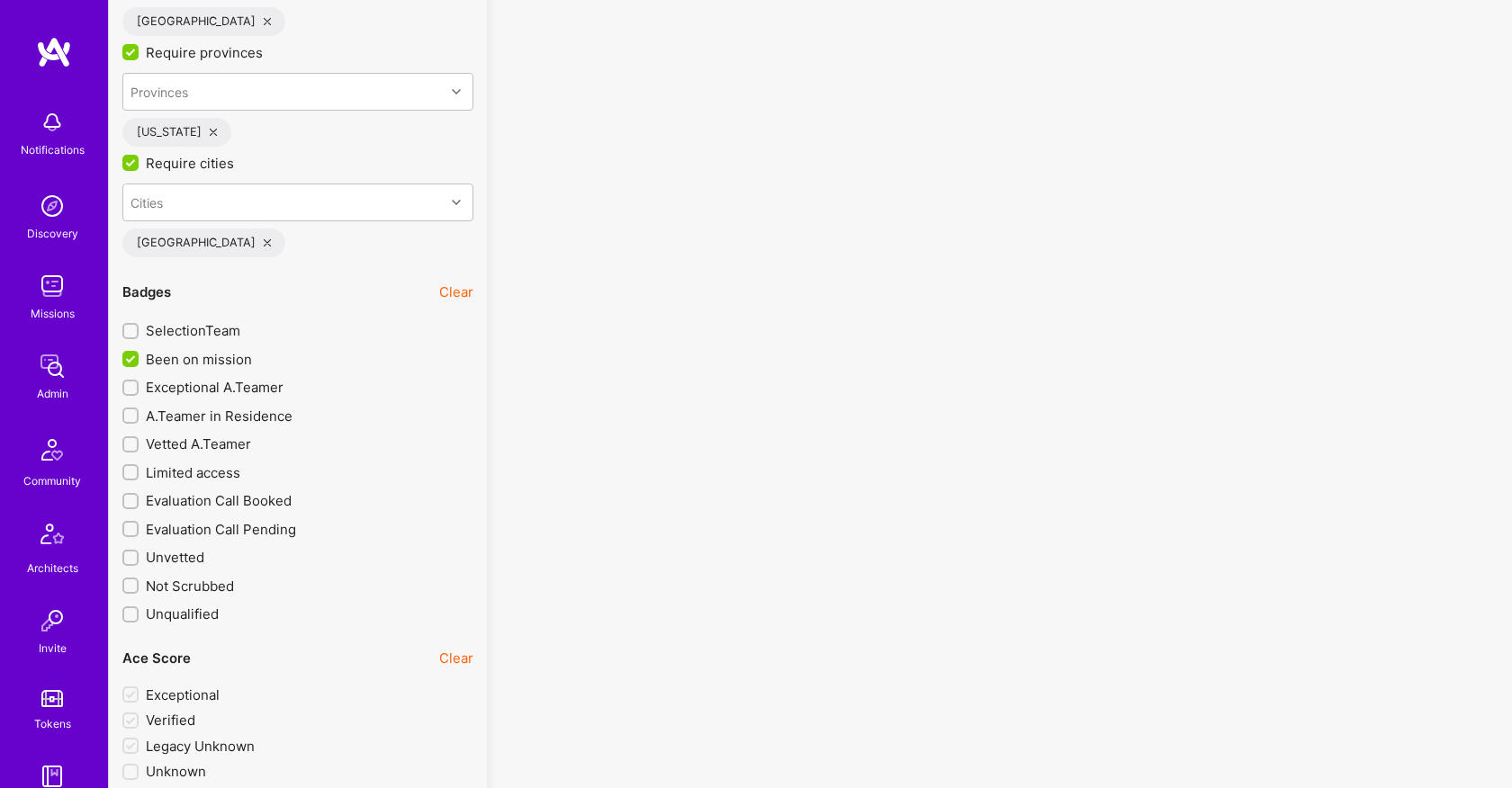
click at [186, 380] on span "Exceptional A.Teamer" at bounding box center [214, 387] width 137 height 19
click at [138, 382] on input "Exceptional A.Teamer" at bounding box center [132, 387] width 12 height 12
checkbox input "true"
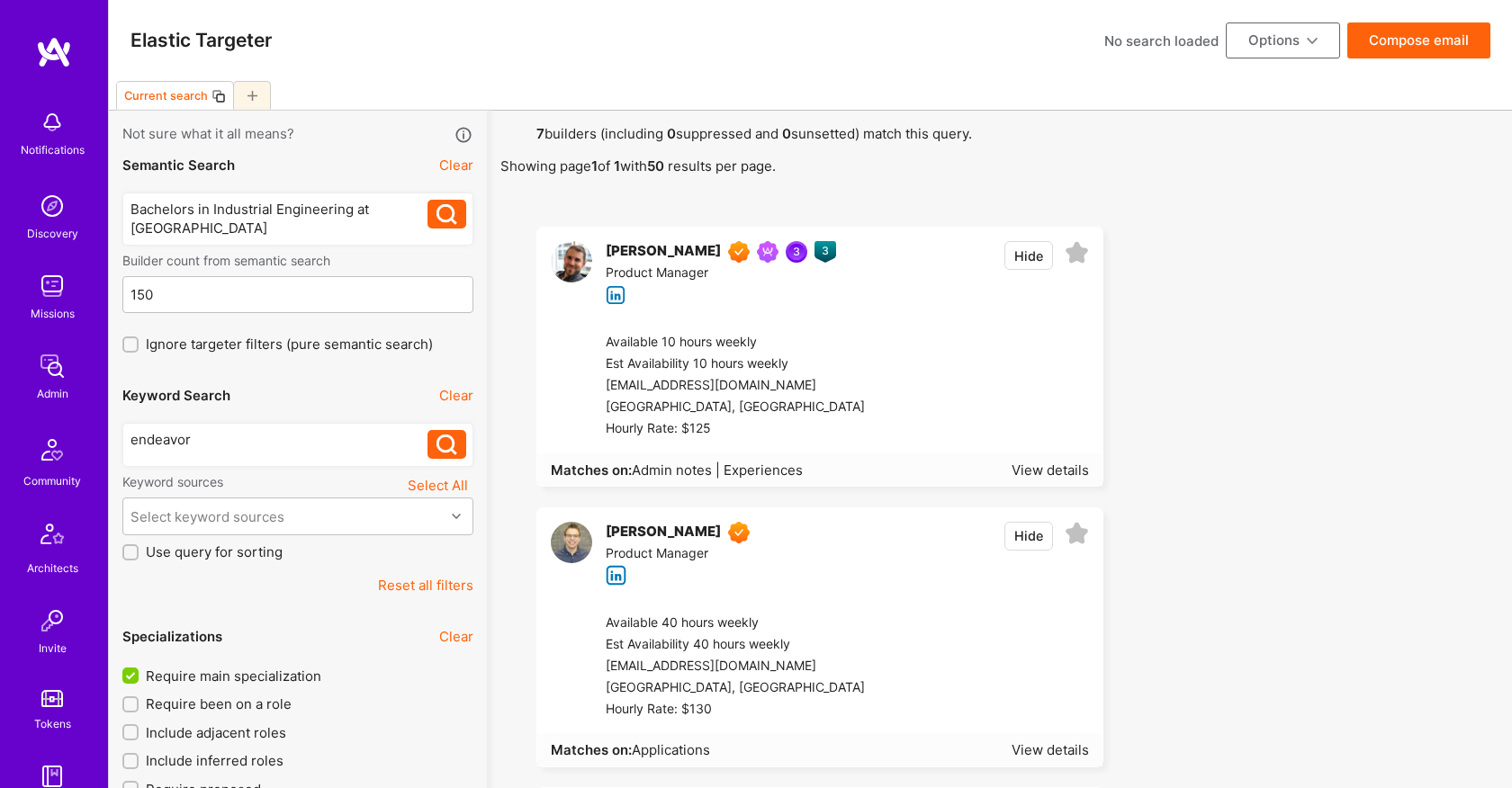
click at [226, 443] on div "endeavor" at bounding box center [279, 440] width 298 height 19
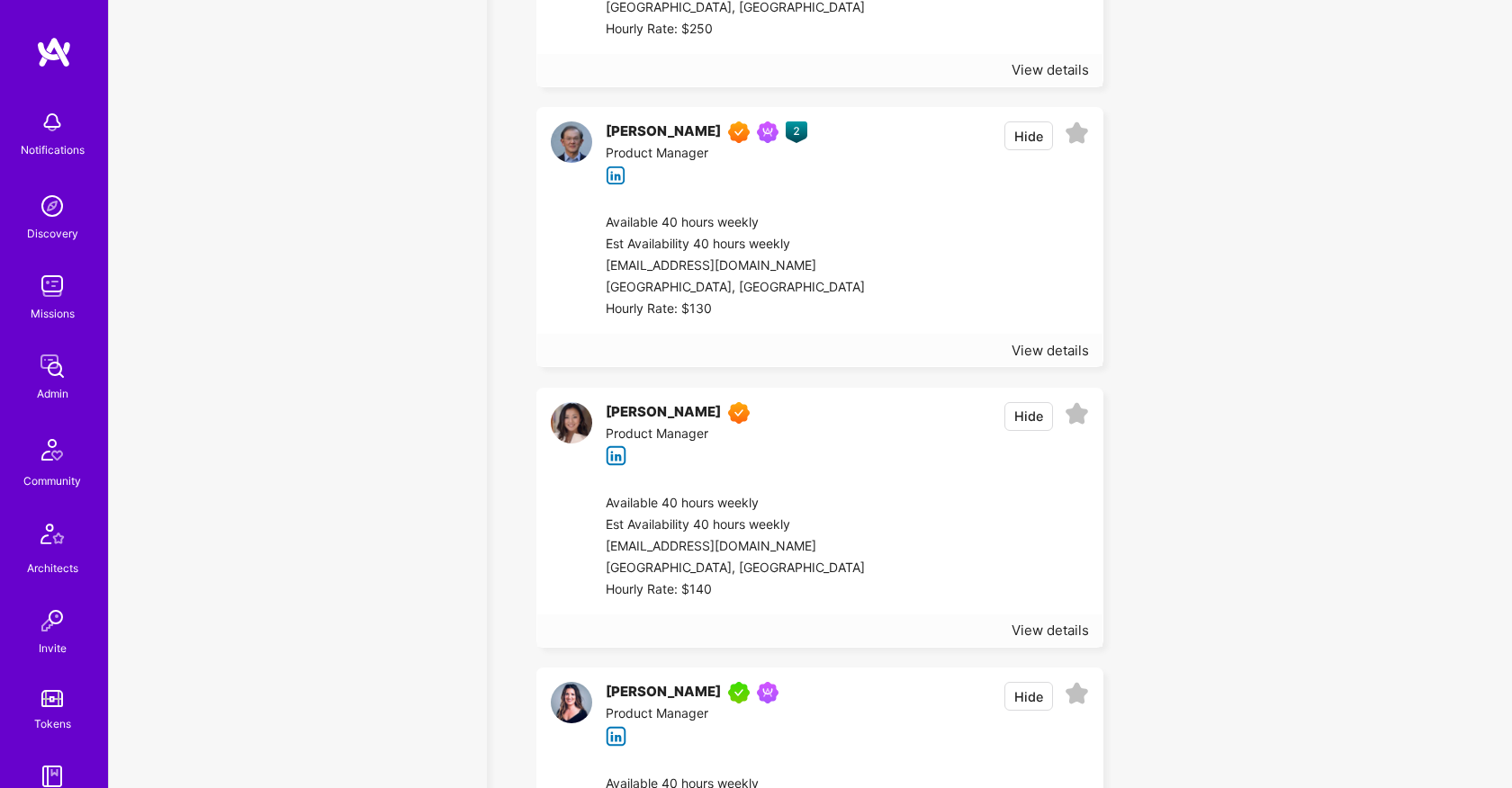
scroll to position [6984, 0]
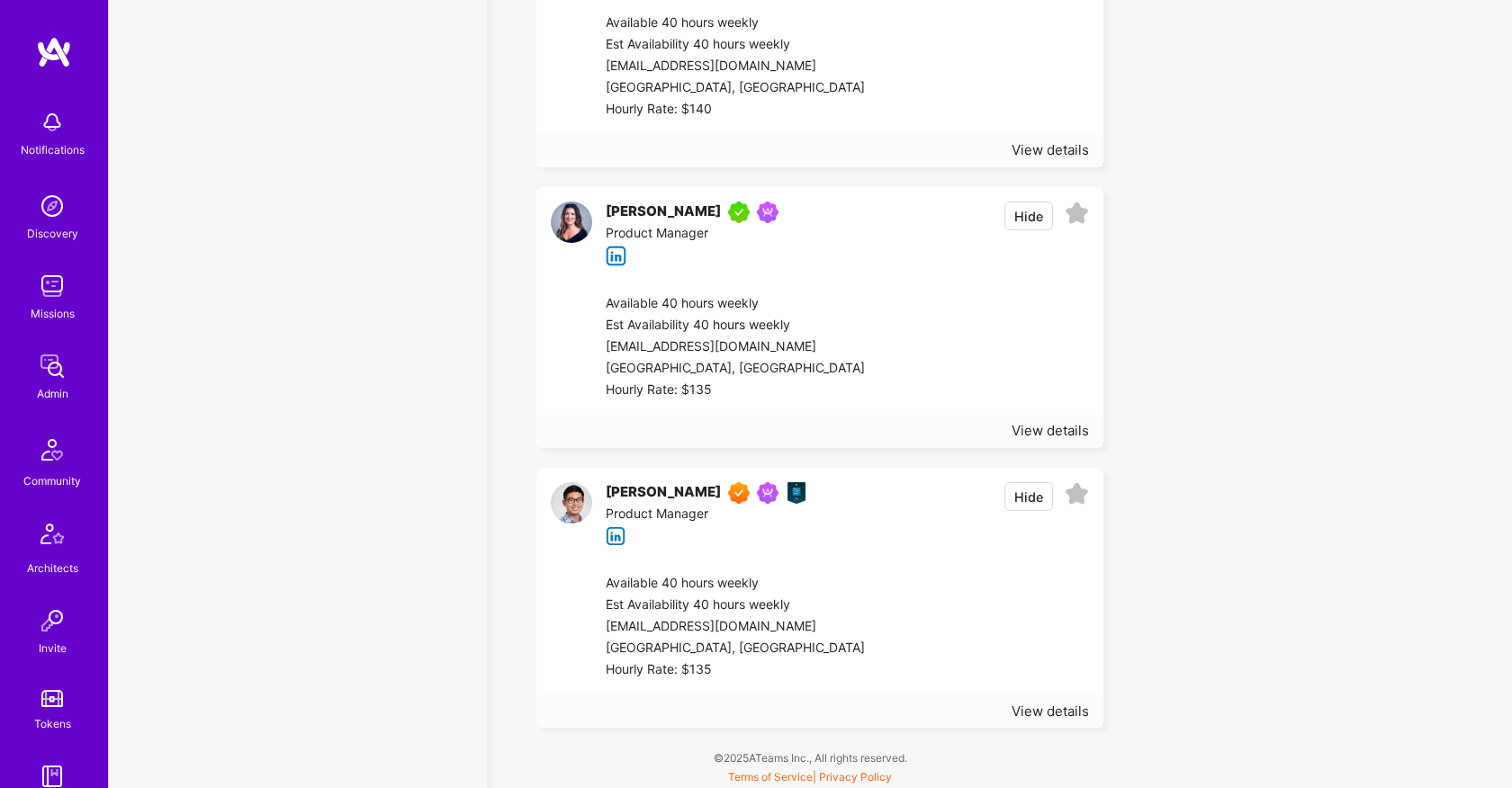
click at [948, 637] on div at bounding box center [977, 627] width 224 height 108
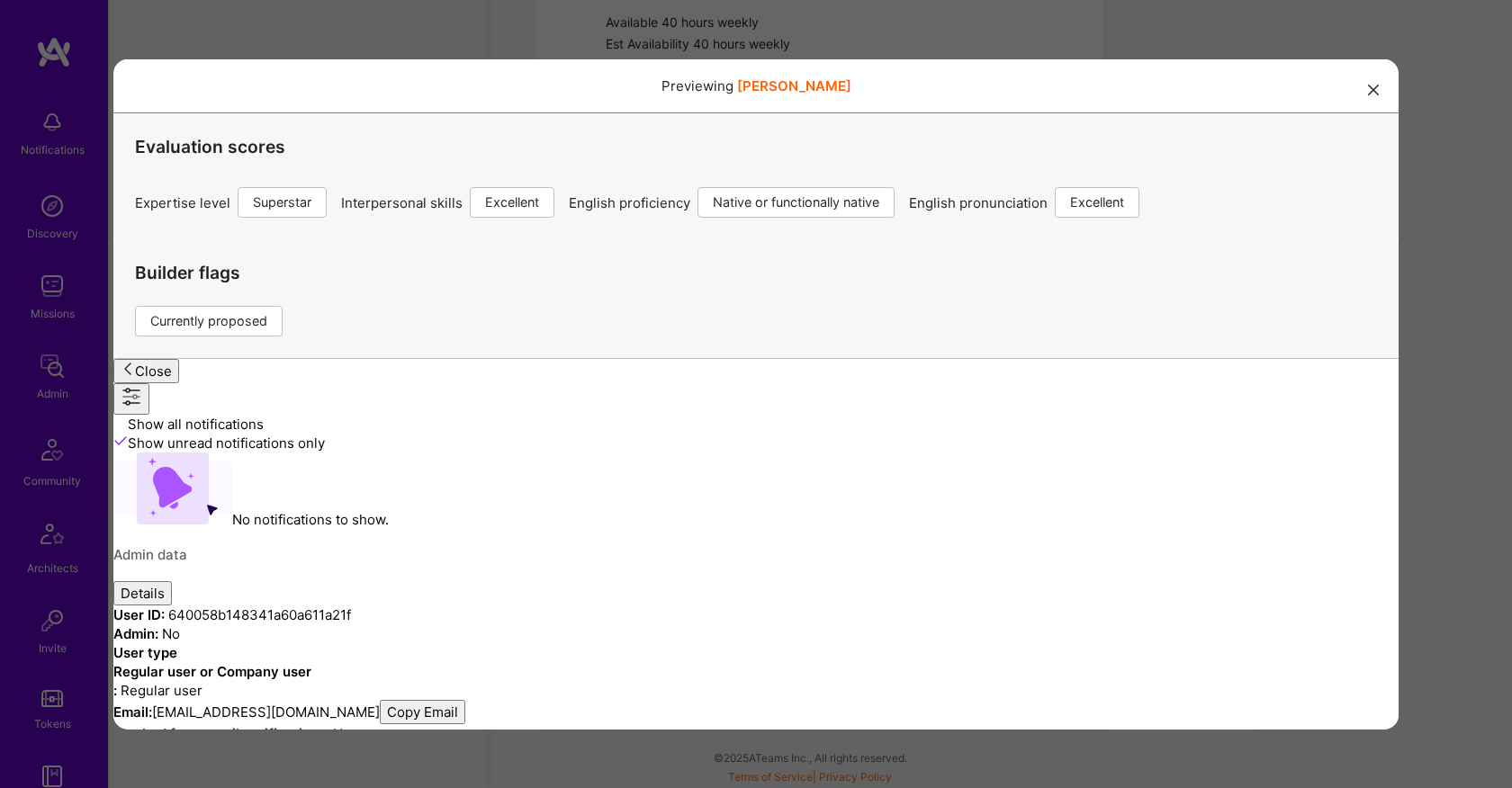
click at [1375, 96] on button "modal" at bounding box center [1373, 89] width 21 height 30
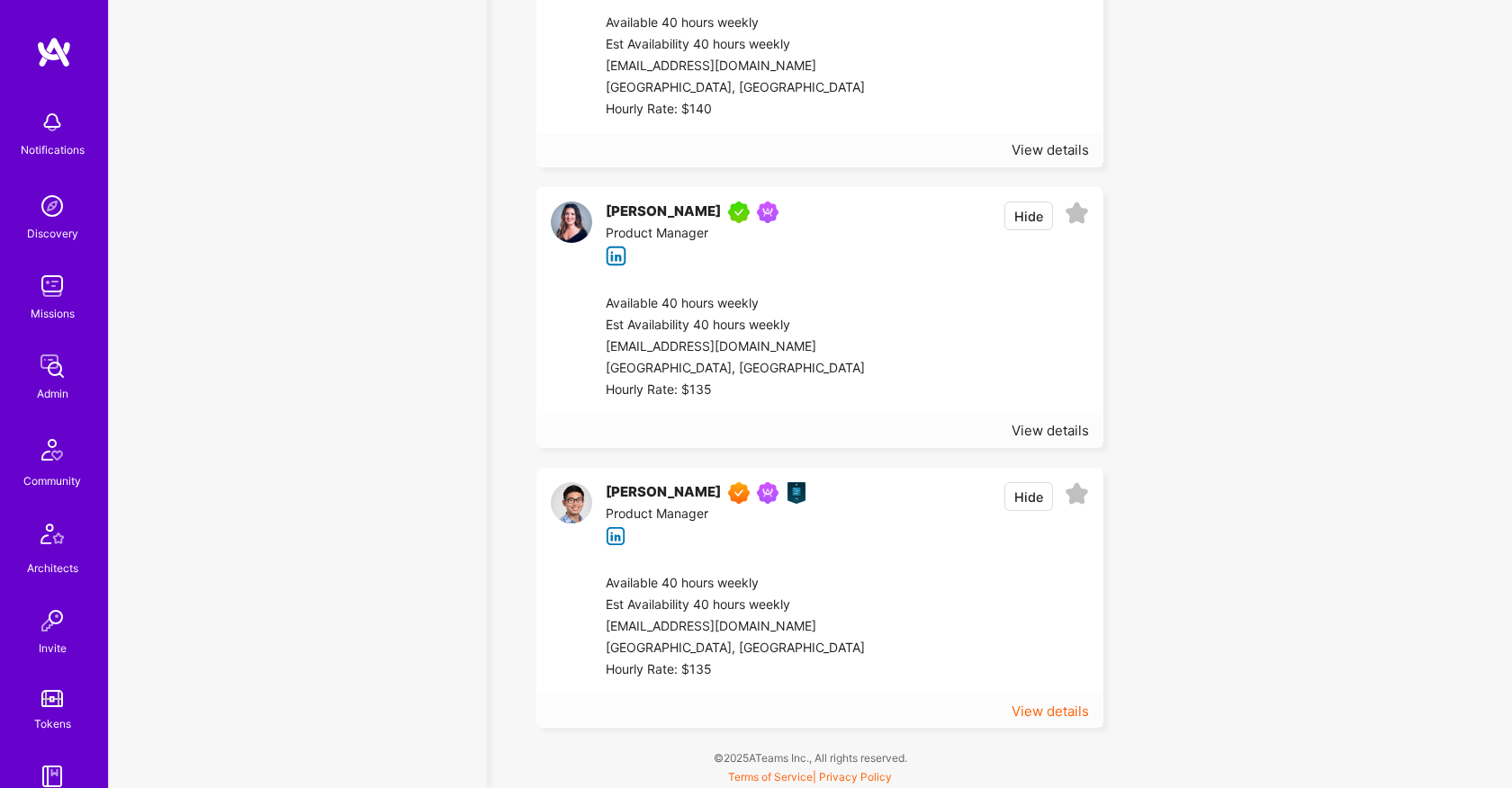
click at [1039, 714] on div "View details" at bounding box center [1050, 711] width 78 height 19
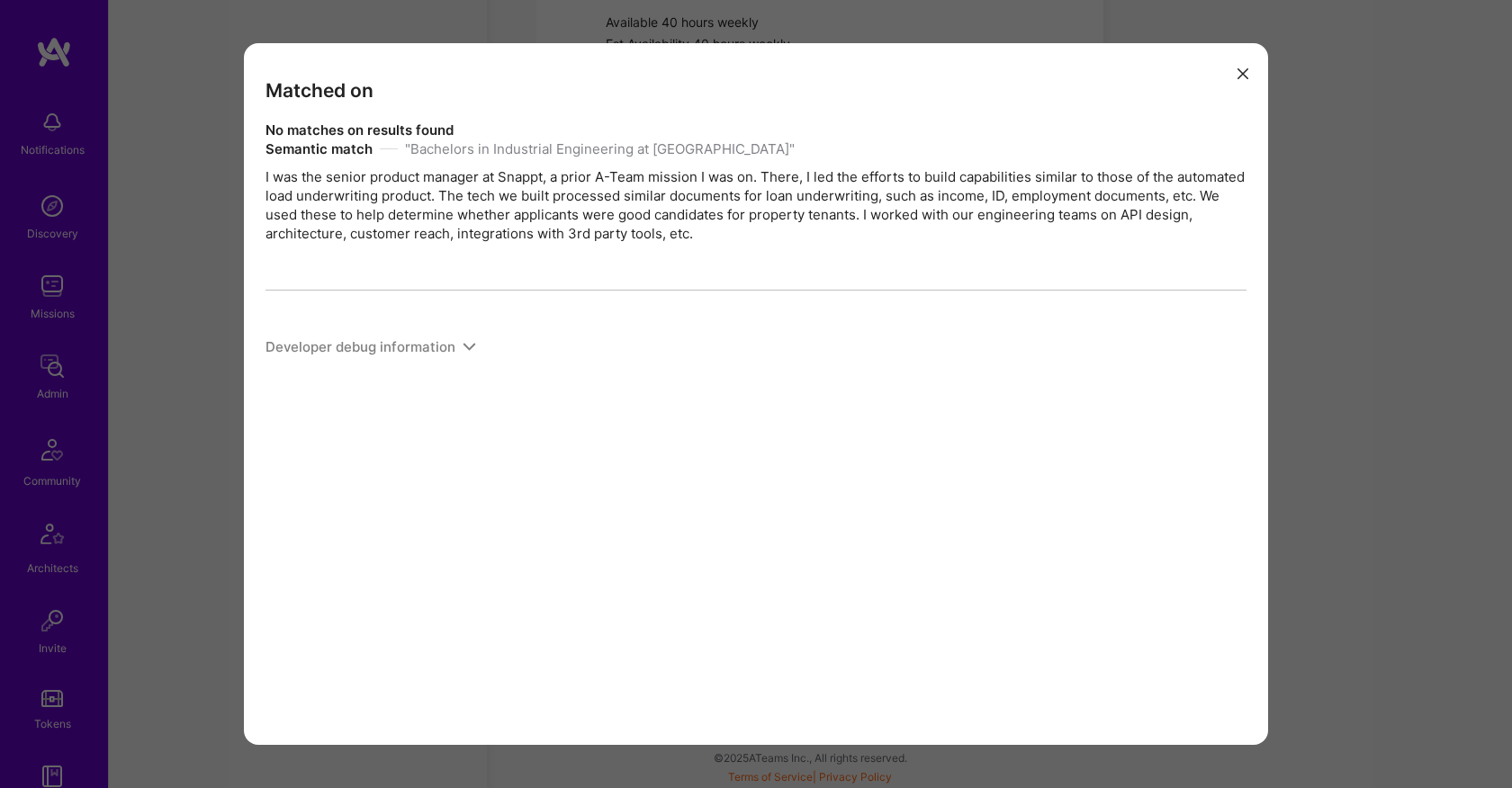
click at [462, 348] on icon "modal" at bounding box center [469, 346] width 13 height 13
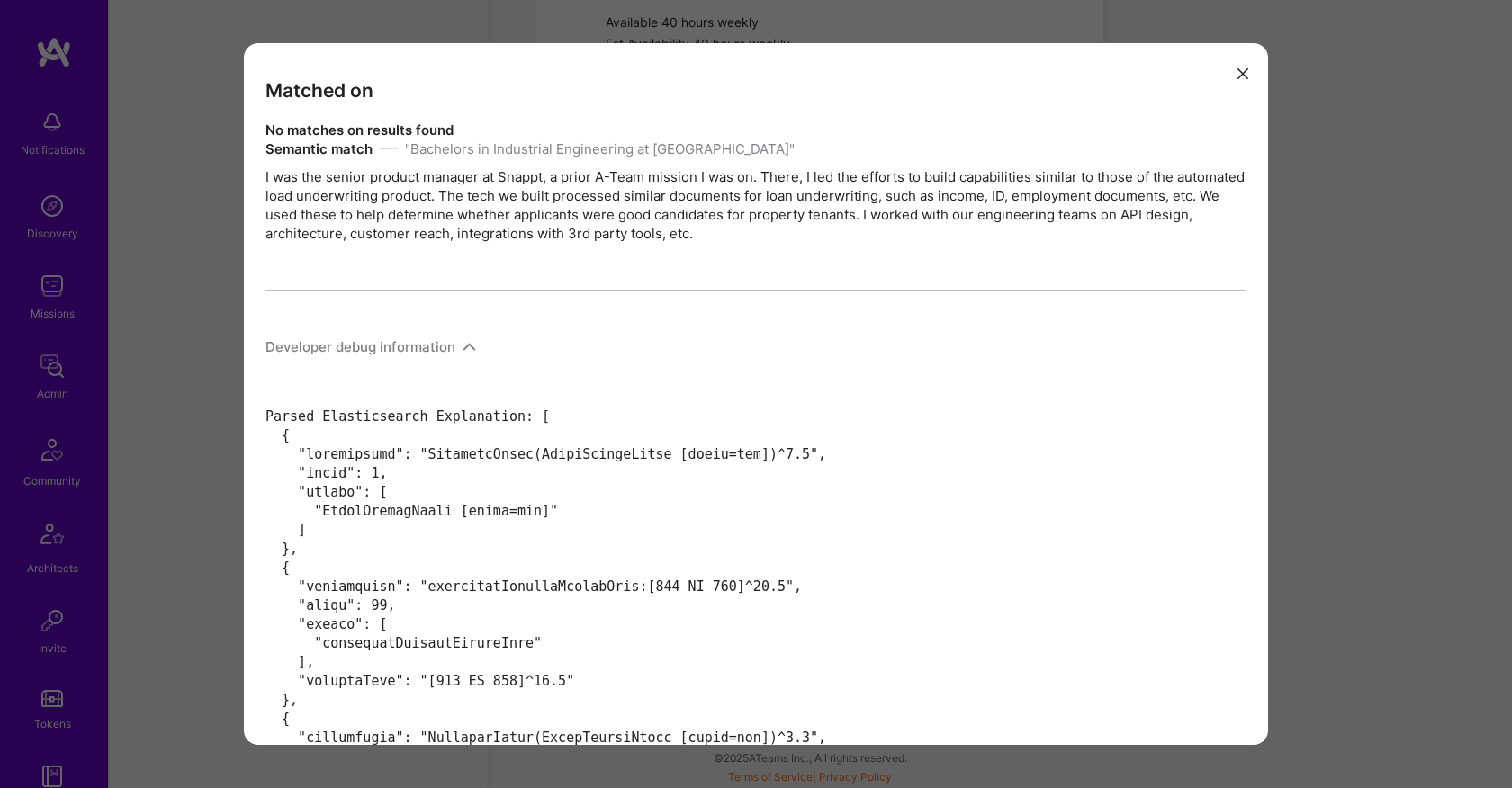
click at [462, 348] on icon "modal" at bounding box center [469, 346] width 13 height 13
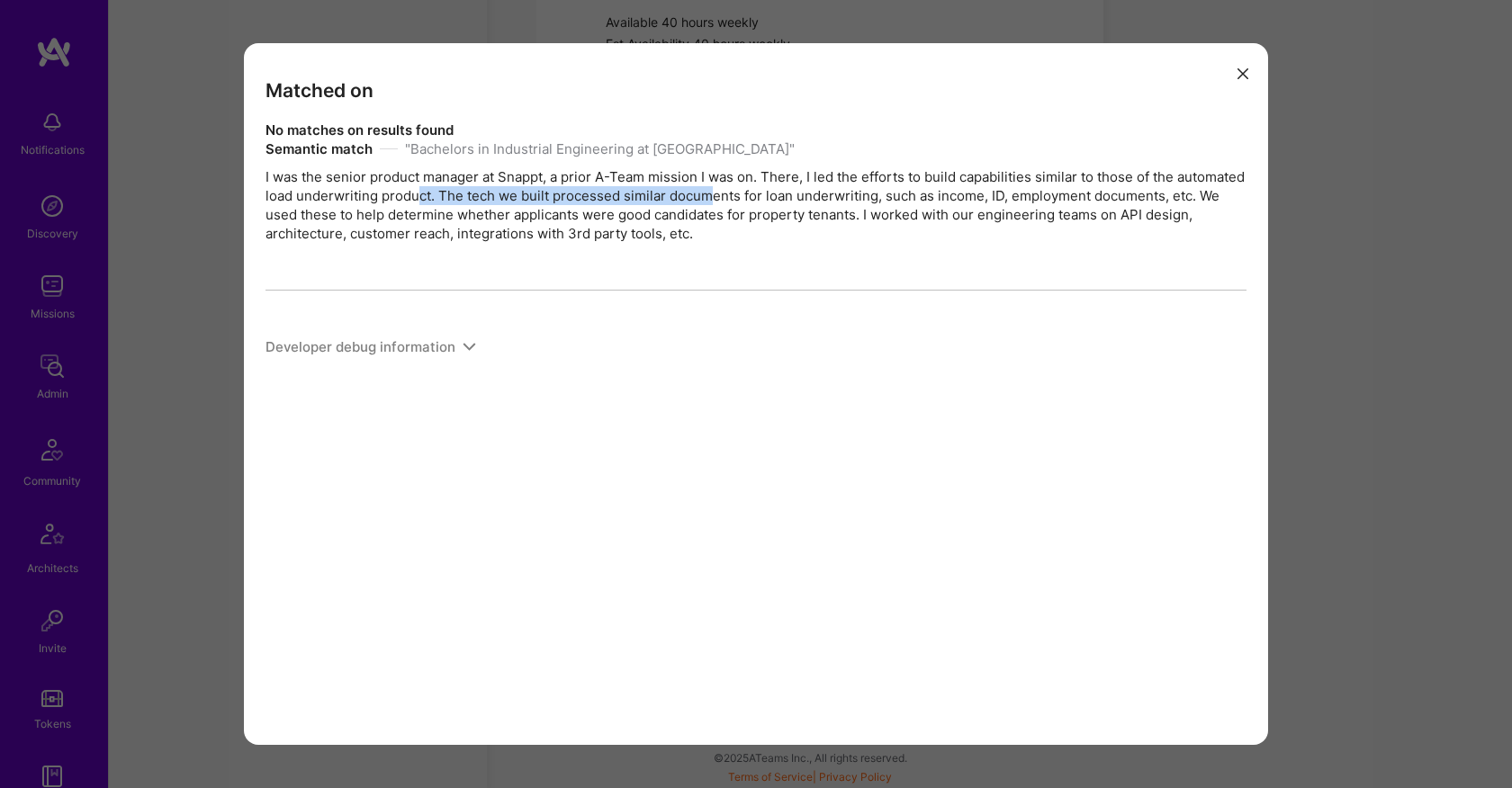
drag, startPoint x: 488, startPoint y: 187, endPoint x: 778, endPoint y: 187, distance: 290.0
click at [778, 187] on div "Semantic match " Bachelors in Industrial Engineering at [GEOGRAPHIC_DATA] " I w…" at bounding box center [756, 190] width 981 height 104
click at [597, 175] on div "Semantic match " Bachelors in Industrial Engineering at [GEOGRAPHIC_DATA] " I w…" at bounding box center [756, 190] width 981 height 104
drag, startPoint x: 445, startPoint y: 177, endPoint x: 562, endPoint y: 177, distance: 117.0
click at [562, 177] on div "Semantic match " Bachelors in Industrial Engineering at [GEOGRAPHIC_DATA] " I w…" at bounding box center [756, 190] width 981 height 104
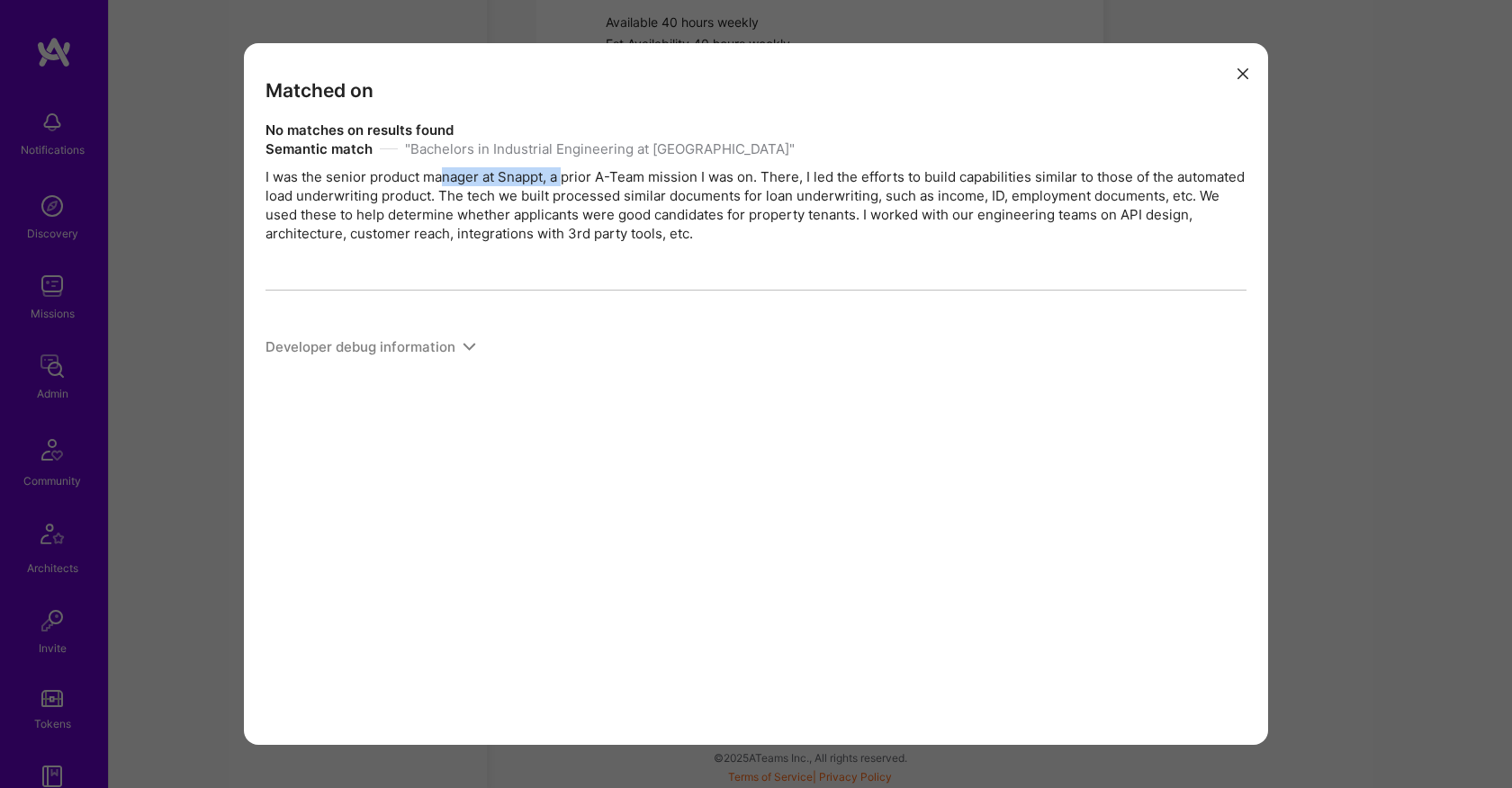
click at [525, 177] on div "Semantic match " Bachelors in Industrial Engineering at [GEOGRAPHIC_DATA] " I w…" at bounding box center [756, 190] width 981 height 104
drag, startPoint x: 303, startPoint y: 180, endPoint x: 526, endPoint y: 180, distance: 223.0
click at [526, 180] on div "Semantic match " Bachelors in Industrial Engineering at [GEOGRAPHIC_DATA] " I w…" at bounding box center [756, 190] width 981 height 104
click at [413, 179] on div "Semantic match " Bachelors in Industrial Engineering at [GEOGRAPHIC_DATA] " I w…" at bounding box center [756, 190] width 981 height 104
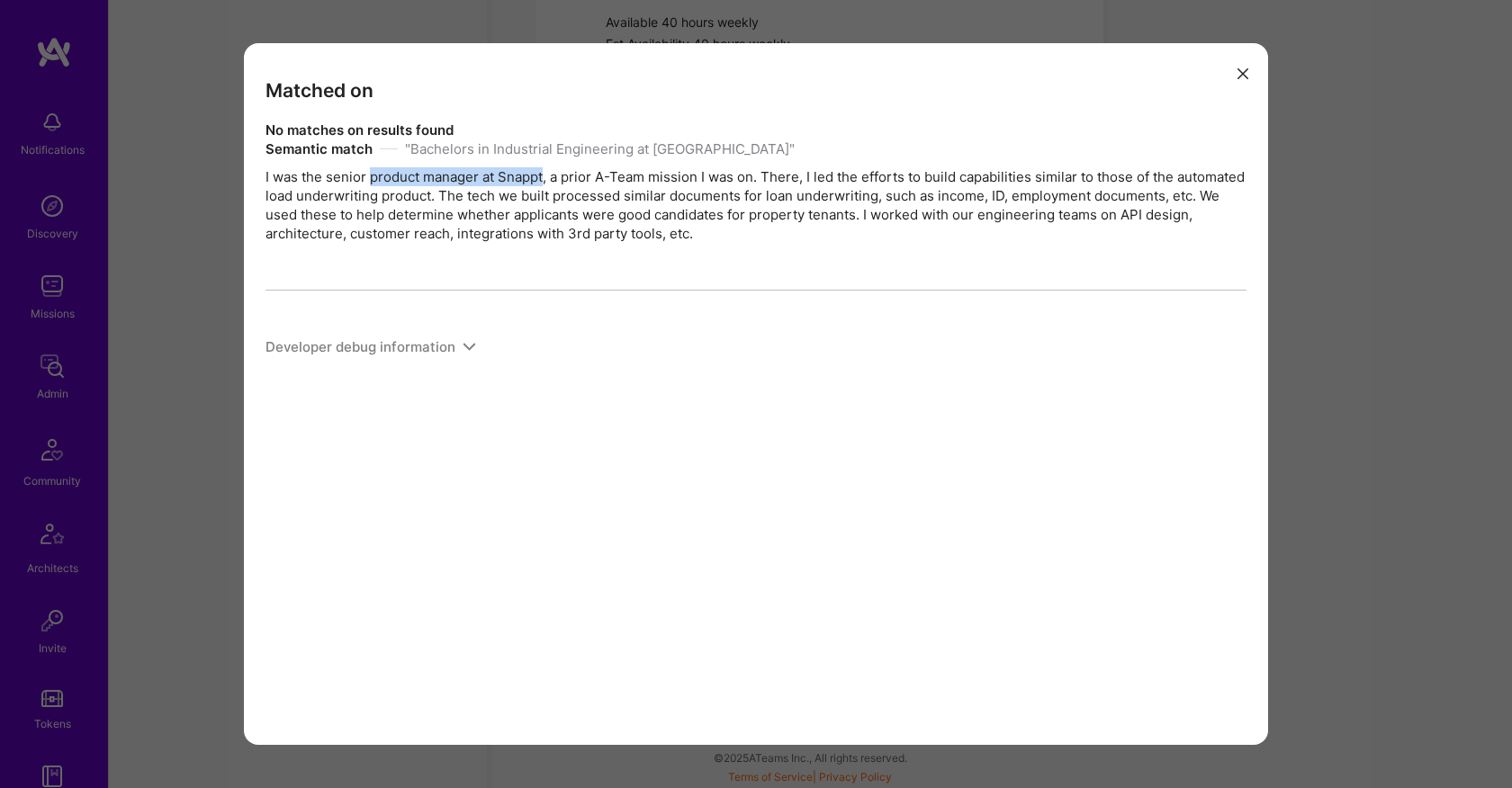
drag, startPoint x: 370, startPoint y: 179, endPoint x: 545, endPoint y: 181, distance: 175.0
click at [545, 181] on div "Semantic match " Bachelors in Industrial Engineering at [GEOGRAPHIC_DATA] " I w…" at bounding box center [756, 190] width 981 height 104
copy div "product manager at Snappt"
click at [1322, 290] on div "Matched on No matches on results found Semantic match " Bachelors in Industrial…" at bounding box center [756, 394] width 1512 height 788
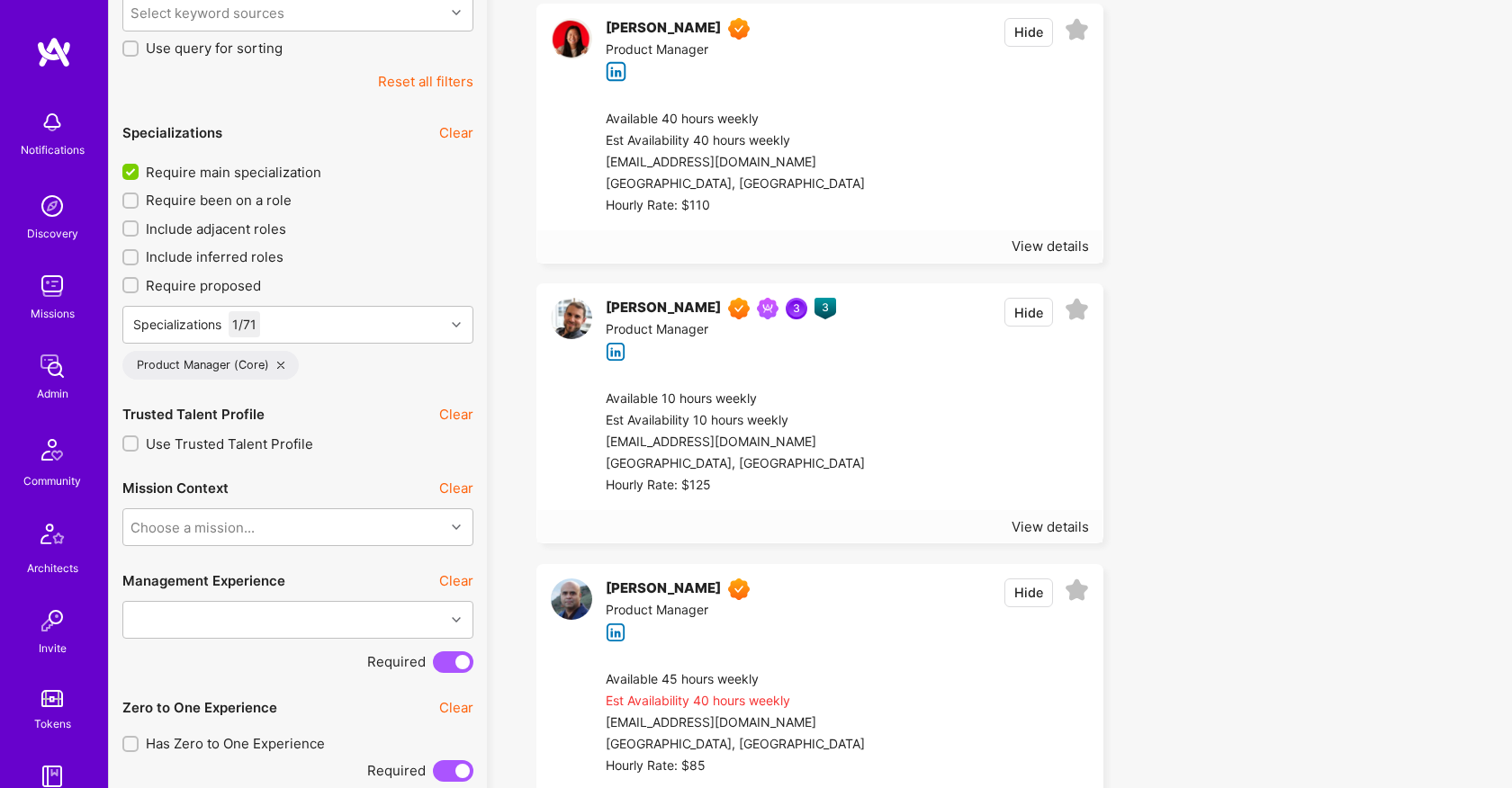
scroll to position [0, 0]
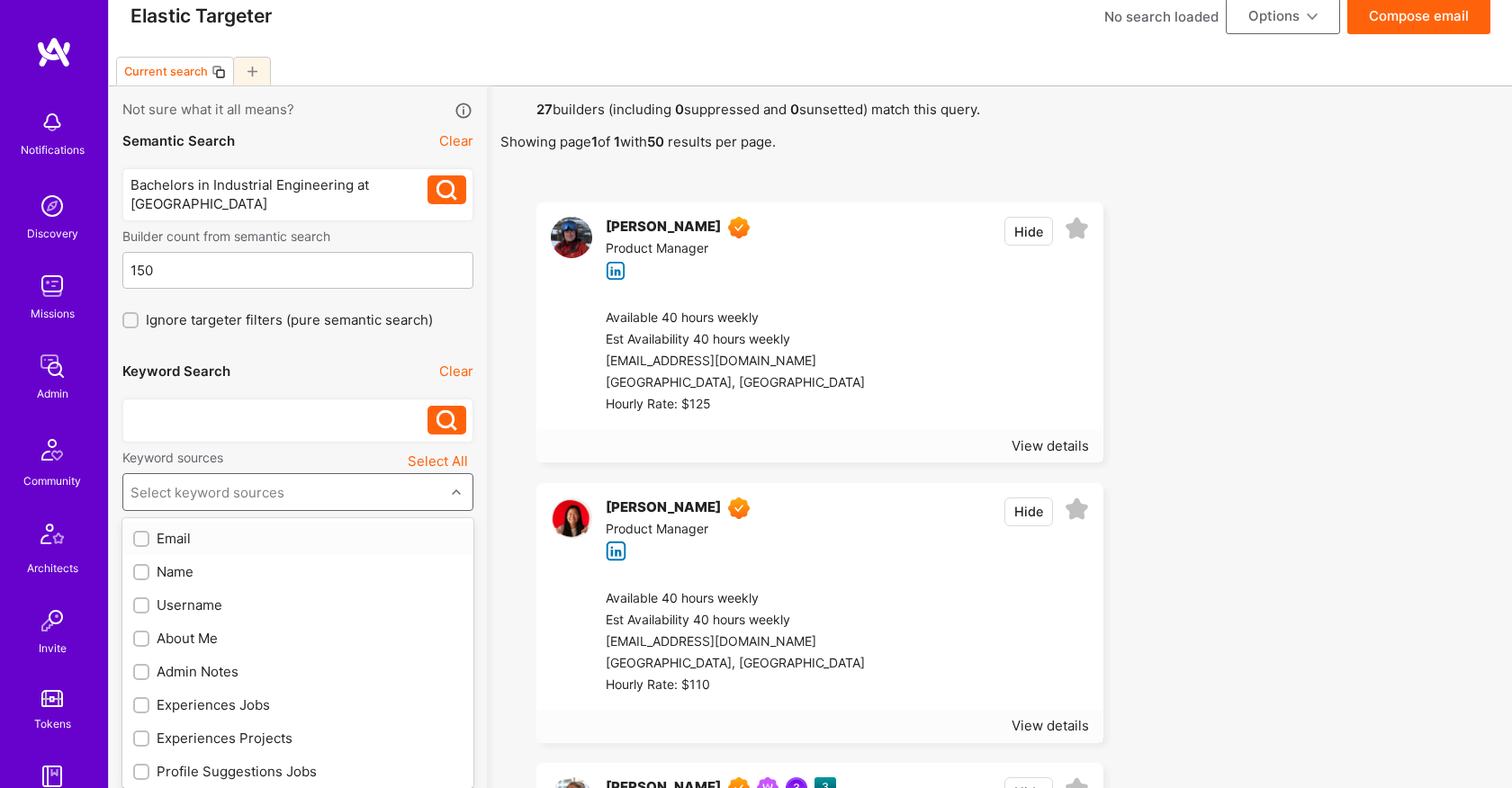
click at [230, 510] on div "Select keyword sources" at bounding box center [284, 492] width 321 height 36
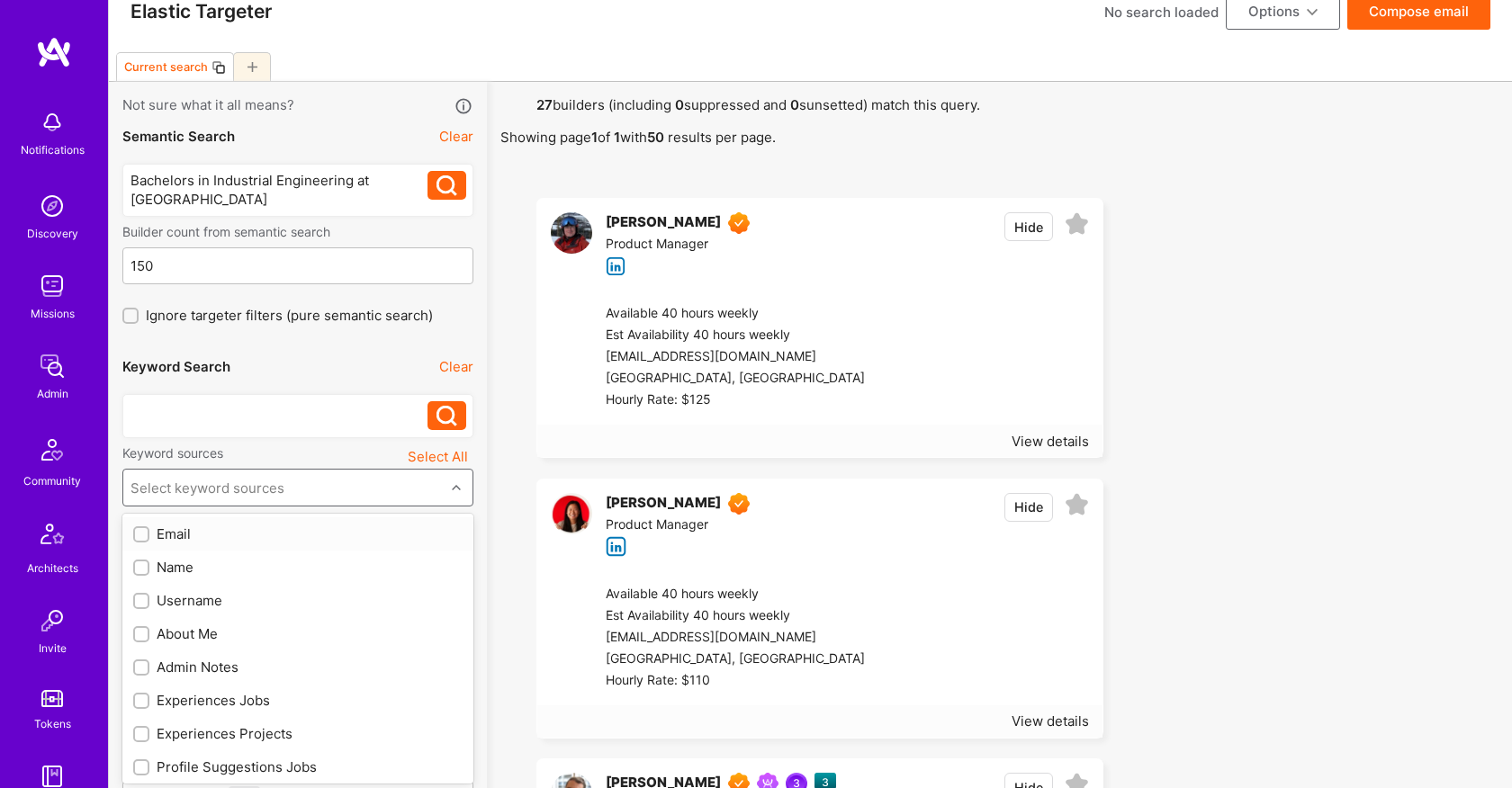
scroll to position [32, 0]
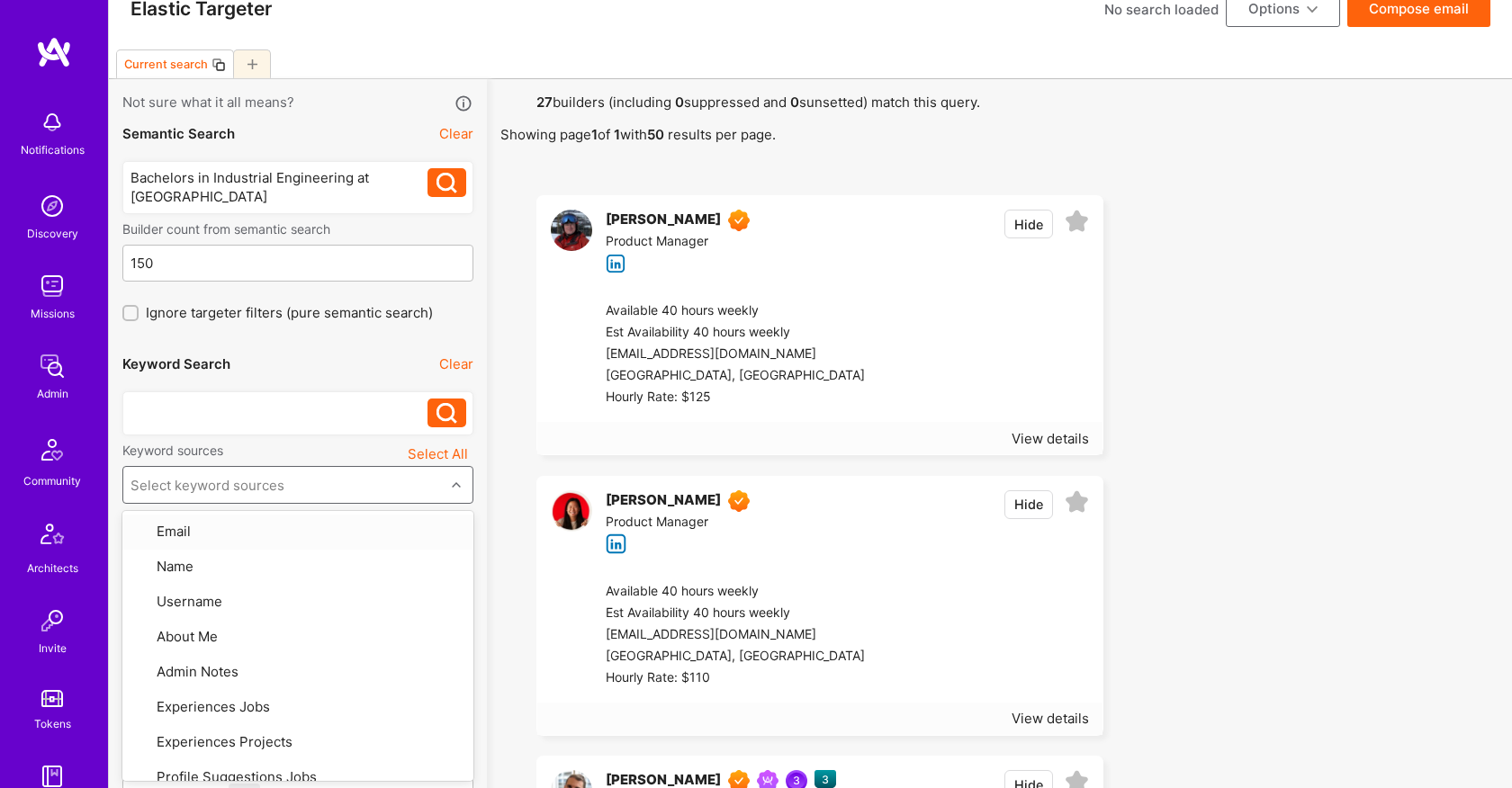
click at [217, 409] on div at bounding box center [279, 408] width 298 height 19
